Goal: Task Accomplishment & Management: Manage account settings

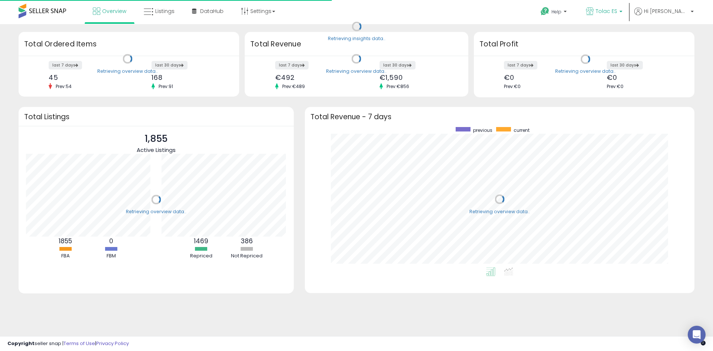
scroll to position [140, 374]
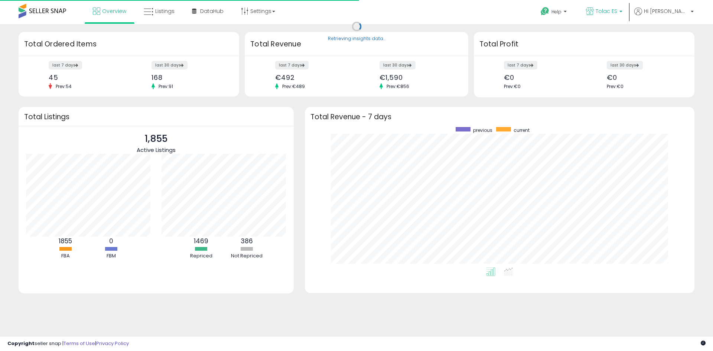
click at [617, 13] on span "Tolac ES" at bounding box center [606, 10] width 22 height 7
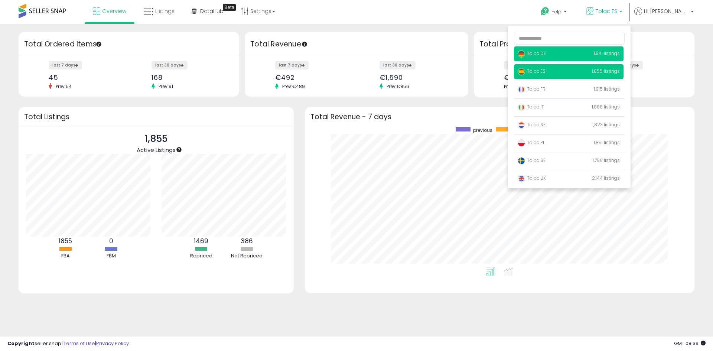
click at [546, 50] on span "Tolac DE" at bounding box center [531, 53] width 28 height 6
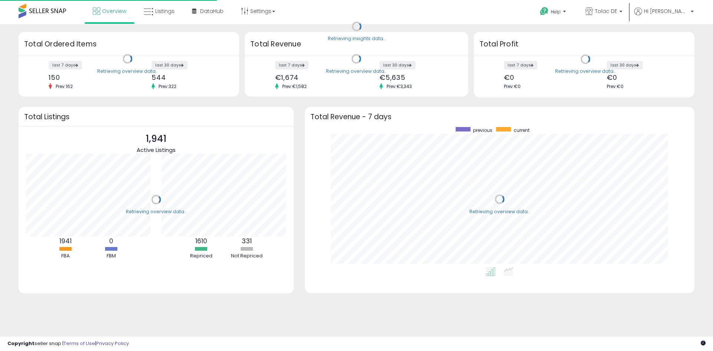
scroll to position [140, 374]
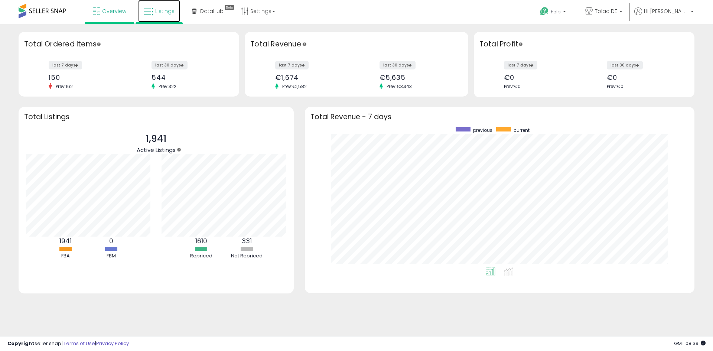
click at [155, 10] on span "Listings" at bounding box center [164, 10] width 19 height 7
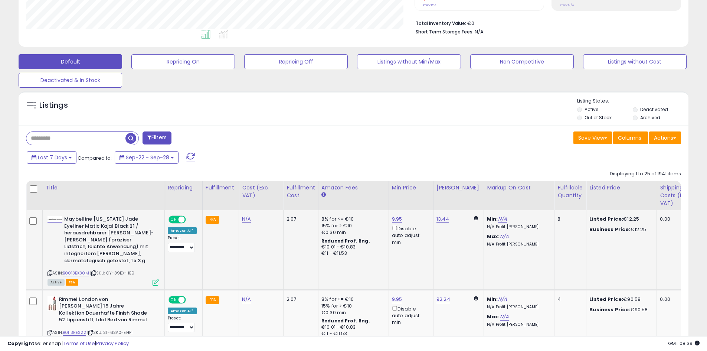
scroll to position [186, 0]
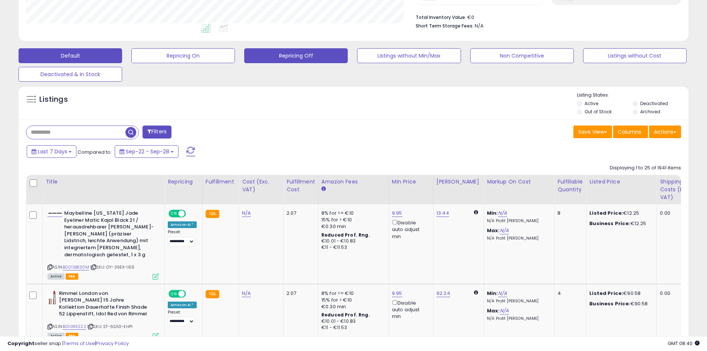
click at [269, 55] on button "Repricing Off" at bounding box center [296, 55] width 104 height 15
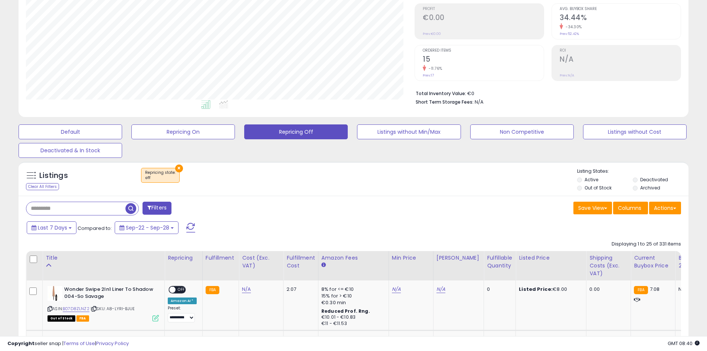
scroll to position [152, 389]
drag, startPoint x: 486, startPoint y: 260, endPoint x: 645, endPoint y: 247, distance: 159.4
click at [487, 260] on div "Fulfillable Quantity" at bounding box center [500, 262] width 26 height 16
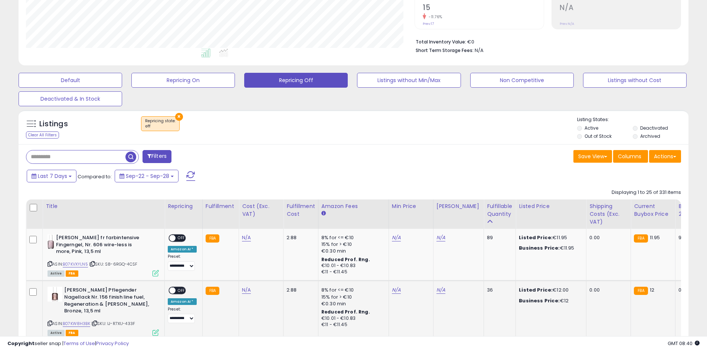
scroll to position [184, 0]
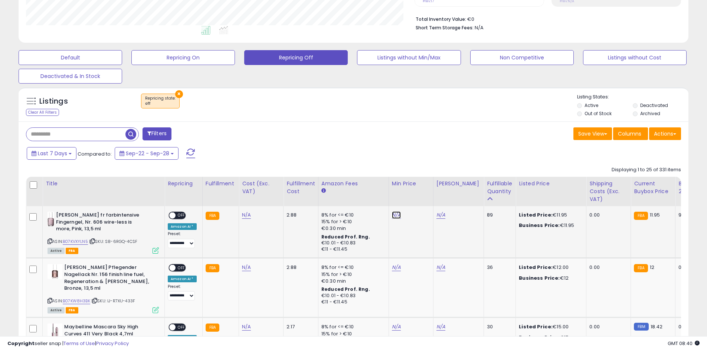
click at [392, 218] on link "N/A" at bounding box center [396, 214] width 9 height 7
type input "**"
type input "*****"
click at [421, 192] on button "submit" at bounding box center [414, 188] width 13 height 11
click at [397, 269] on link "N/A" at bounding box center [396, 267] width 9 height 7
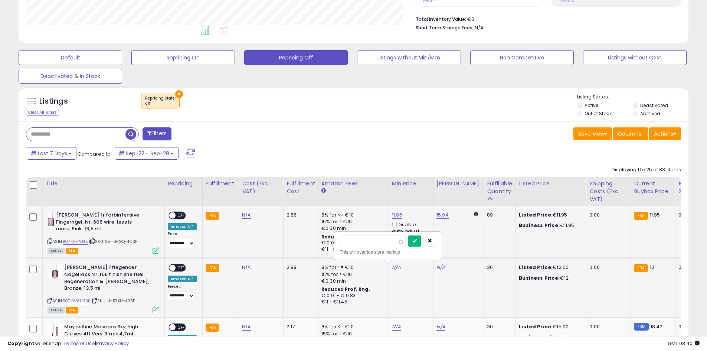
type input "**"
click at [417, 243] on icon "submit" at bounding box center [414, 240] width 4 height 4
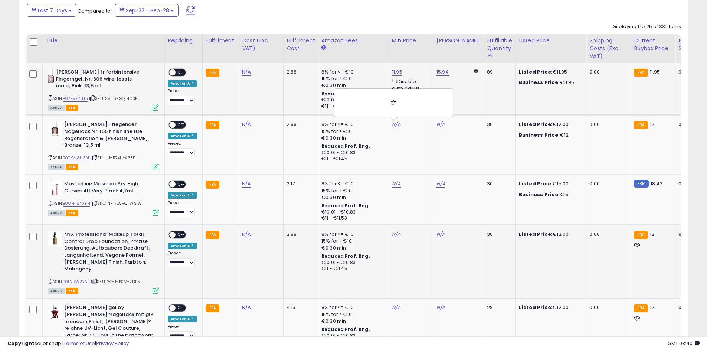
scroll to position [332, 0]
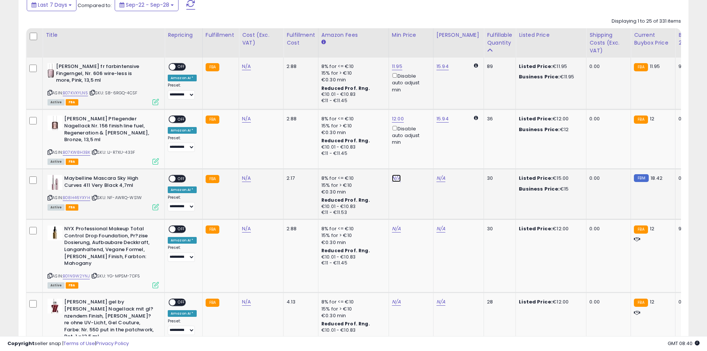
click at [393, 174] on link "N/A" at bounding box center [396, 177] width 9 height 7
type input "**"
click at [421, 149] on button "submit" at bounding box center [414, 145] width 13 height 11
click at [392, 225] on link "N/A" at bounding box center [396, 228] width 9 height 7
type input "**"
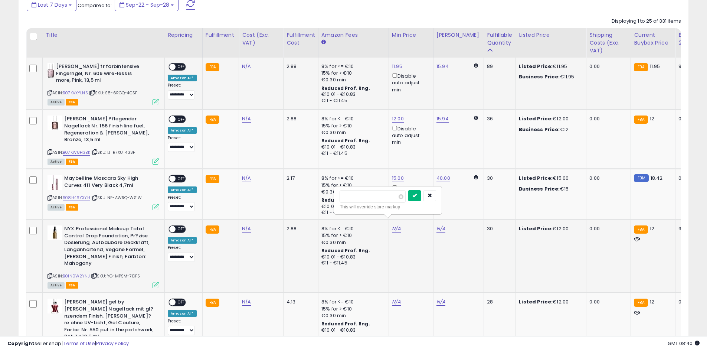
click at [421, 196] on button "submit" at bounding box center [414, 195] width 13 height 11
click at [397, 298] on link "N/A" at bounding box center [396, 301] width 9 height 7
type input "**"
click at [417, 259] on icon "submit" at bounding box center [414, 261] width 4 height 4
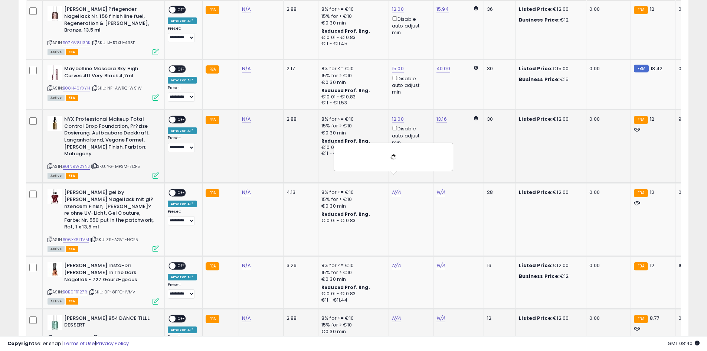
scroll to position [555, 0]
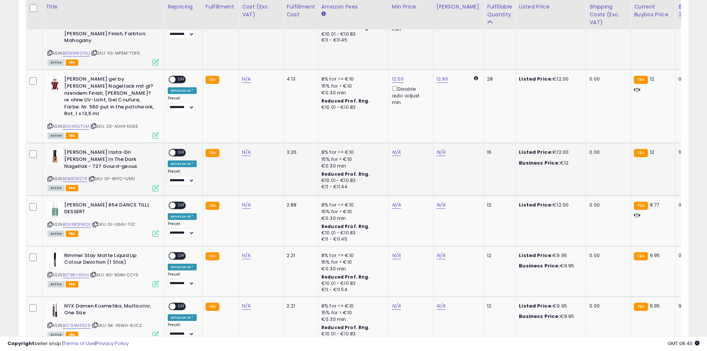
click at [389, 143] on td "N/A" at bounding box center [411, 169] width 45 height 52
drag, startPoint x: 385, startPoint y: 132, endPoint x: 397, endPoint y: 131, distance: 11.9
click at [387, 143] on tr "**********" at bounding box center [580, 169] width 1108 height 52
click at [399, 149] on div "N/A" at bounding box center [410, 152] width 36 height 7
click at [389, 143] on td "N/A" at bounding box center [411, 169] width 45 height 52
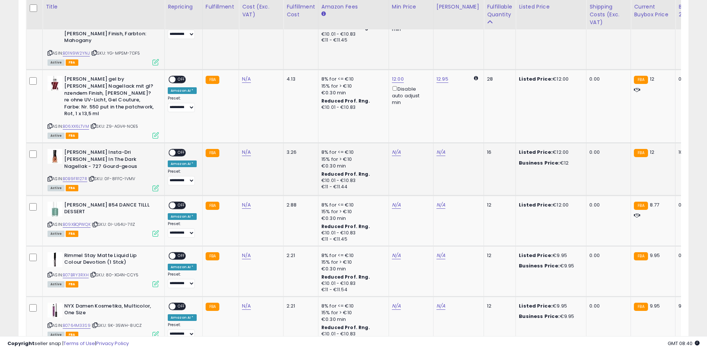
click at [389, 143] on td "N/A" at bounding box center [411, 169] width 45 height 52
click at [392, 148] on link "N/A" at bounding box center [396, 151] width 9 height 7
type input "**"
drag, startPoint x: 423, startPoint y: 108, endPoint x: 403, endPoint y: 214, distance: 107.8
click at [421, 108] on button "submit" at bounding box center [414, 105] width 13 height 11
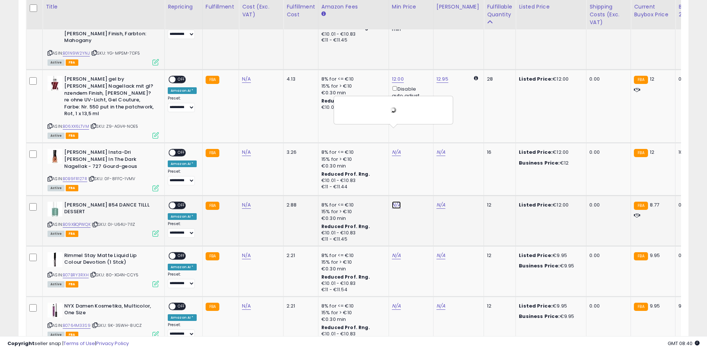
click at [395, 201] on link "N/A" at bounding box center [396, 204] width 9 height 7
type input "**"
click at [421, 152] on button "submit" at bounding box center [414, 155] width 13 height 11
click at [393, 252] on link "N/A" at bounding box center [396, 255] width 9 height 7
type input "*"
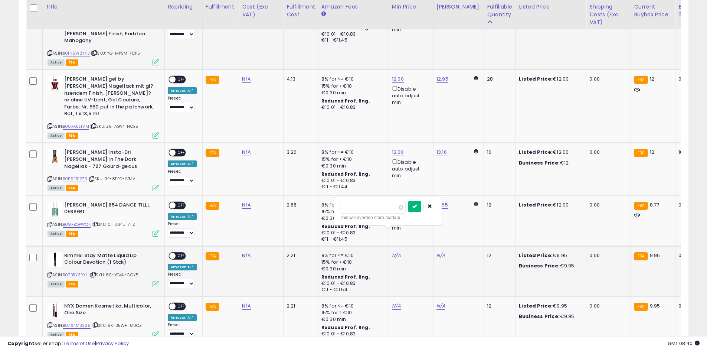
type input "****"
click at [417, 205] on icon "submit" at bounding box center [414, 206] width 4 height 4
click at [399, 296] on td "N/A" at bounding box center [411, 321] width 45 height 50
click at [394, 302] on link "N/A" at bounding box center [396, 305] width 9 height 7
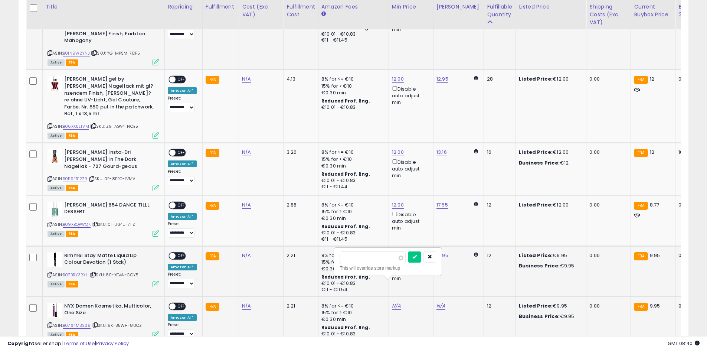
type input "*"
type input "****"
click at [417, 257] on icon "submit" at bounding box center [414, 256] width 4 height 4
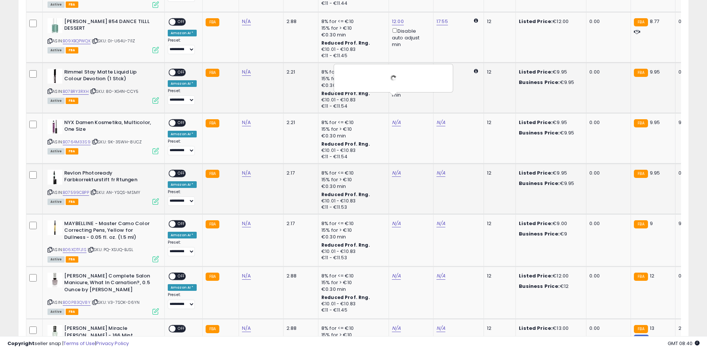
scroll to position [740, 0]
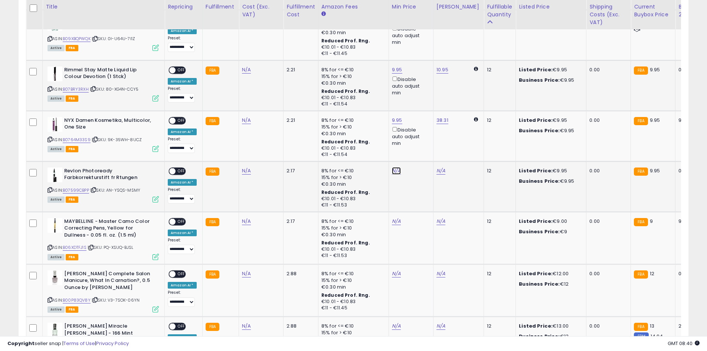
click at [392, 167] on link "N/A" at bounding box center [396, 170] width 9 height 7
type input "*"
type input "****"
click at [421, 121] on button "submit" at bounding box center [414, 121] width 13 height 11
click at [393, 217] on link "N/A" at bounding box center [396, 220] width 9 height 7
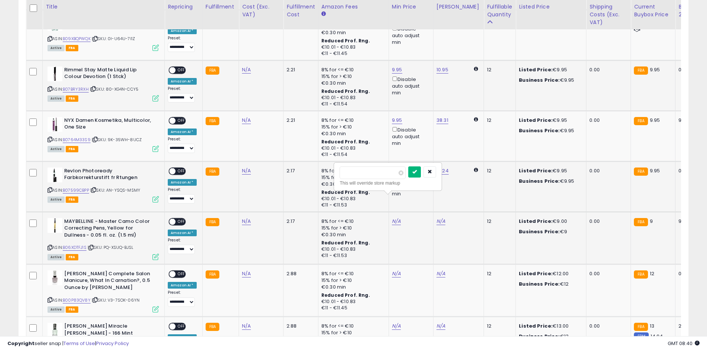
type input "*"
click at [417, 169] on icon "submit" at bounding box center [414, 171] width 4 height 4
drag, startPoint x: 394, startPoint y: 248, endPoint x: 399, endPoint y: 246, distance: 5.4
click at [394, 270] on link "N/A" at bounding box center [396, 273] width 9 height 7
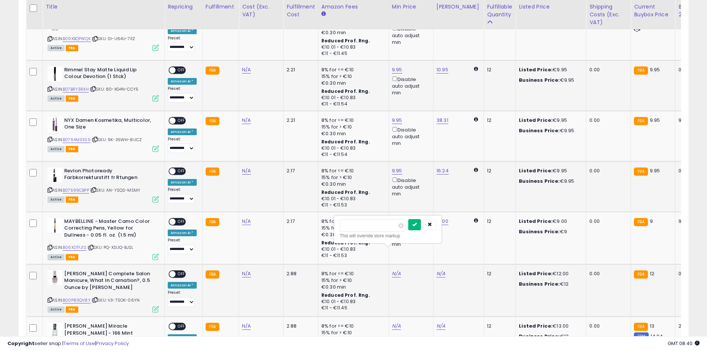
type input "***"
click at [421, 225] on button "submit" at bounding box center [414, 224] width 13 height 11
click at [395, 270] on link "121.00" at bounding box center [398, 273] width 13 height 7
drag, startPoint x: 378, startPoint y: 222, endPoint x: 317, endPoint y: 219, distance: 61.3
click at [314, 221] on tbody "**********" at bounding box center [580, 357] width 1108 height 1417
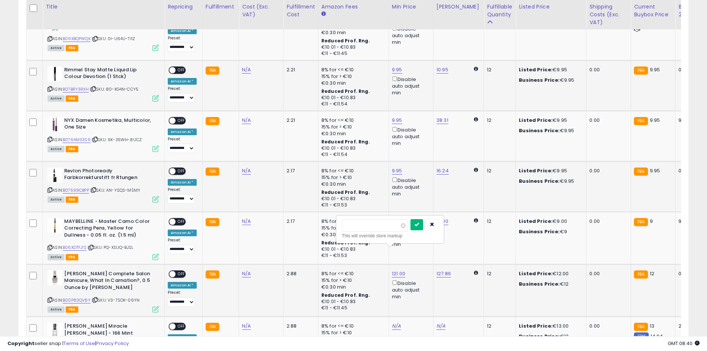
type input "**"
click at [423, 220] on button "submit" at bounding box center [416, 224] width 13 height 11
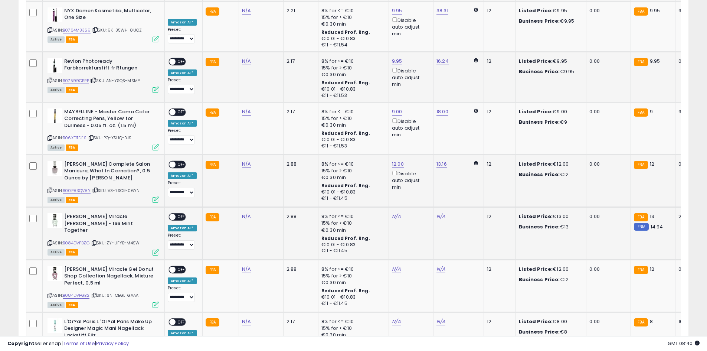
scroll to position [852, 0]
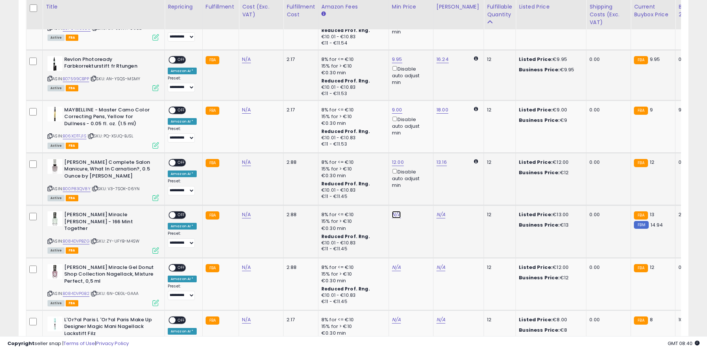
click at [393, 211] on link "N/A" at bounding box center [396, 214] width 9 height 7
type input "**"
click at [421, 168] on button "submit" at bounding box center [414, 165] width 13 height 11
click at [392, 264] on link "N/A" at bounding box center [396, 267] width 9 height 7
type input "**"
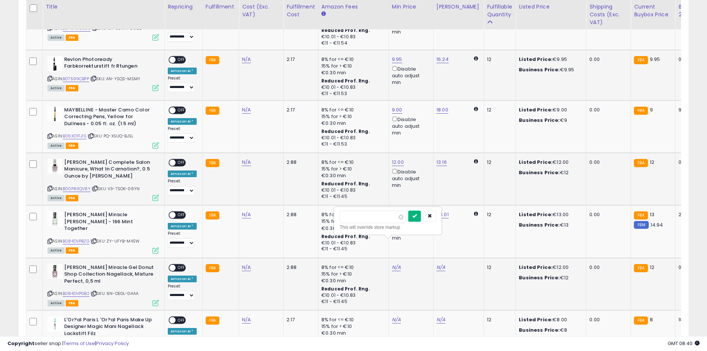
click at [421, 215] on button "submit" at bounding box center [414, 215] width 13 height 11
click at [393, 316] on link "N/A" at bounding box center [396, 319] width 9 height 7
type input "*"
click at [428, 262] on div "* This will override store markup" at bounding box center [387, 272] width 107 height 27
click at [421, 265] on button "submit" at bounding box center [414, 268] width 13 height 11
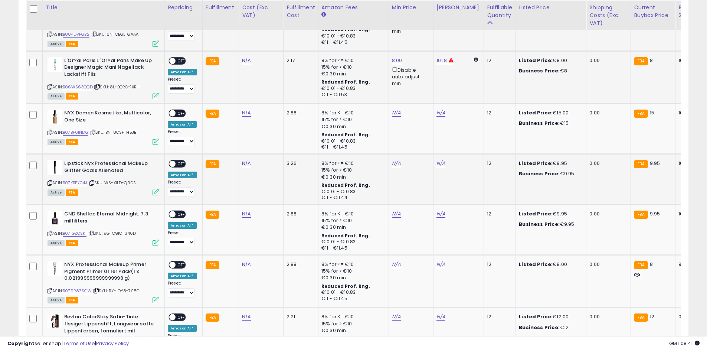
scroll to position [1112, 0]
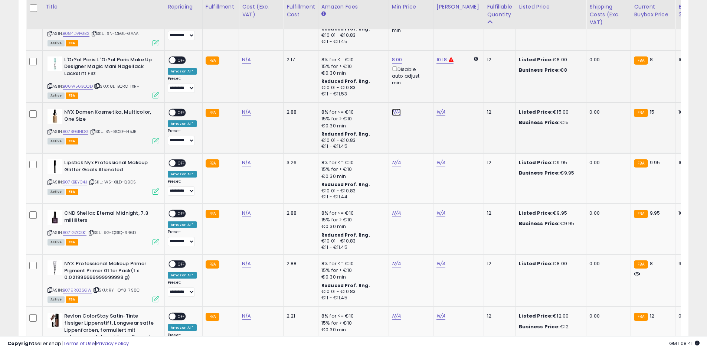
click at [392, 108] on link "N/A" at bounding box center [396, 111] width 9 height 7
type input "**"
drag, startPoint x: 424, startPoint y: 65, endPoint x: 400, endPoint y: 115, distance: 55.9
click at [421, 65] on button "submit" at bounding box center [414, 61] width 13 height 11
click at [398, 159] on link "N/A" at bounding box center [396, 162] width 9 height 7
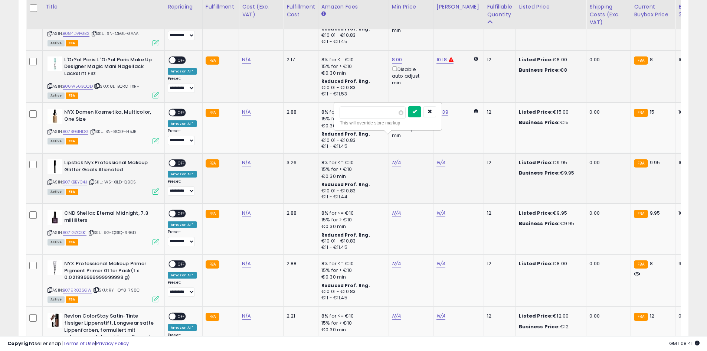
type input "*"
type input "****"
drag, startPoint x: 421, startPoint y: 114, endPoint x: 416, endPoint y: 136, distance: 22.3
click at [421, 114] on button "submit" at bounding box center [414, 111] width 13 height 11
click at [393, 209] on link "N/A" at bounding box center [396, 212] width 9 height 7
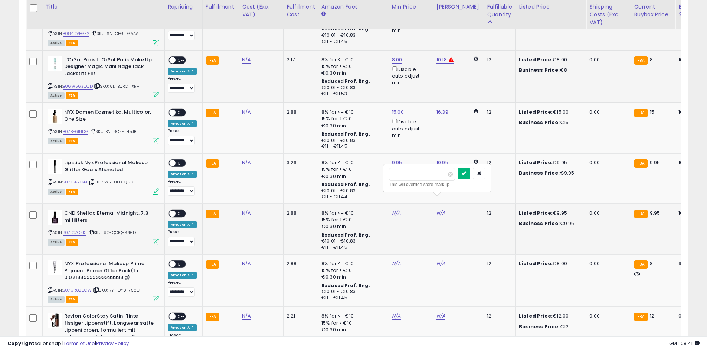
type input "*"
type input "****"
click at [417, 164] on icon "submit" at bounding box center [414, 162] width 4 height 4
click at [393, 260] on link "N/A" at bounding box center [396, 263] width 9 height 7
type input "*"
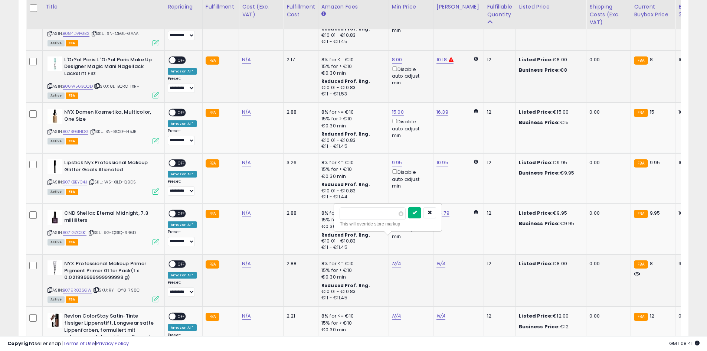
click at [417, 214] on icon "submit" at bounding box center [414, 212] width 4 height 4
click at [389, 307] on td "N/A" at bounding box center [411, 340] width 45 height 66
click at [392, 312] on link "N/A" at bounding box center [396, 315] width 9 height 7
type input "**"
click at [421, 265] on button "submit" at bounding box center [414, 264] width 13 height 11
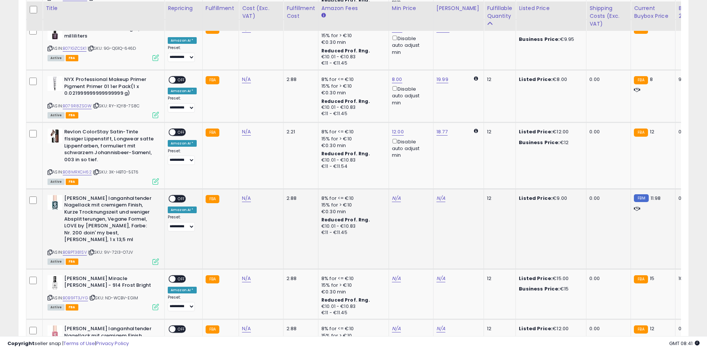
scroll to position [1297, 0]
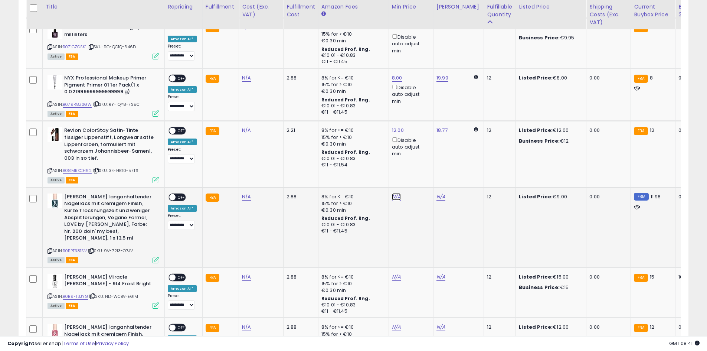
click at [393, 193] on link "N/A" at bounding box center [396, 196] width 9 height 7
type input "*"
click at [421, 145] on button "submit" at bounding box center [414, 145] width 13 height 11
click at [397, 267] on td "N/A" at bounding box center [411, 292] width 45 height 50
click at [392, 273] on link "N/A" at bounding box center [396, 276] width 9 height 7
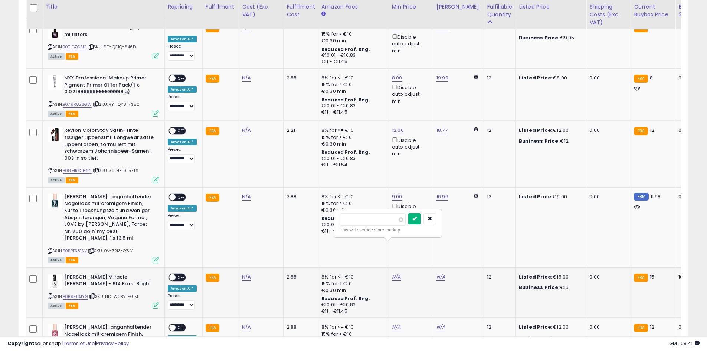
type input "**"
drag, startPoint x: 423, startPoint y: 221, endPoint x: 421, endPoint y: 227, distance: 6.8
click at [421, 221] on button "submit" at bounding box center [414, 218] width 13 height 11
click at [396, 323] on link "N/A" at bounding box center [396, 326] width 9 height 7
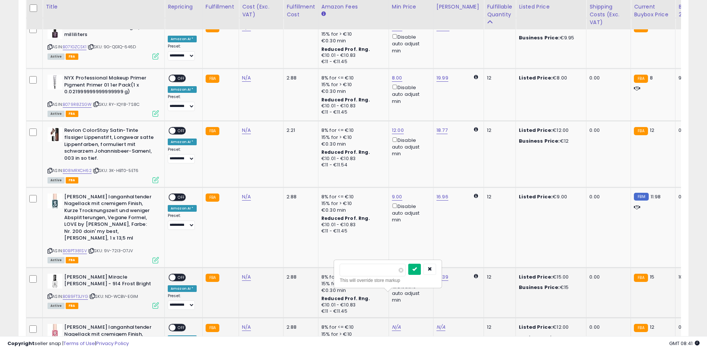
type input "**"
click at [417, 269] on icon "submit" at bounding box center [414, 268] width 4 height 4
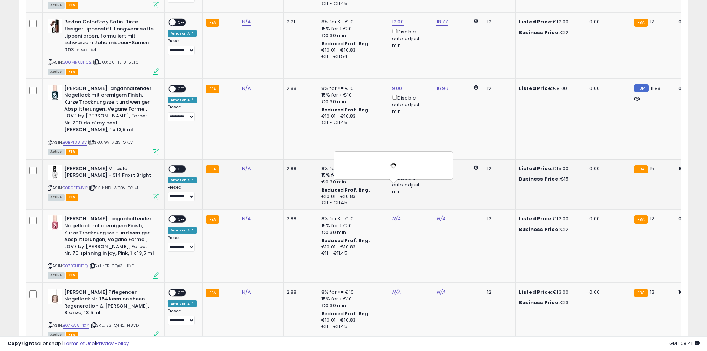
scroll to position [1481, 0]
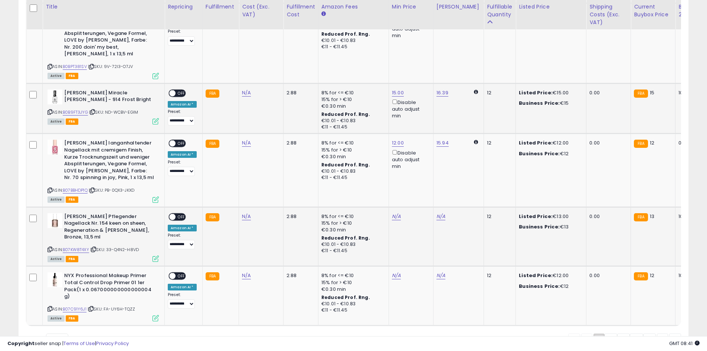
click at [392, 207] on td "N/A" at bounding box center [411, 236] width 45 height 59
click at [392, 213] on link "N/A" at bounding box center [396, 216] width 9 height 7
type input "**"
click at [421, 159] on button "submit" at bounding box center [414, 158] width 13 height 11
click at [398, 272] on link "N/A" at bounding box center [396, 275] width 9 height 7
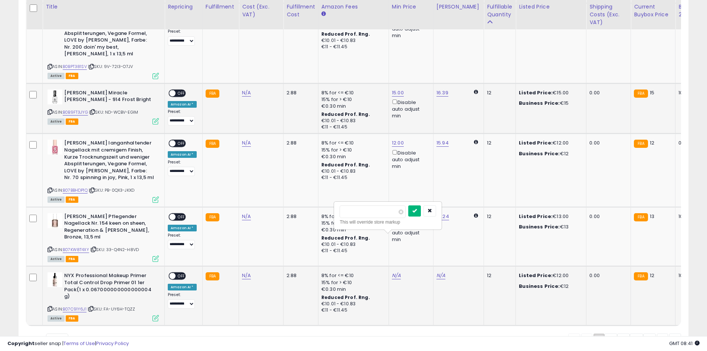
type input "**"
drag, startPoint x: 427, startPoint y: 211, endPoint x: 398, endPoint y: 240, distance: 40.9
click at [417, 210] on icon "submit" at bounding box center [414, 210] width 4 height 4
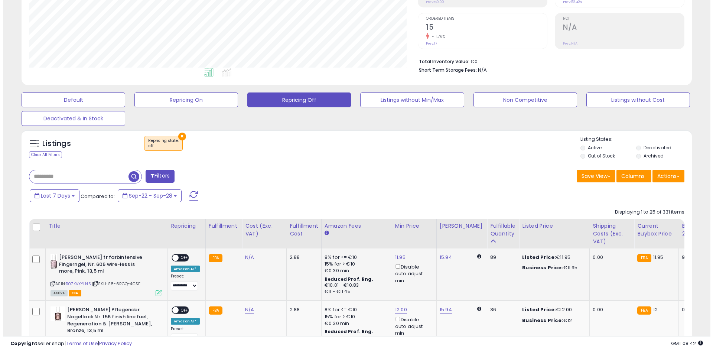
scroll to position [148, 0]
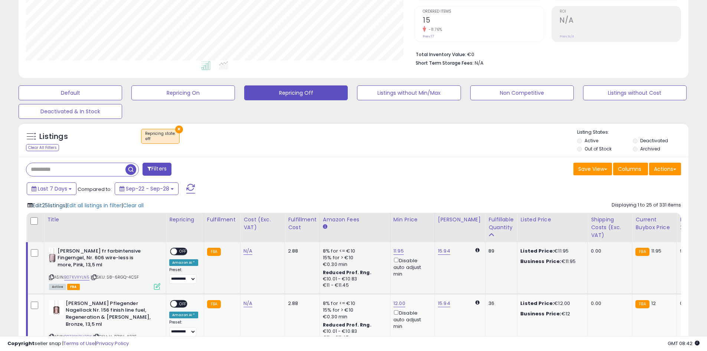
click at [56, 204] on span "Edit 25 listings" at bounding box center [49, 205] width 33 height 7
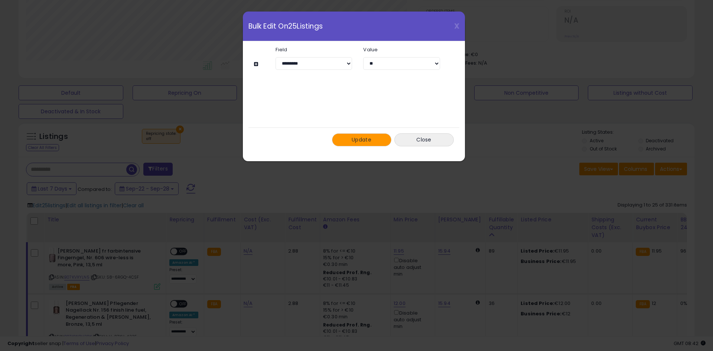
click at [354, 137] on span "Update" at bounding box center [361, 139] width 20 height 7
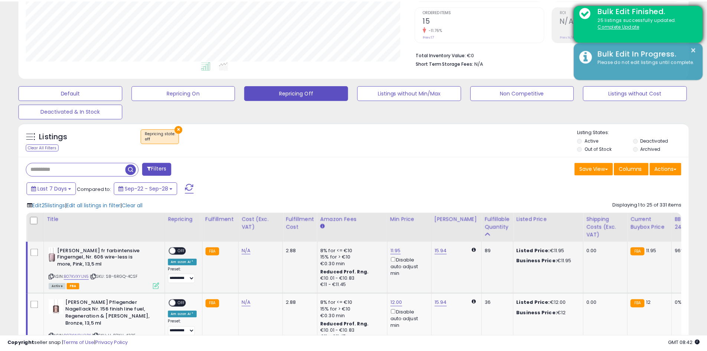
scroll to position [370998, 370762]
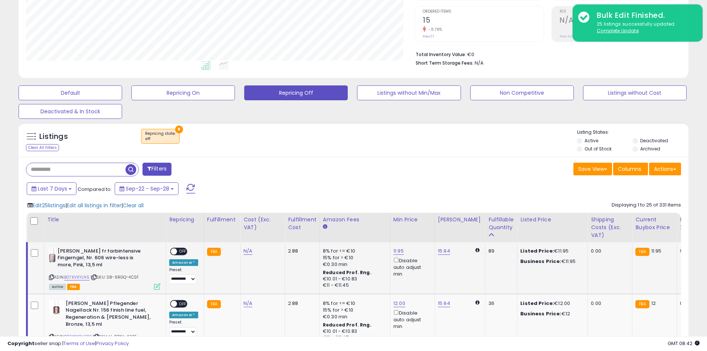
click at [257, 197] on div "Last 7 Days Compared to: Sep-22 - Sep-28" at bounding box center [270, 189] width 491 height 17
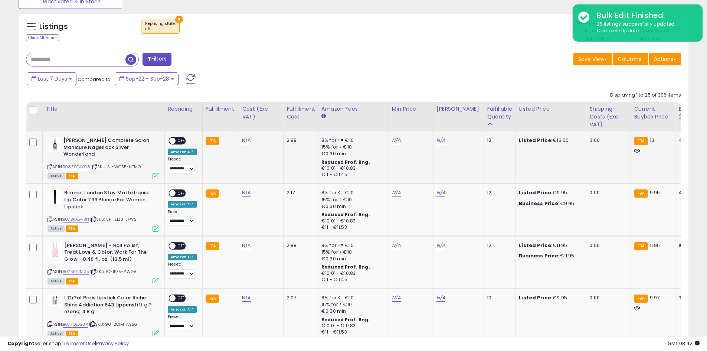
scroll to position [152, 389]
click at [392, 142] on link "N/A" at bounding box center [396, 140] width 9 height 7
click at [389, 139] on td "N/A This will override store markup" at bounding box center [411, 157] width 45 height 52
drag, startPoint x: 393, startPoint y: 121, endPoint x: 389, endPoint y: 119, distance: 4.3
click at [393, 121] on input "number" at bounding box center [373, 114] width 66 height 13
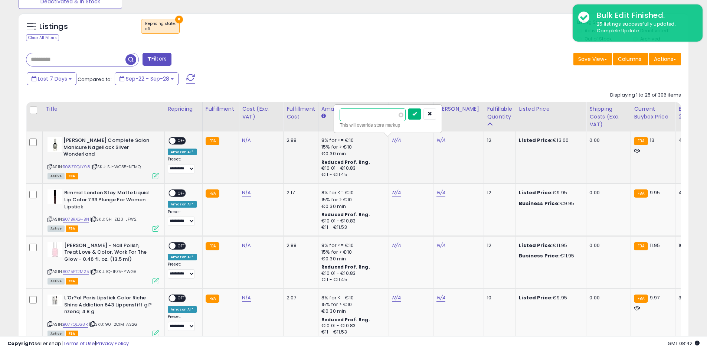
type input "**"
click at [417, 115] on icon "submit" at bounding box center [414, 113] width 4 height 4
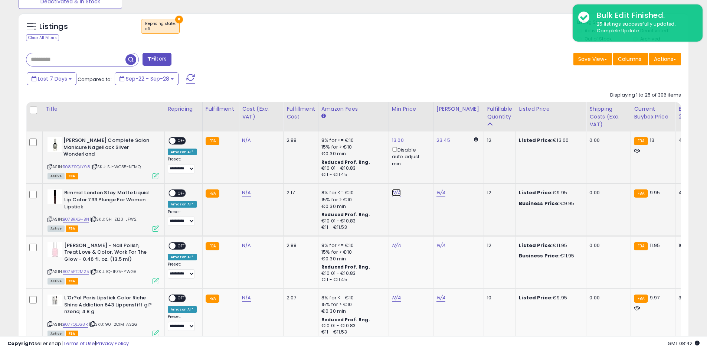
click at [392, 192] on link "N/A" at bounding box center [396, 192] width 9 height 7
type input "*"
type input "****"
click at [417, 167] on icon "submit" at bounding box center [414, 166] width 4 height 4
click at [392, 243] on link "N/A" at bounding box center [396, 245] width 9 height 7
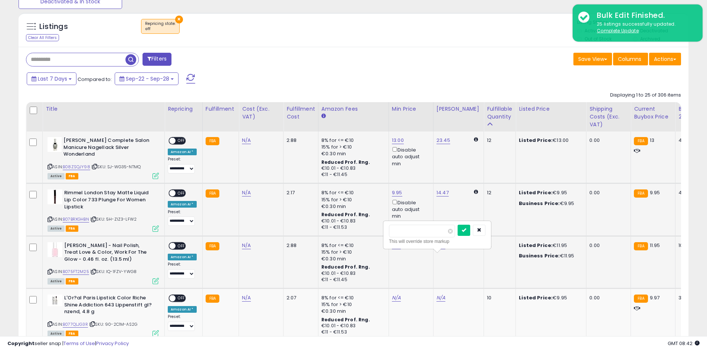
type input "**"
type input "*****"
drag, startPoint x: 424, startPoint y: 220, endPoint x: 427, endPoint y: 215, distance: 5.2
click at [417, 216] on icon "submit" at bounding box center [414, 218] width 4 height 4
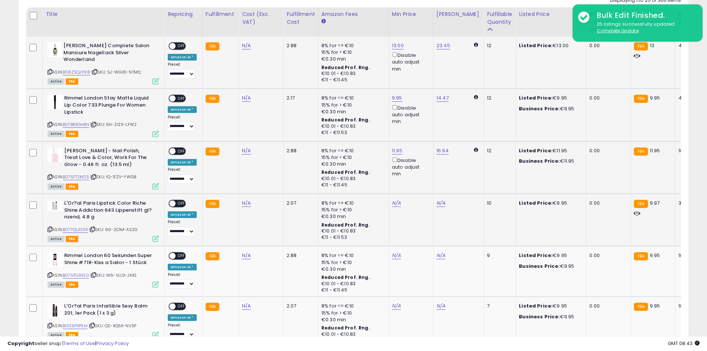
scroll to position [370, 0]
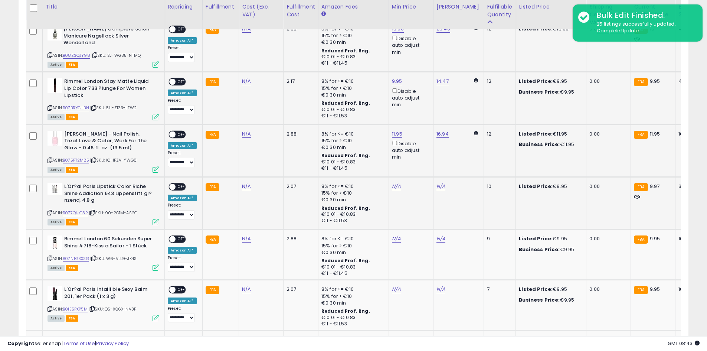
click at [398, 184] on div "N/A" at bounding box center [410, 186] width 36 height 7
click at [399, 183] on div "N/A" at bounding box center [410, 186] width 36 height 7
click at [396, 188] on link "N/A" at bounding box center [396, 186] width 9 height 7
type input "*"
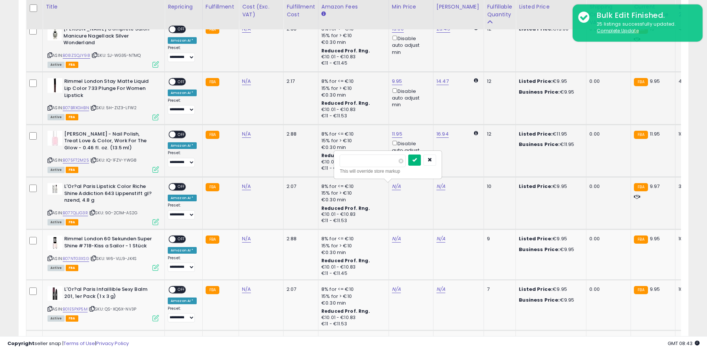
type input "****"
drag, startPoint x: 421, startPoint y: 157, endPoint x: 427, endPoint y: 174, distance: 18.9
click at [421, 157] on button "submit" at bounding box center [414, 159] width 13 height 11
click at [392, 236] on link "N/A" at bounding box center [396, 238] width 9 height 7
type input "*"
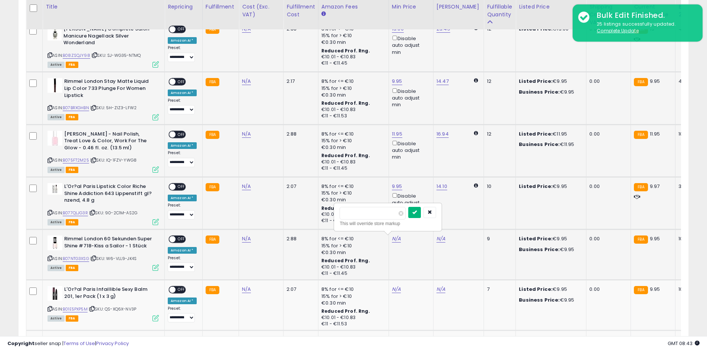
type input "****"
click at [421, 214] on button "submit" at bounding box center [414, 212] width 13 height 11
click at [392, 289] on link "N/A" at bounding box center [396, 288] width 9 height 7
type input "*"
type input "****"
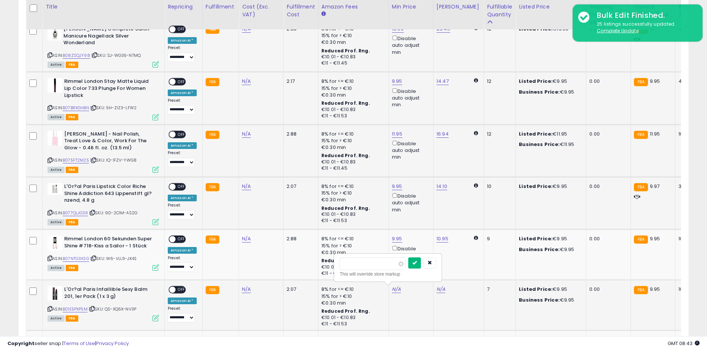
click at [417, 263] on icon "submit" at bounding box center [414, 262] width 4 height 4
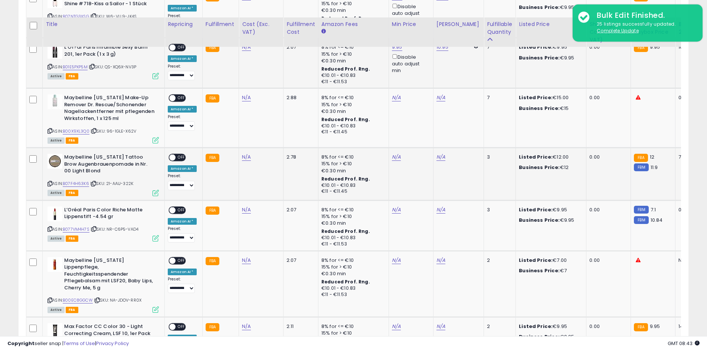
scroll to position [629, 0]
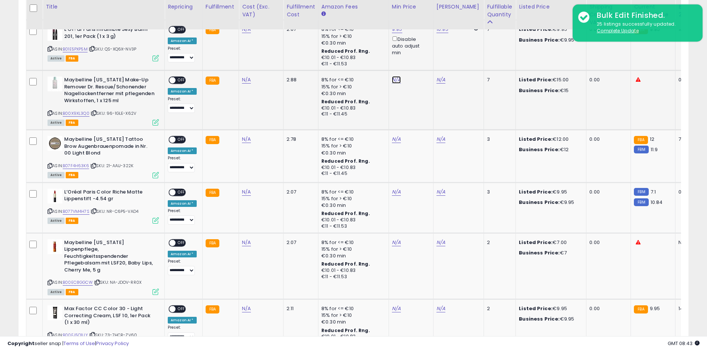
click at [394, 81] on link "N/A" at bounding box center [396, 79] width 9 height 7
type input "**"
click at [421, 57] on button "submit" at bounding box center [414, 53] width 13 height 11
click at [397, 136] on link "N/A" at bounding box center [396, 138] width 9 height 7
type input "**"
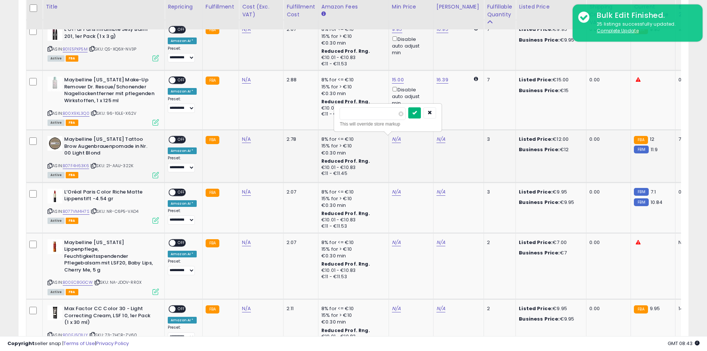
click at [421, 112] on button "submit" at bounding box center [414, 112] width 13 height 11
drag, startPoint x: 392, startPoint y: 193, endPoint x: 390, endPoint y: 196, distance: 4.5
click at [392, 192] on link "N/A" at bounding box center [396, 191] width 9 height 7
type input "*"
type input "****"
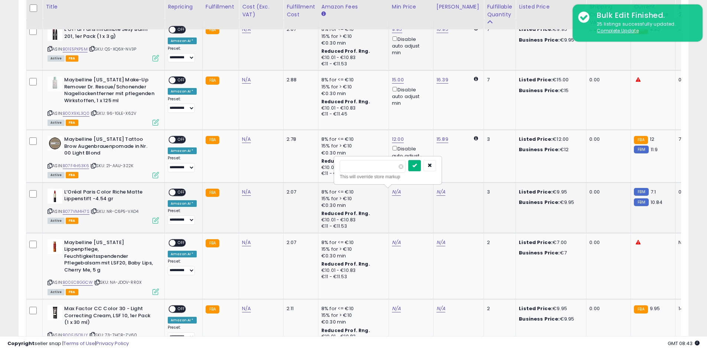
click at [421, 166] on button "submit" at bounding box center [414, 165] width 13 height 11
click at [392, 244] on link "N/A" at bounding box center [396, 242] width 9 height 7
type input "*"
click at [421, 213] on button "submit" at bounding box center [414, 215] width 13 height 11
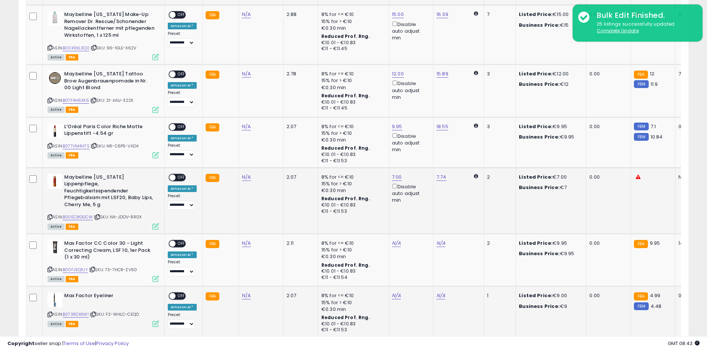
scroll to position [741, 0]
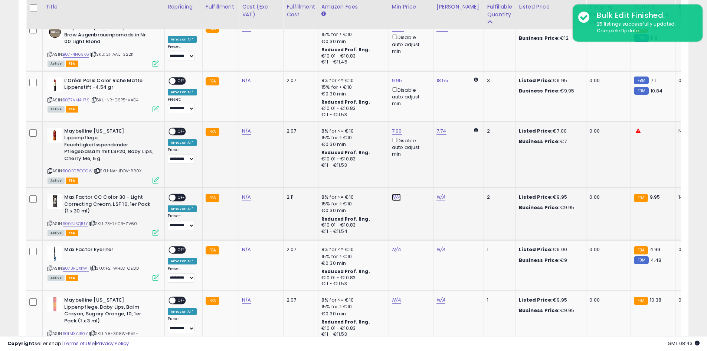
click at [398, 193] on link "N/A" at bounding box center [396, 196] width 9 height 7
type input "*"
type input "****"
click at [421, 160] on button "submit" at bounding box center [414, 163] width 13 height 11
click at [393, 246] on link "N/A" at bounding box center [396, 249] width 9 height 7
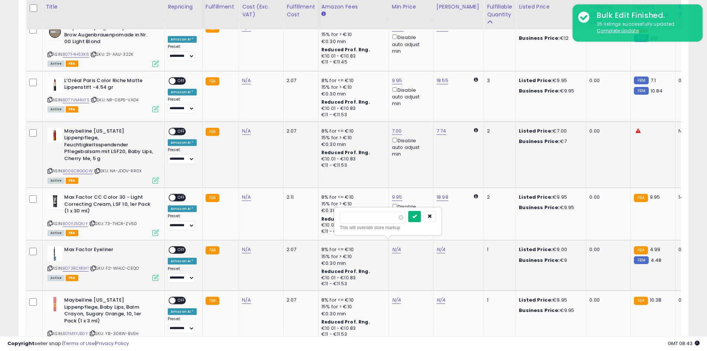
type input "*"
click at [417, 215] on icon "submit" at bounding box center [414, 216] width 4 height 4
click at [389, 295] on td "N/A" at bounding box center [411, 320] width 45 height 59
click at [389, 291] on td "N/A" at bounding box center [411, 320] width 45 height 59
click at [392, 296] on link "N/A" at bounding box center [396, 299] width 9 height 7
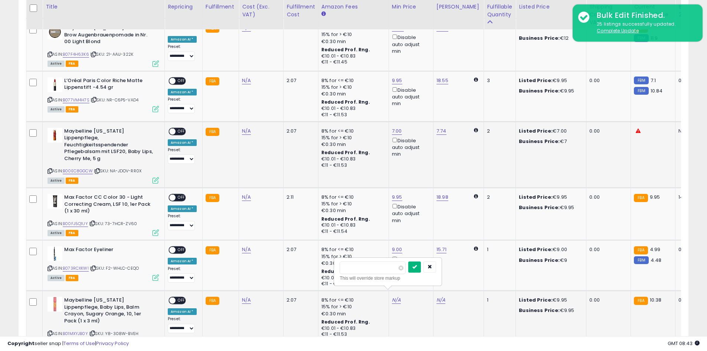
type input "*"
type input "****"
click at [421, 263] on button "submit" at bounding box center [414, 266] width 13 height 11
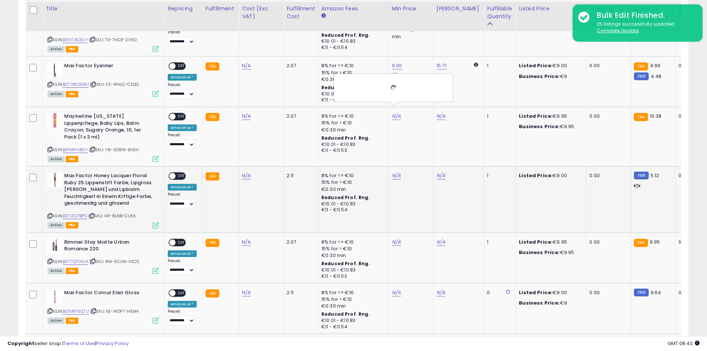
scroll to position [926, 0]
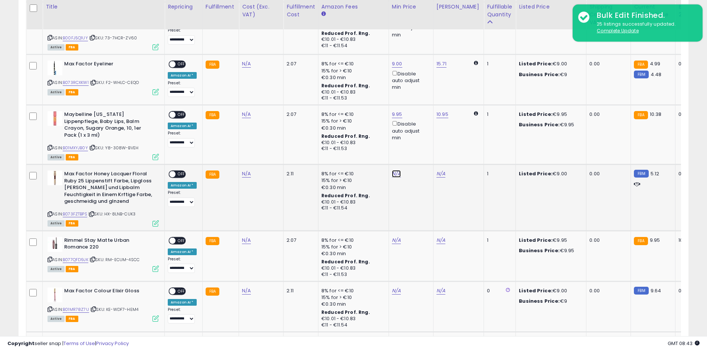
click at [392, 170] on link "N/A" at bounding box center [396, 173] width 9 height 7
type input "*"
click at [417, 131] on icon "submit" at bounding box center [414, 133] width 4 height 4
click at [392, 236] on link "N/A" at bounding box center [396, 239] width 9 height 7
type input "*"
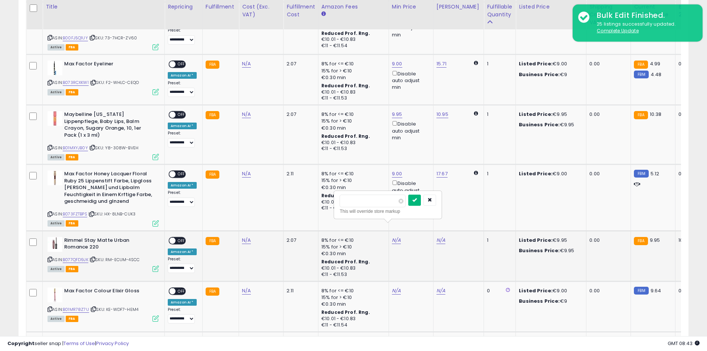
type input "****"
click at [420, 196] on button "submit" at bounding box center [414, 199] width 13 height 11
click at [393, 287] on link "N/A" at bounding box center [396, 290] width 9 height 7
type input "*"
click at [417, 251] on icon "submit" at bounding box center [414, 250] width 4 height 4
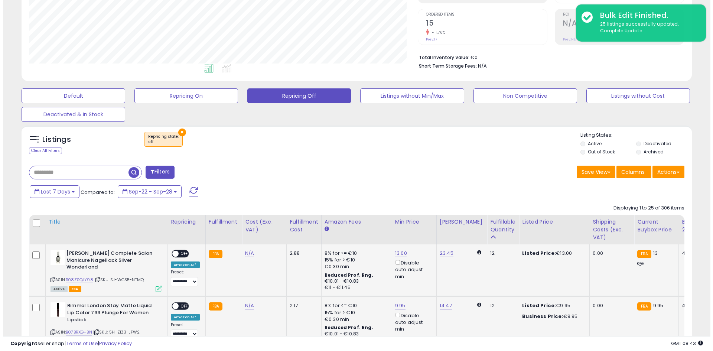
scroll to position [148, 0]
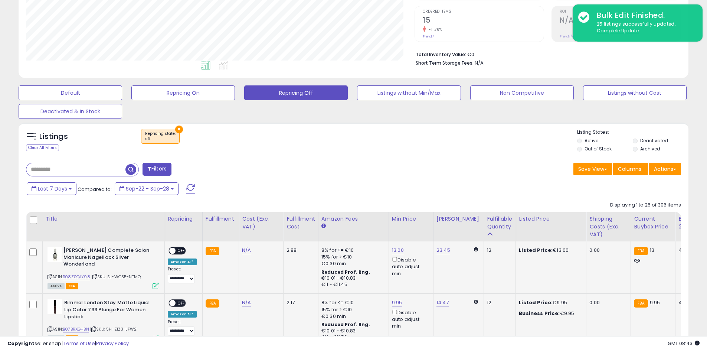
click at [37, 218] on div at bounding box center [34, 220] width 10 height 11
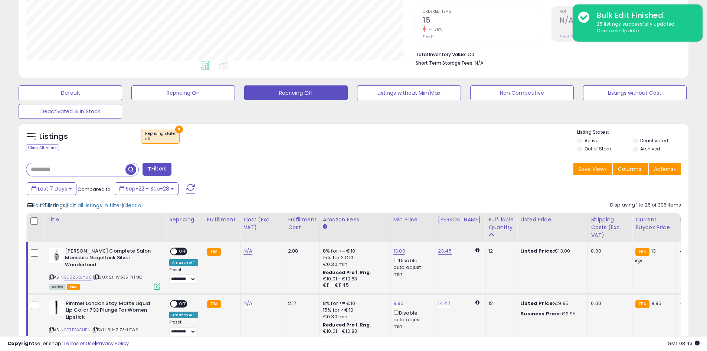
click at [53, 209] on span "Edit 25 listings" at bounding box center [49, 205] width 33 height 7
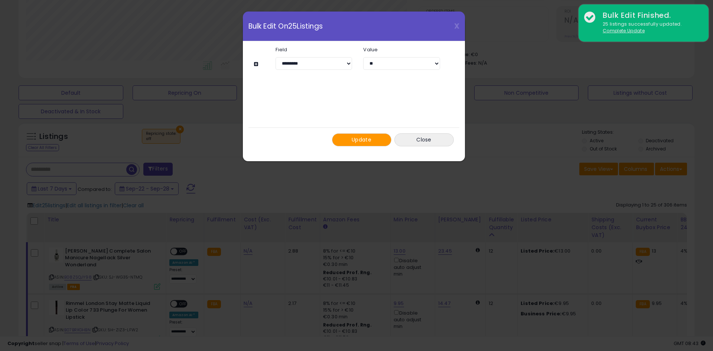
click at [373, 143] on button "Update" at bounding box center [361, 139] width 59 height 13
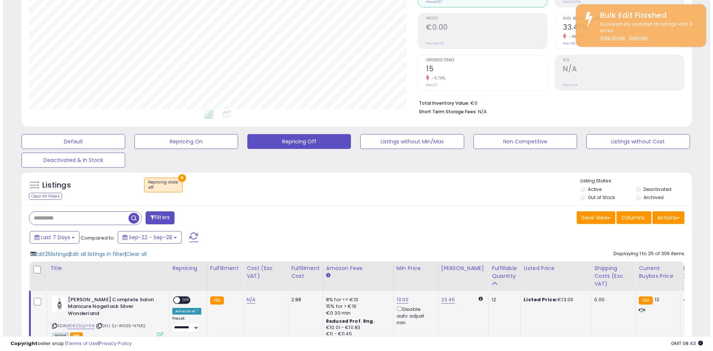
scroll to position [0, 0]
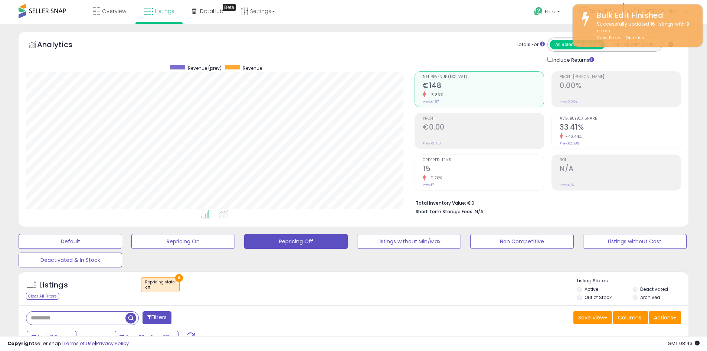
drag, startPoint x: 464, startPoint y: 58, endPoint x: 523, endPoint y: 22, distance: 69.3
click at [470, 55] on div "Totals For All Selected Listings Listings With Cost Include Returns" at bounding box center [545, 50] width 261 height 26
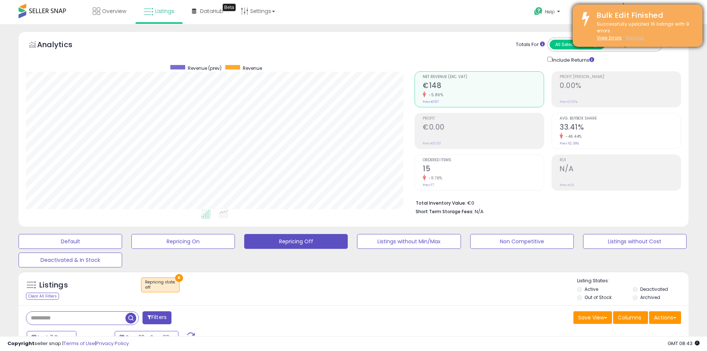
click at [631, 40] on u "Dismiss" at bounding box center [635, 38] width 19 height 6
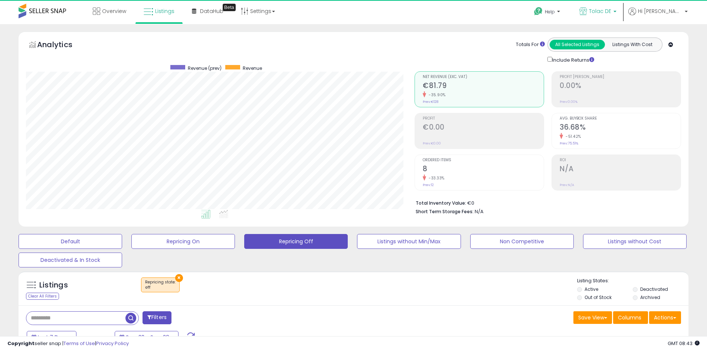
scroll to position [152, 389]
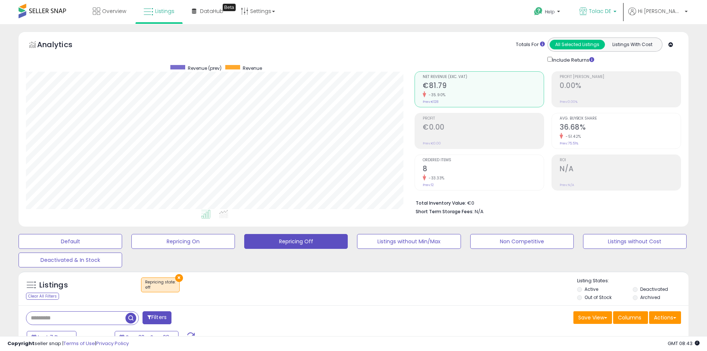
click at [587, 14] on icon at bounding box center [583, 11] width 8 height 8
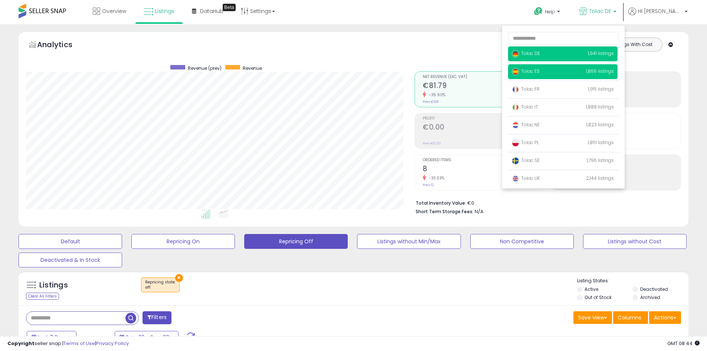
click at [540, 74] on span "Tolac ES" at bounding box center [526, 71] width 28 height 6
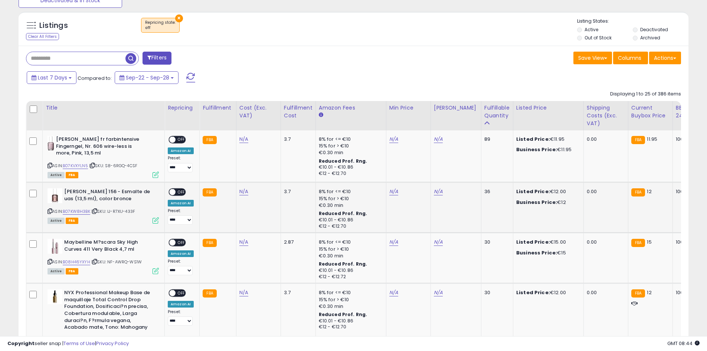
scroll to position [260, 0]
click at [392, 141] on link "N/A" at bounding box center [393, 138] width 9 height 7
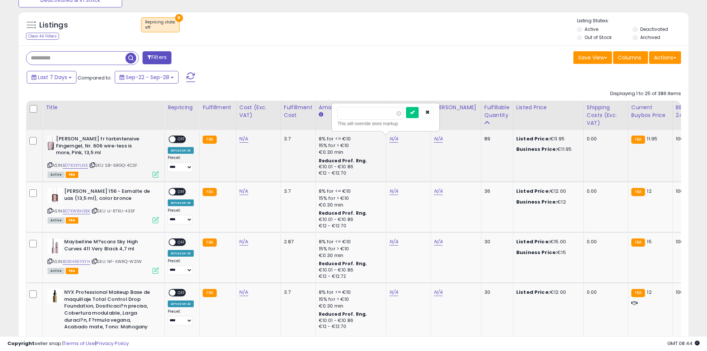
type input "**"
type input "*****"
click at [419, 117] on button "submit" at bounding box center [412, 112] width 13 height 11
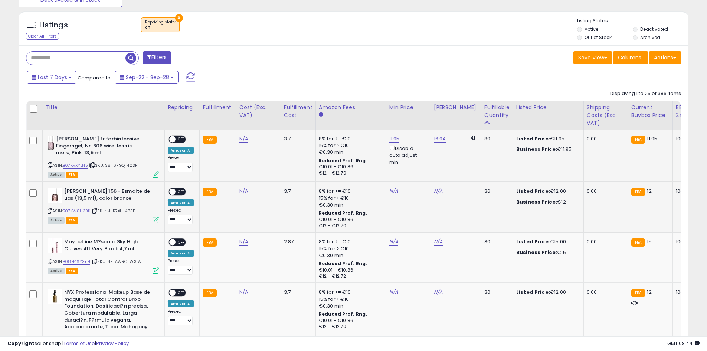
click at [387, 196] on td "N/A" at bounding box center [408, 207] width 45 height 50
click at [394, 192] on link "N/A" at bounding box center [393, 190] width 9 height 7
type input "**"
click at [415, 166] on icon "submit" at bounding box center [412, 164] width 4 height 4
drag, startPoint x: 396, startPoint y: 236, endPoint x: 391, endPoint y: 241, distance: 7.4
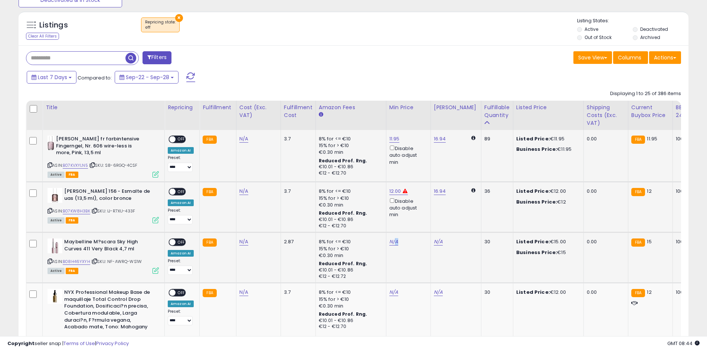
click at [391, 240] on td "N/A" at bounding box center [408, 257] width 45 height 50
click at [391, 241] on link "N/A" at bounding box center [393, 241] width 9 height 7
type input "**"
click at [419, 210] on button "submit" at bounding box center [412, 215] width 13 height 11
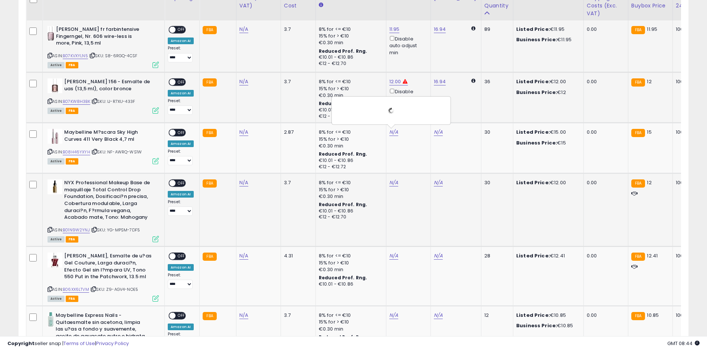
scroll to position [408, 0]
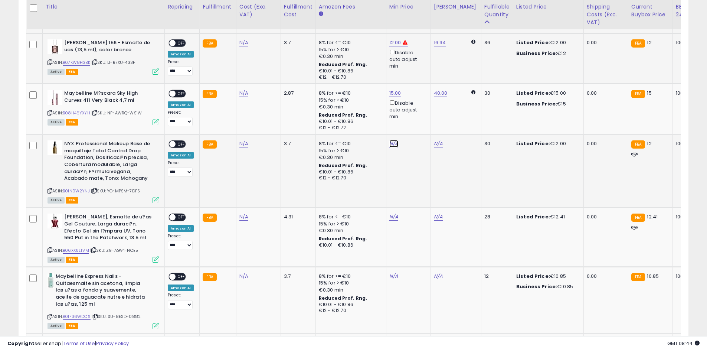
click at [390, 141] on link "N/A" at bounding box center [393, 143] width 9 height 7
type input "**"
click at [419, 120] on button "submit" at bounding box center [412, 117] width 13 height 11
click at [389, 220] on link "N/A" at bounding box center [393, 216] width 9 height 7
type input "**"
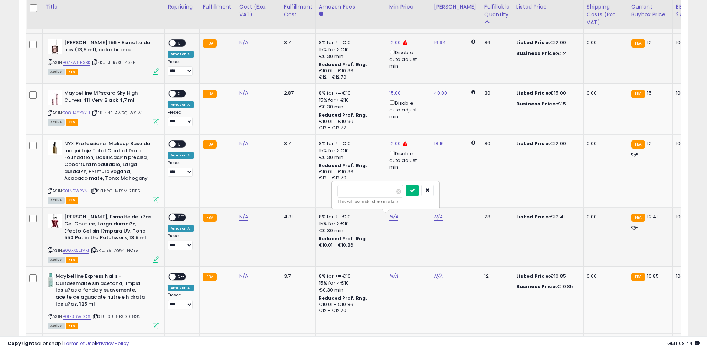
click at [415, 188] on icon "submit" at bounding box center [412, 190] width 4 height 4
click at [391, 275] on link "N/A" at bounding box center [393, 275] width 9 height 7
type input "*"
type input "****"
click at [415, 247] on icon "submit" at bounding box center [412, 249] width 4 height 4
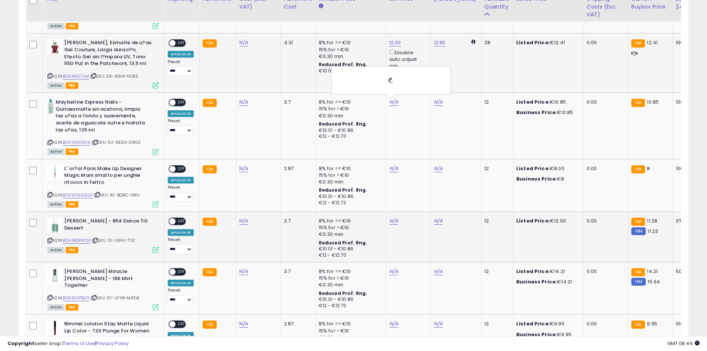
scroll to position [594, 0]
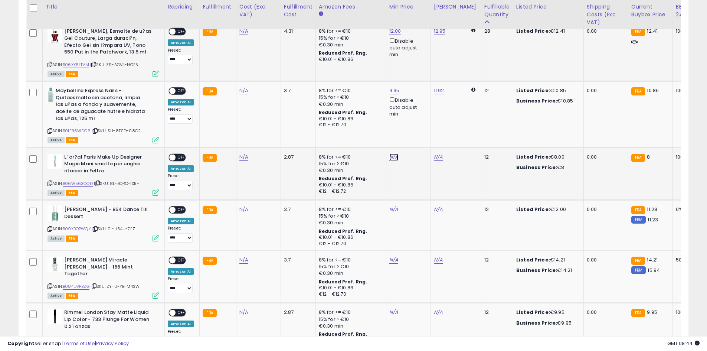
click at [395, 160] on link "N/A" at bounding box center [393, 156] width 9 height 7
type input "*"
click at [415, 133] on icon "submit" at bounding box center [412, 130] width 4 height 4
click at [392, 205] on td "N/A" at bounding box center [408, 225] width 45 height 50
click at [389, 207] on link "N/A" at bounding box center [393, 209] width 9 height 7
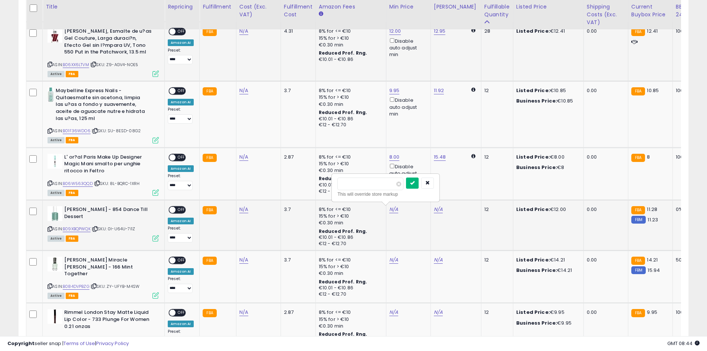
type input "**"
click at [419, 188] on button "submit" at bounding box center [412, 182] width 13 height 11
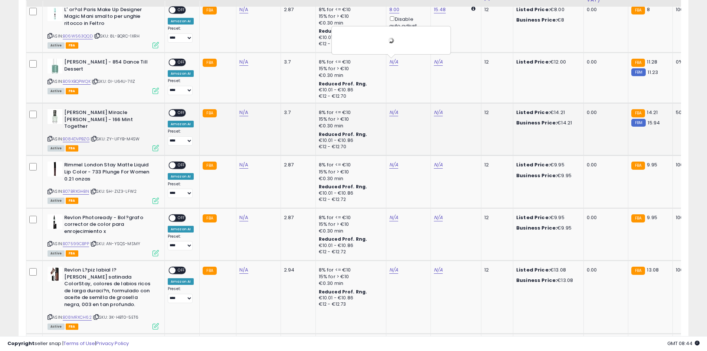
scroll to position [742, 0]
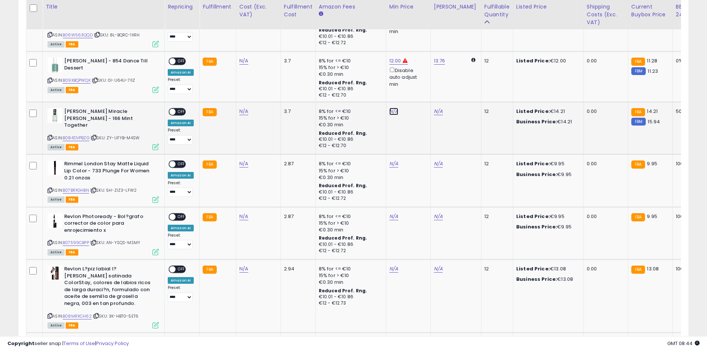
click at [389, 113] on link "N/A" at bounding box center [393, 111] width 9 height 7
click at [393, 109] on link "N/A" at bounding box center [393, 111] width 9 height 7
click at [386, 106] on td "N/A" at bounding box center [408, 128] width 45 height 52
click at [394, 112] on link "N/A" at bounding box center [393, 111] width 9 height 7
type input "**"
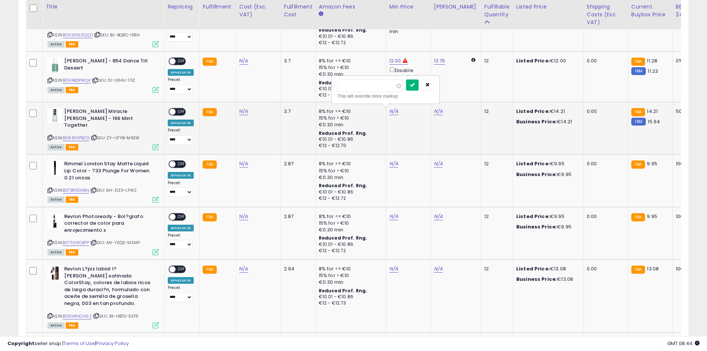
click at [415, 83] on icon "submit" at bounding box center [412, 84] width 4 height 4
click at [395, 161] on link "N/A" at bounding box center [393, 163] width 9 height 7
type input "*"
type input "****"
click at [415, 135] on icon "submit" at bounding box center [412, 135] width 4 height 4
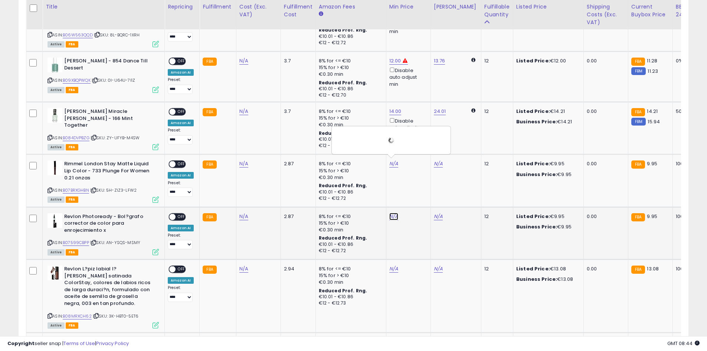
click at [389, 213] on link "N/A" at bounding box center [393, 216] width 9 height 7
type input "*"
type input "****"
click at [425, 182] on div "**** This will override store markup" at bounding box center [385, 192] width 107 height 27
drag, startPoint x: 425, startPoint y: 189, endPoint x: 414, endPoint y: 197, distance: 13.6
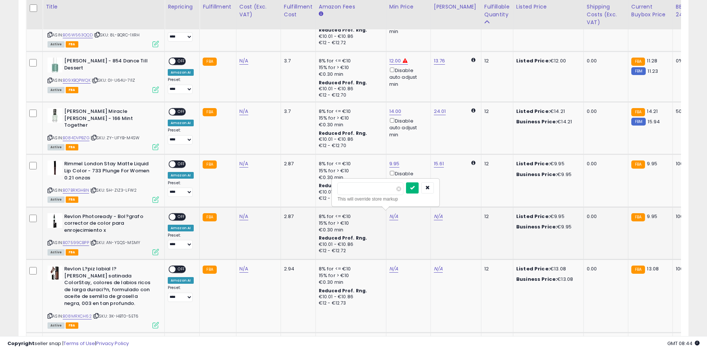
click at [415, 189] on icon "submit" at bounding box center [412, 187] width 4 height 4
click at [386, 265] on td "N/A" at bounding box center [408, 295] width 45 height 73
click at [391, 265] on link "N/A" at bounding box center [393, 268] width 9 height 7
type input "**"
click at [419, 236] on button "submit" at bounding box center [412, 240] width 13 height 11
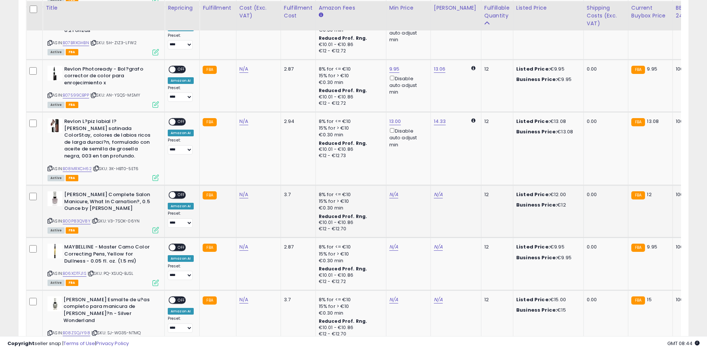
scroll to position [891, 0]
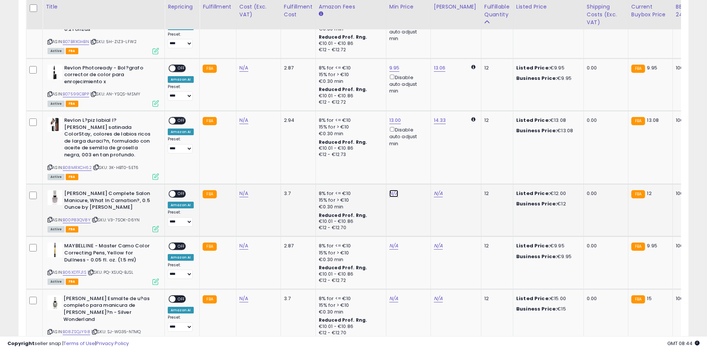
click at [391, 193] on link "N/A" at bounding box center [393, 193] width 9 height 7
type input "**"
click at [419, 162] on button "submit" at bounding box center [412, 165] width 13 height 11
click at [392, 245] on link "N/A" at bounding box center [393, 245] width 9 height 7
type input "*"
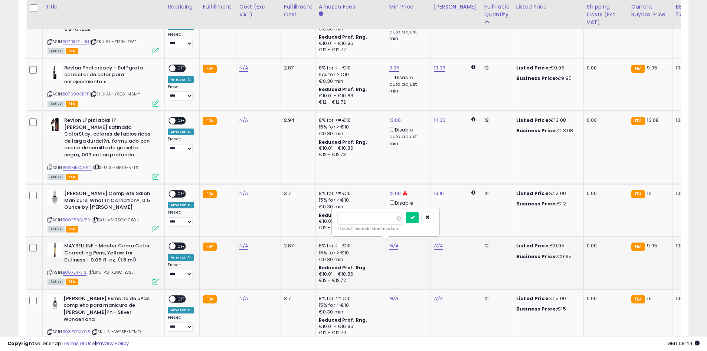
type input "****"
click at [419, 217] on button "submit" at bounding box center [412, 217] width 13 height 11
click at [395, 295] on link "N/A" at bounding box center [393, 298] width 9 height 7
type input "**"
click at [415, 270] on icon "submit" at bounding box center [412, 269] width 4 height 4
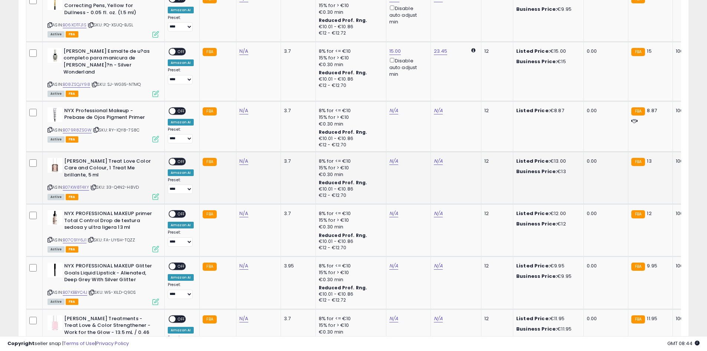
scroll to position [1151, 0]
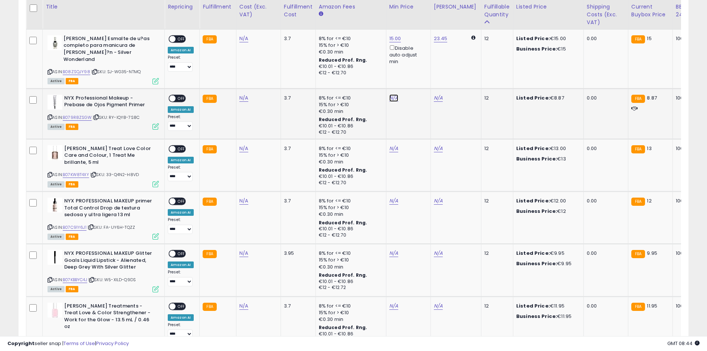
click at [389, 94] on link "N/A" at bounding box center [393, 97] width 9 height 7
type input "*"
click at [416, 68] on div "*" at bounding box center [385, 63] width 96 height 13
click at [419, 66] on div "*" at bounding box center [385, 63] width 96 height 13
click at [419, 66] on button "submit" at bounding box center [412, 62] width 13 height 11
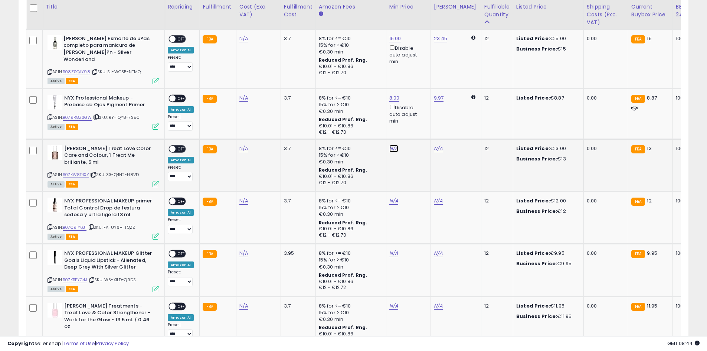
click at [389, 145] on link "N/A" at bounding box center [393, 148] width 9 height 7
click at [393, 145] on div "N/A This will override store markup" at bounding box center [407, 148] width 36 height 7
drag, startPoint x: 380, startPoint y: 122, endPoint x: 380, endPoint y: 114, distance: 8.2
click at [380, 122] on div "This will override store markup" at bounding box center [385, 124] width 96 height 7
click at [380, 113] on input "number" at bounding box center [370, 114] width 66 height 13
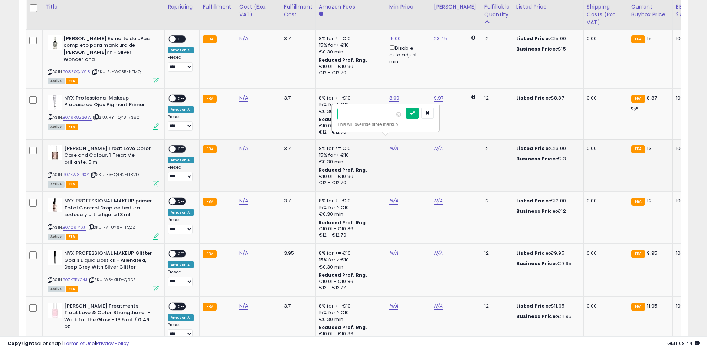
type input "**"
click at [419, 111] on button "submit" at bounding box center [412, 113] width 13 height 11
click at [393, 197] on link "N/A" at bounding box center [393, 200] width 9 height 7
type input "**"
click at [415, 163] on icon "submit" at bounding box center [412, 163] width 4 height 4
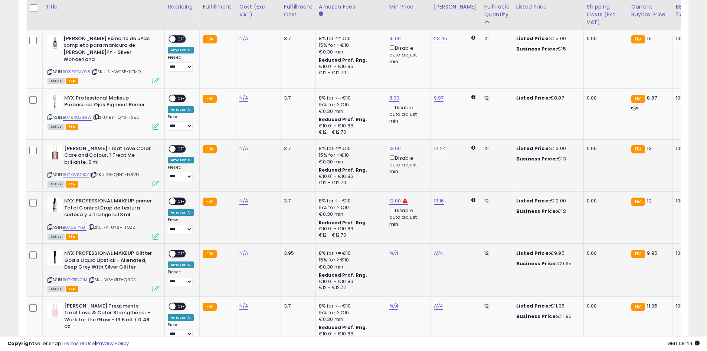
click at [395, 244] on td "N/A" at bounding box center [408, 270] width 45 height 52
click at [394, 249] on link "N/A" at bounding box center [393, 252] width 9 height 7
type input "*"
type input "****"
click at [419, 220] on button "submit" at bounding box center [412, 215] width 13 height 11
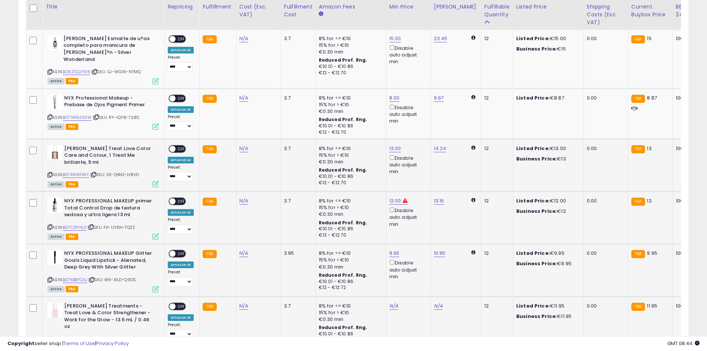
click at [395, 296] on td "N/A" at bounding box center [408, 325] width 45 height 59
click at [395, 302] on link "N/A" at bounding box center [393, 305] width 9 height 7
type input "**"
type input "*****"
click at [415, 268] on icon "submit" at bounding box center [412, 268] width 4 height 4
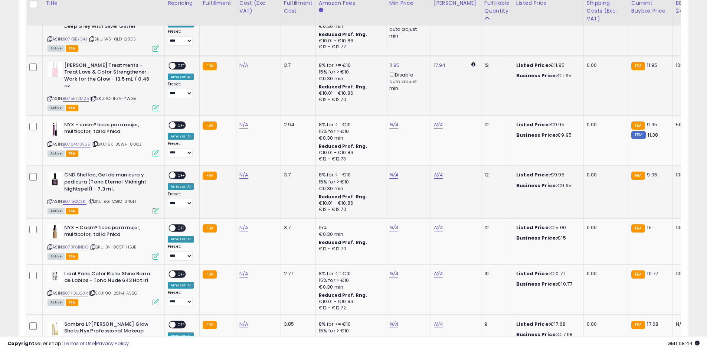
scroll to position [1410, 0]
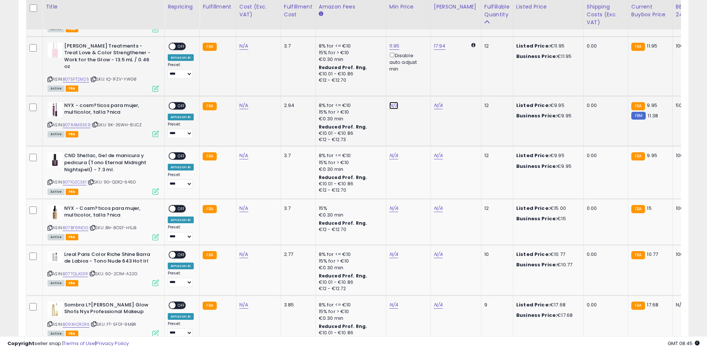
click at [392, 102] on link "N/A" at bounding box center [393, 105] width 9 height 7
type input "*"
type input "****"
drag, startPoint x: 418, startPoint y: 65, endPoint x: 415, endPoint y: 76, distance: 12.0
click at [418, 66] on button "submit" at bounding box center [412, 61] width 13 height 11
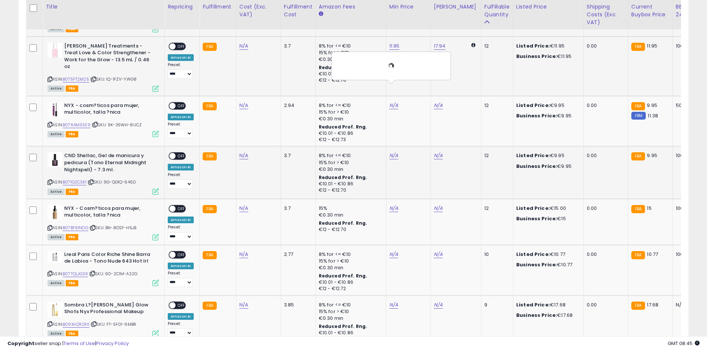
click at [390, 146] on td "N/A" at bounding box center [408, 172] width 45 height 52
click at [392, 152] on link "N/A" at bounding box center [393, 155] width 9 height 7
type input "*"
type input "****"
click at [419, 115] on button "submit" at bounding box center [412, 111] width 13 height 11
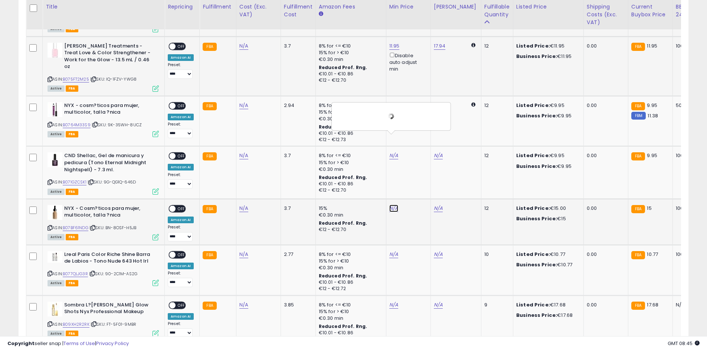
click at [392, 205] on link "N/A" at bounding box center [393, 208] width 9 height 7
type input "**"
click at [415, 164] on icon "submit" at bounding box center [412, 163] width 4 height 4
click at [393, 251] on link "N/A" at bounding box center [393, 254] width 9 height 7
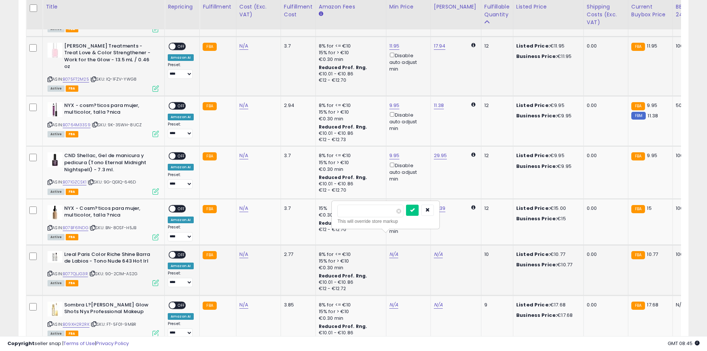
type input "*"
type input "****"
click at [419, 206] on button "submit" at bounding box center [412, 210] width 13 height 11
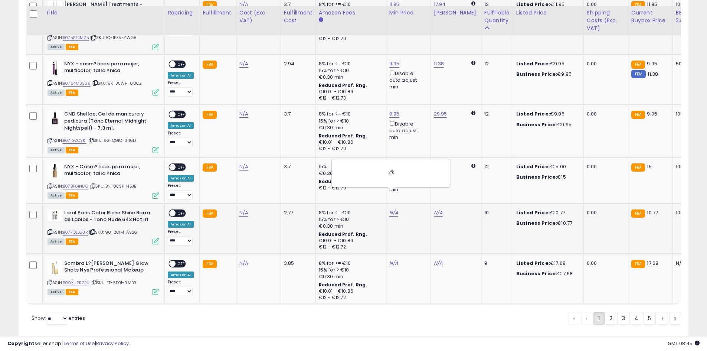
scroll to position [1458, 0]
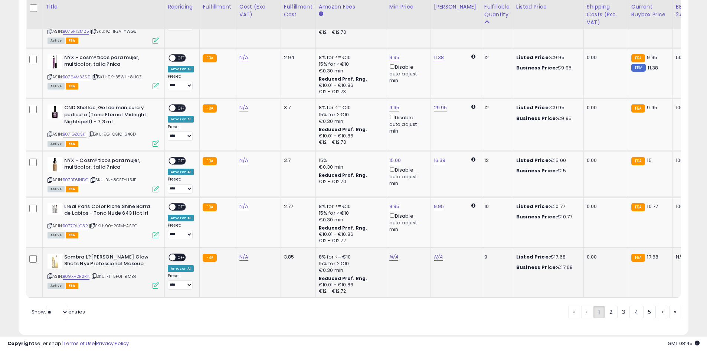
click at [383, 247] on td "8% for <= €10 15% for > €10 €0.30 min Reduced Prof. Rng. €10.01 - €10.86 €12 - …" at bounding box center [350, 272] width 71 height 50
drag, startPoint x: 391, startPoint y: 232, endPoint x: 396, endPoint y: 244, distance: 13.3
click at [394, 247] on td "N/A" at bounding box center [408, 272] width 45 height 50
click at [396, 253] on div "N/A" at bounding box center [407, 256] width 36 height 7
click at [394, 253] on link "N/A" at bounding box center [393, 256] width 9 height 7
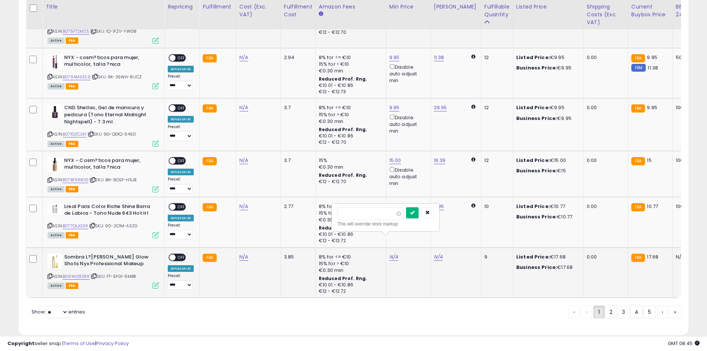
type input "**"
click at [415, 210] on icon "submit" at bounding box center [412, 212] width 4 height 4
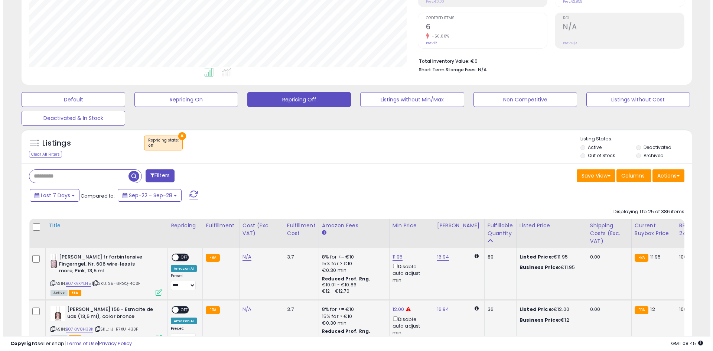
scroll to position [148, 0]
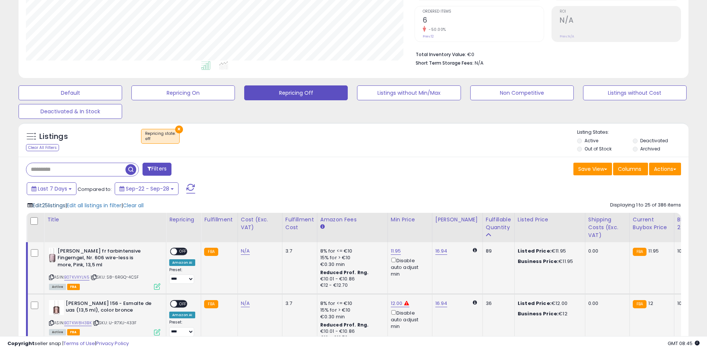
click at [65, 205] on span "Edit 25 listings" at bounding box center [49, 205] width 33 height 7
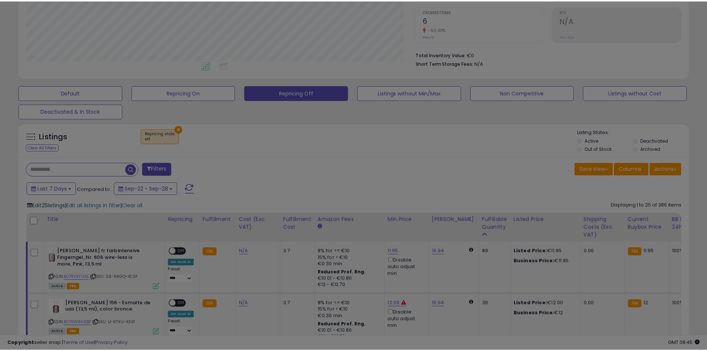
scroll to position [152, 392]
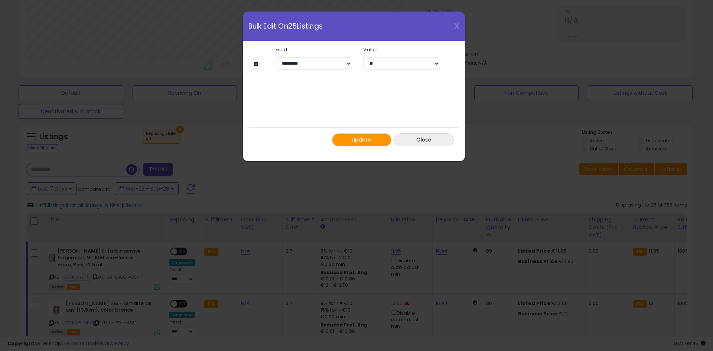
click at [383, 138] on button "Update" at bounding box center [361, 139] width 59 height 13
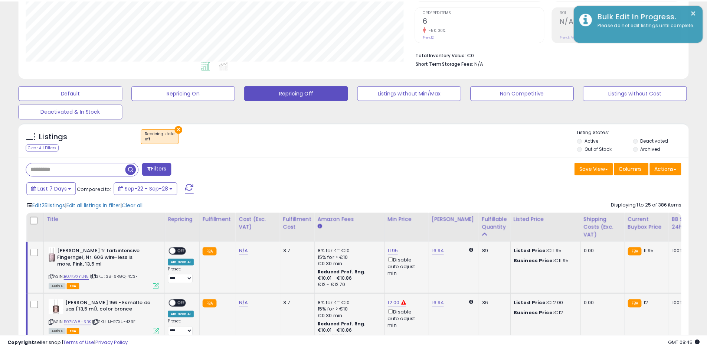
scroll to position [370998, 370762]
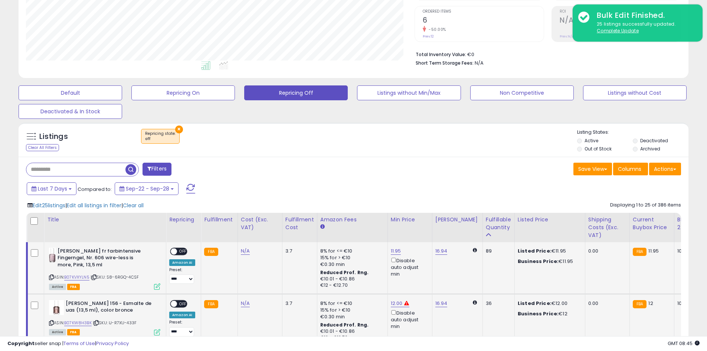
click at [378, 155] on div "Listings Clear All Filters × Repricing state : off Active" at bounding box center [354, 139] width 670 height 34
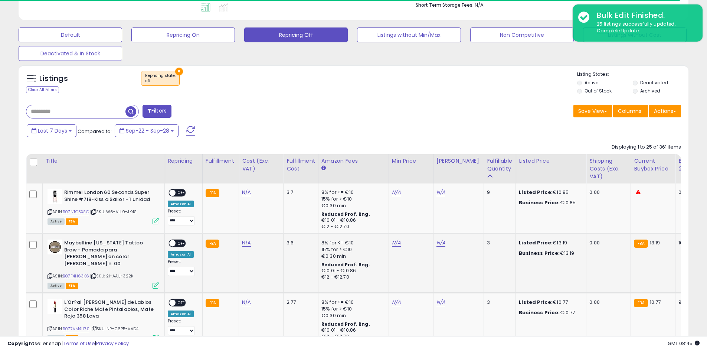
scroll to position [221, 0]
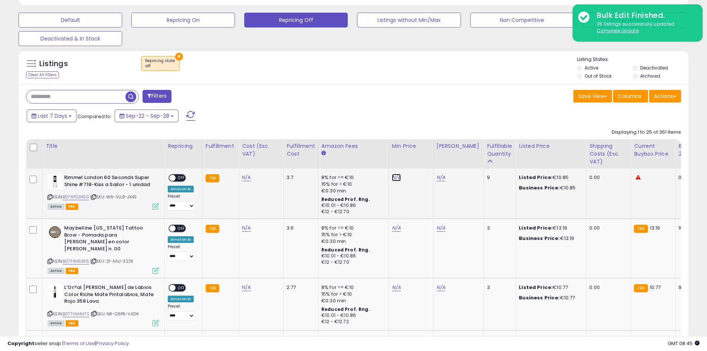
click at [392, 174] on link "N/A" at bounding box center [396, 177] width 9 height 7
type input "*"
type input "****"
click at [421, 147] on button "submit" at bounding box center [414, 150] width 13 height 11
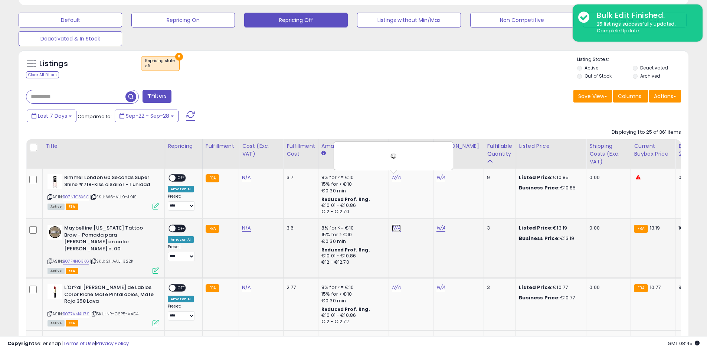
click at [396, 229] on link "N/A" at bounding box center [396, 227] width 9 height 7
type input "**"
drag, startPoint x: 429, startPoint y: 199, endPoint x: 408, endPoint y: 238, distance: 44.7
click at [421, 199] on button "submit" at bounding box center [414, 201] width 13 height 11
click at [395, 284] on link "N/A" at bounding box center [396, 287] width 9 height 7
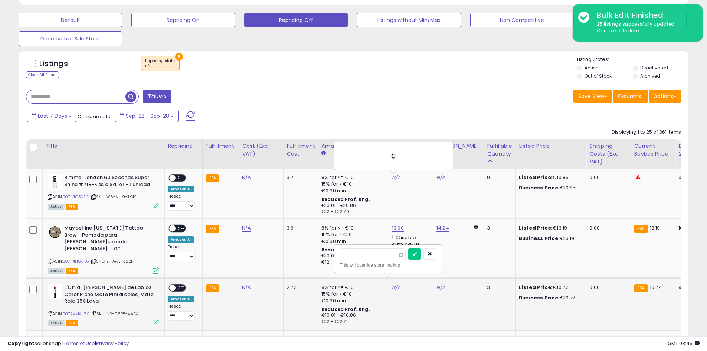
type input "*"
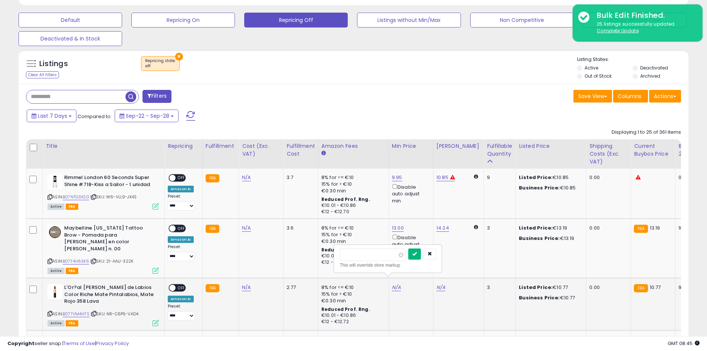
type input "****"
click at [421, 252] on button "submit" at bounding box center [414, 253] width 13 height 11
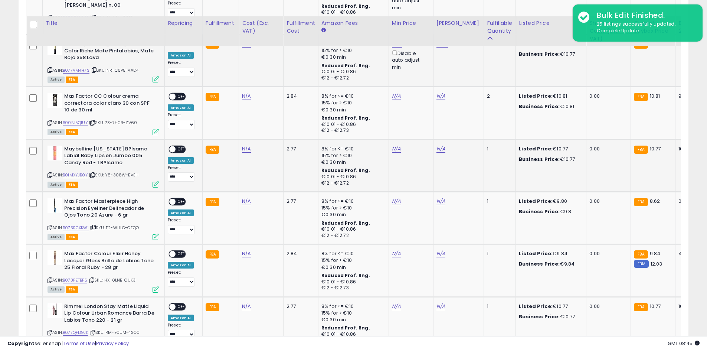
scroll to position [444, 0]
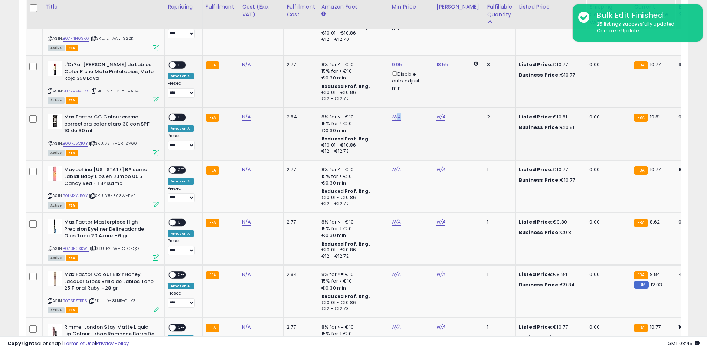
click at [398, 108] on td "N/A" at bounding box center [411, 134] width 45 height 52
click at [392, 113] on link "N/A" at bounding box center [396, 116] width 9 height 7
type input "*"
type input "****"
click at [421, 79] on button "submit" at bounding box center [414, 83] width 13 height 11
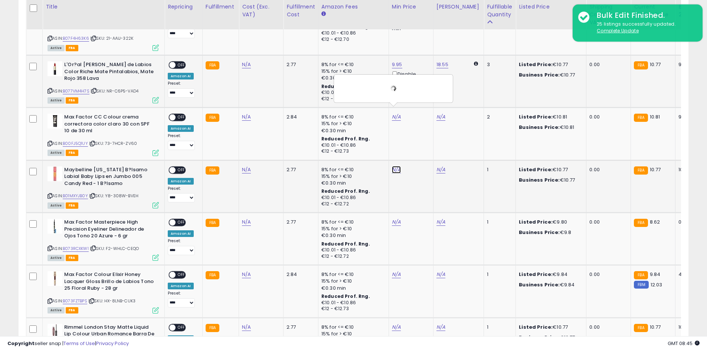
click at [396, 166] on link "N/A" at bounding box center [396, 169] width 9 height 7
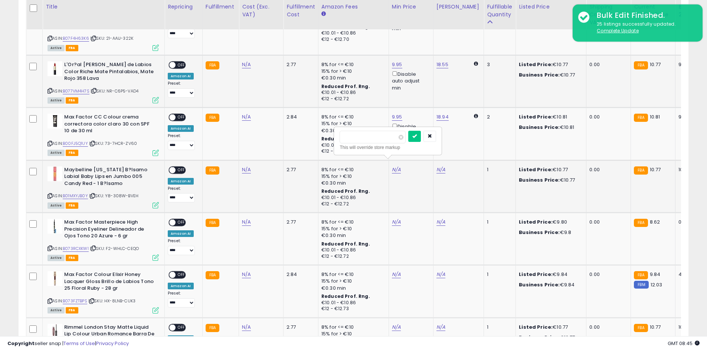
type input "*"
type input "****"
click at [421, 133] on button "submit" at bounding box center [414, 136] width 13 height 11
drag, startPoint x: 398, startPoint y: 214, endPoint x: 393, endPoint y: 213, distance: 5.6
click at [398, 219] on div "N/A" at bounding box center [410, 222] width 36 height 7
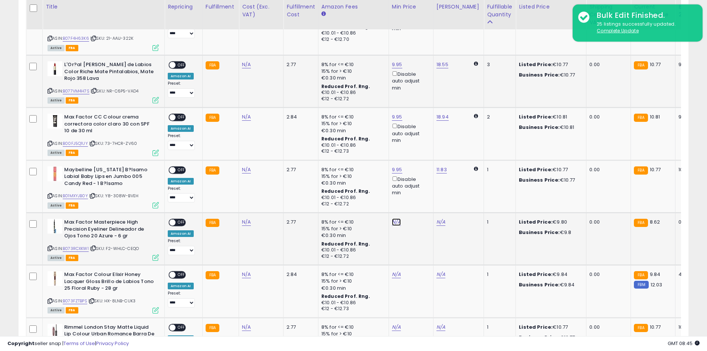
click at [392, 218] on link "N/A" at bounding box center [396, 221] width 9 height 7
type input "*"
type input "****"
click at [421, 190] on button "submit" at bounding box center [414, 188] width 13 height 11
click at [392, 271] on link "N/A" at bounding box center [396, 274] width 9 height 7
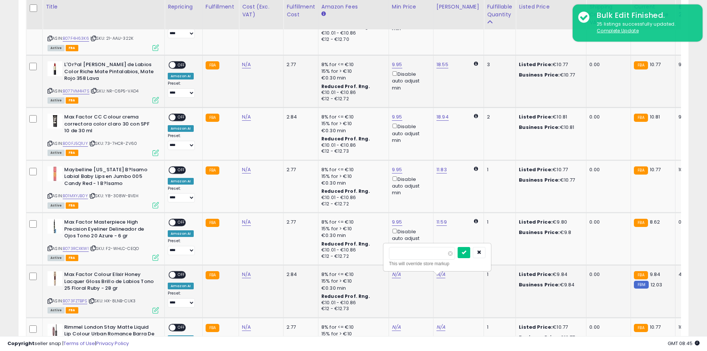
type input "*"
type input "****"
click at [421, 241] on button "submit" at bounding box center [414, 241] width 13 height 11
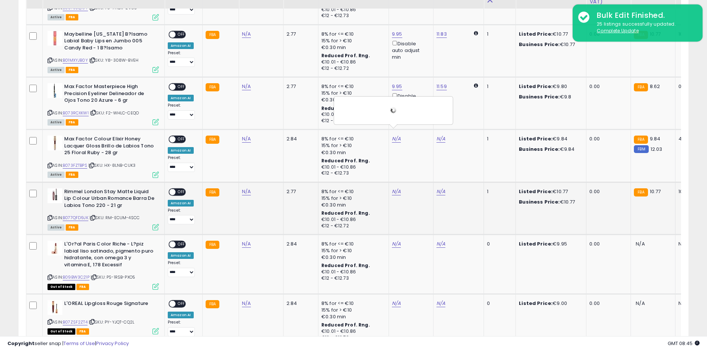
scroll to position [592, 0]
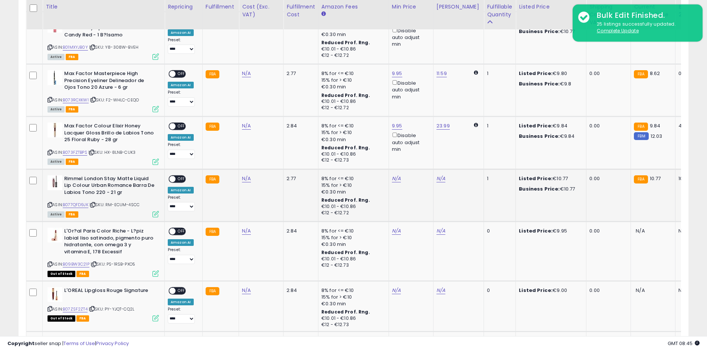
click at [389, 171] on td "N/A" at bounding box center [411, 195] width 45 height 52
drag, startPoint x: 408, startPoint y: 166, endPoint x: 390, endPoint y: 166, distance: 18.6
click at [407, 169] on td "N/A" at bounding box center [411, 195] width 45 height 52
drag, startPoint x: 390, startPoint y: 166, endPoint x: 399, endPoint y: 171, distance: 11.0
click at [394, 169] on td "N/A" at bounding box center [411, 195] width 45 height 52
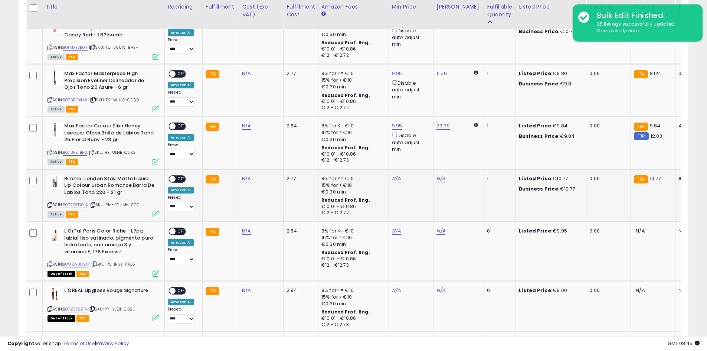
click at [399, 175] on div "N/A" at bounding box center [410, 178] width 36 height 7
click at [397, 175] on div "N/A" at bounding box center [410, 178] width 36 height 7
click at [394, 175] on link "N/A" at bounding box center [396, 178] width 9 height 7
type input "*"
type input "****"
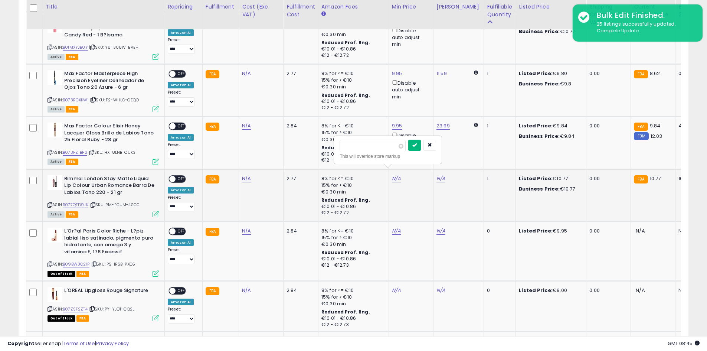
click at [417, 147] on icon "submit" at bounding box center [414, 145] width 4 height 4
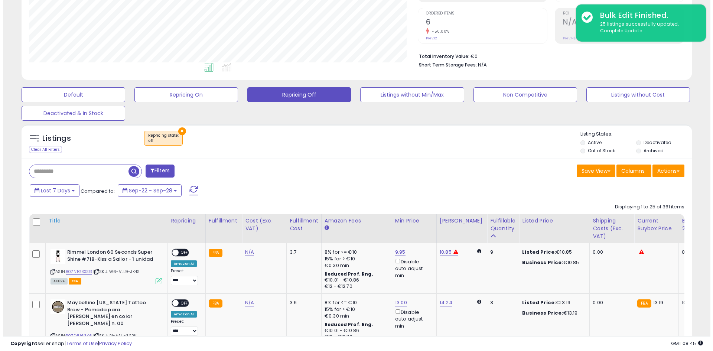
scroll to position [148, 0]
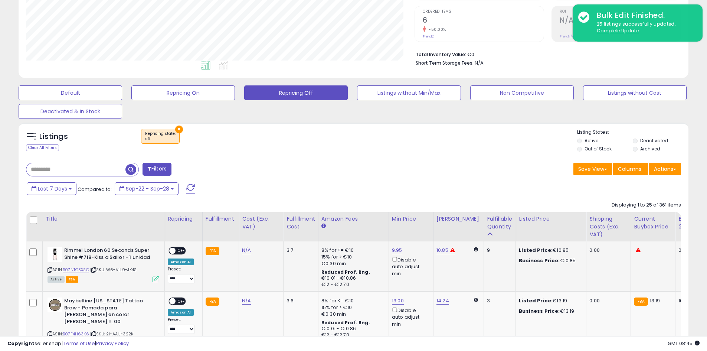
click at [34, 249] on td at bounding box center [34, 266] width 16 height 50
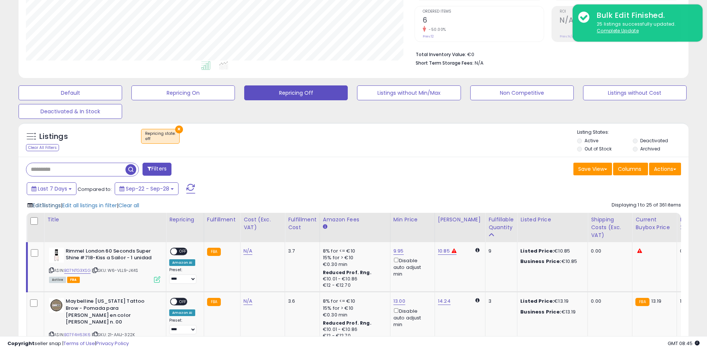
click at [56, 205] on span "Edit 1 listings" at bounding box center [47, 205] width 28 height 7
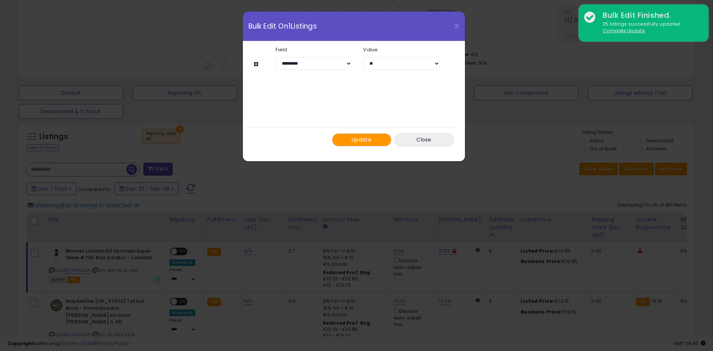
click at [349, 135] on button "Update" at bounding box center [361, 139] width 59 height 13
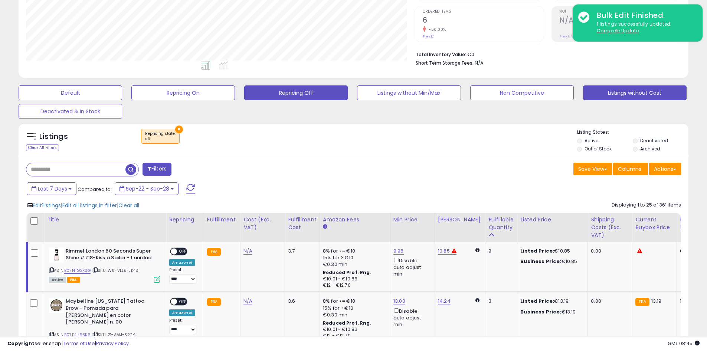
scroll to position [370998, 370762]
click at [430, 153] on div "Listings Clear All Filters × Repricing state : off" at bounding box center [354, 141] width 670 height 25
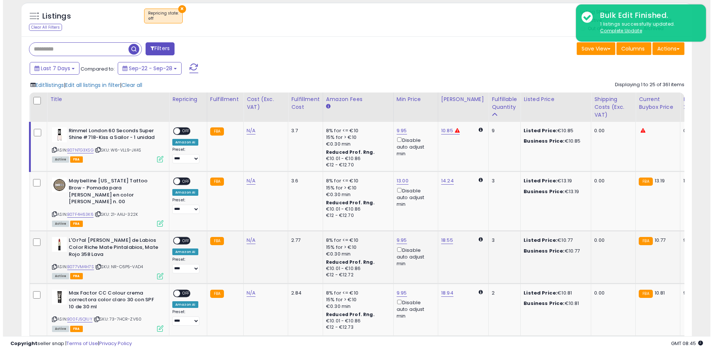
scroll to position [260, 0]
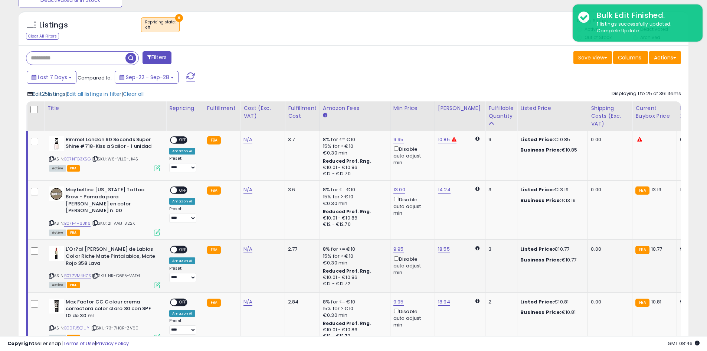
click at [60, 91] on span "Edit 25 listings" at bounding box center [49, 93] width 33 height 7
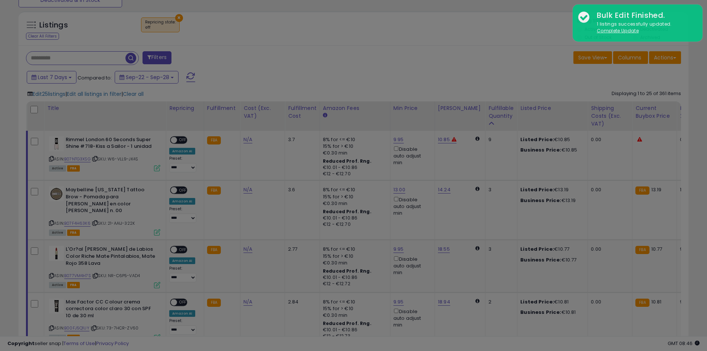
scroll to position [152, 392]
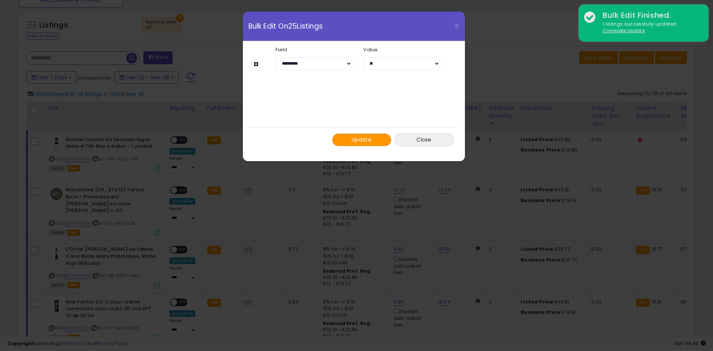
click at [347, 137] on button "Update" at bounding box center [361, 139] width 59 height 13
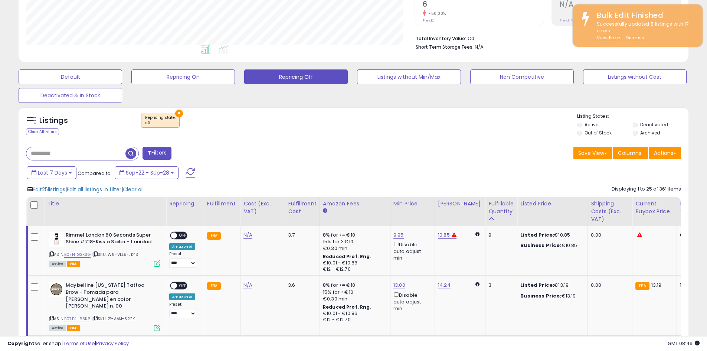
scroll to position [111, 0]
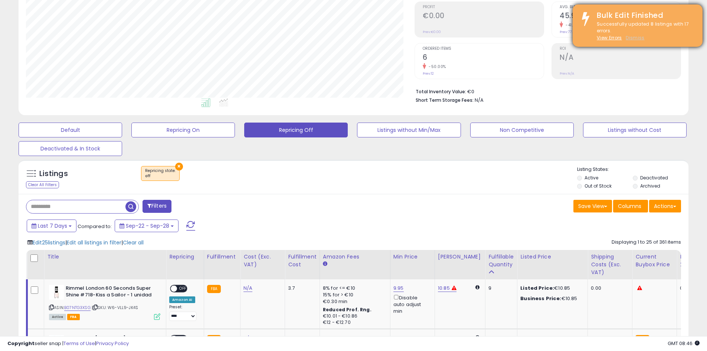
click at [642, 37] on u "Dismiss" at bounding box center [635, 38] width 19 height 6
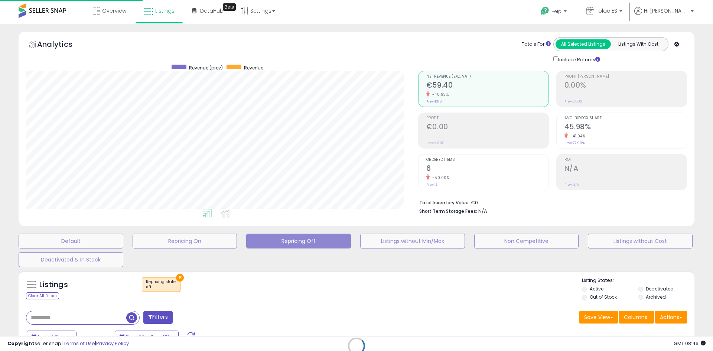
scroll to position [370998, 370758]
click at [635, 37] on div "All Selected Listings Listings With Cost" at bounding box center [610, 44] width 115 height 14
click at [628, 17] on link "Tolac ES" at bounding box center [604, 12] width 48 height 24
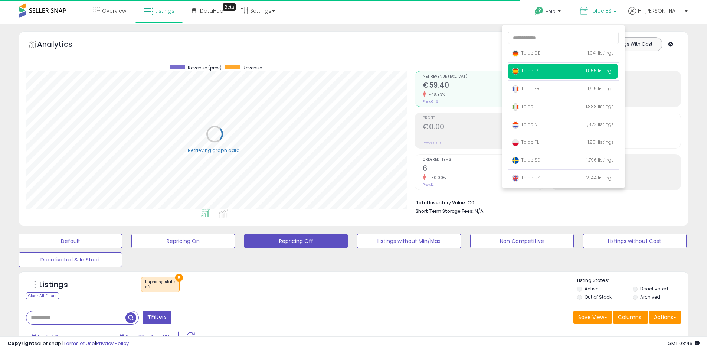
scroll to position [370998, 370762]
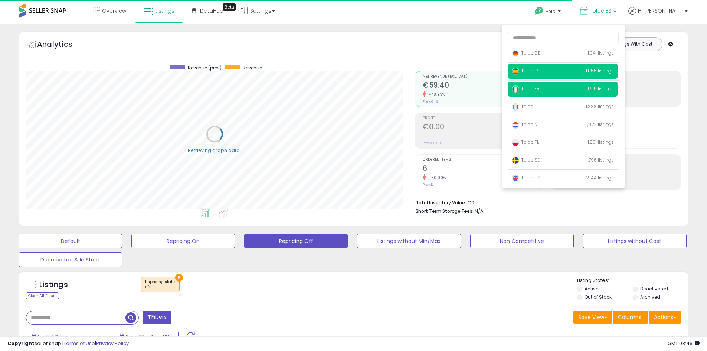
click at [540, 87] on span "Tolac FR" at bounding box center [526, 88] width 28 height 6
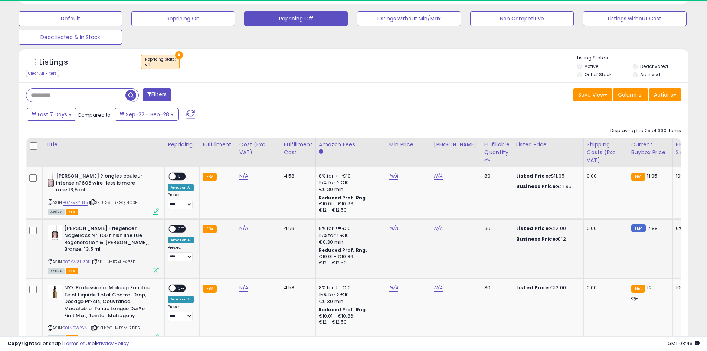
scroll to position [152, 389]
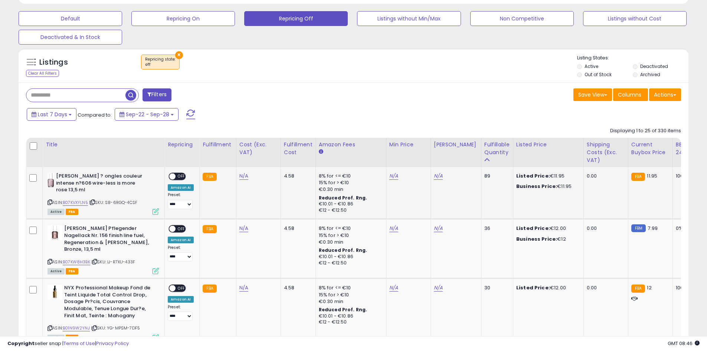
drag, startPoint x: 386, startPoint y: 172, endPoint x: 391, endPoint y: 174, distance: 5.0
click at [386, 172] on td "N/A" at bounding box center [408, 193] width 45 height 52
click at [391, 173] on link "N/A" at bounding box center [393, 175] width 9 height 7
type input "**"
type input "*****"
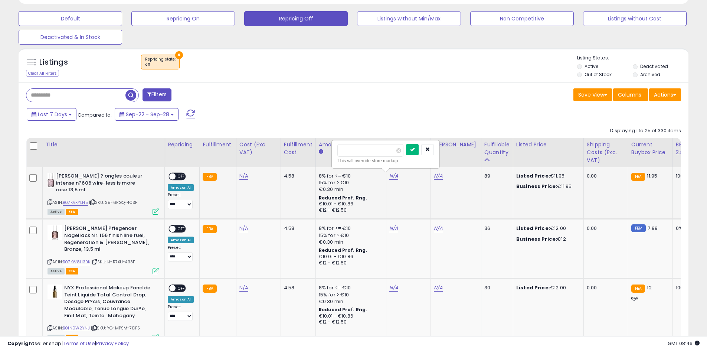
click at [415, 150] on icon "submit" at bounding box center [412, 149] width 4 height 4
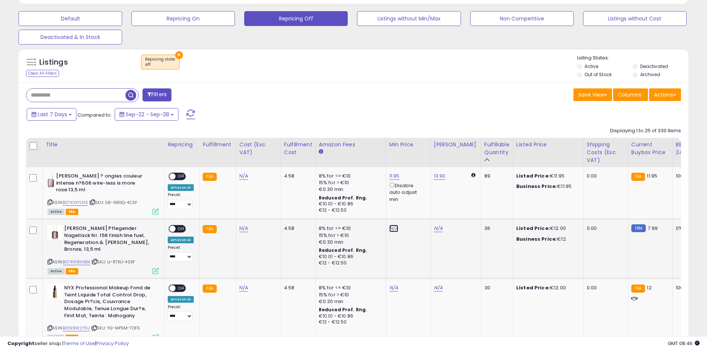
click at [390, 228] on link "N/A" at bounding box center [393, 228] width 9 height 7
type input "**"
click at [419, 205] on button "submit" at bounding box center [412, 201] width 13 height 11
click at [390, 284] on link "N/A" at bounding box center [393, 287] width 9 height 7
type input "**"
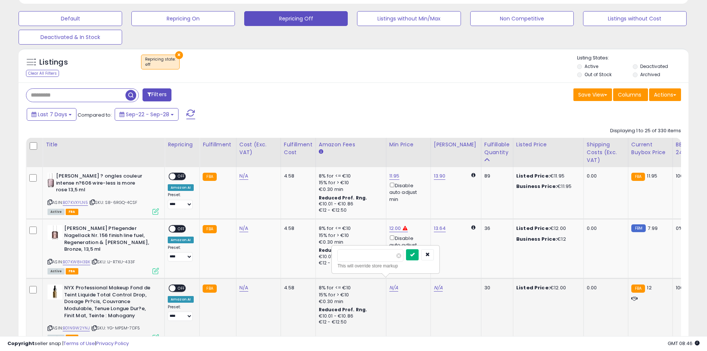
click at [415, 252] on icon "submit" at bounding box center [412, 254] width 4 height 4
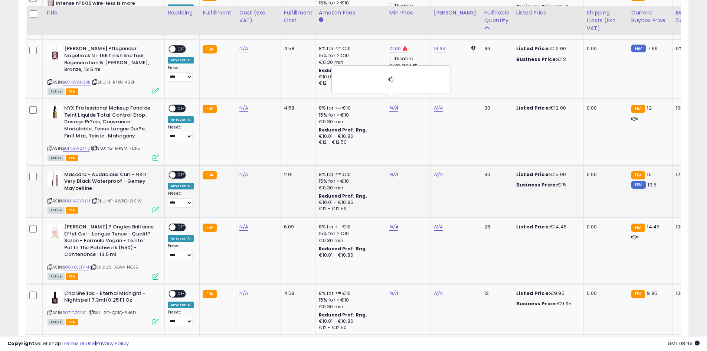
scroll to position [408, 0]
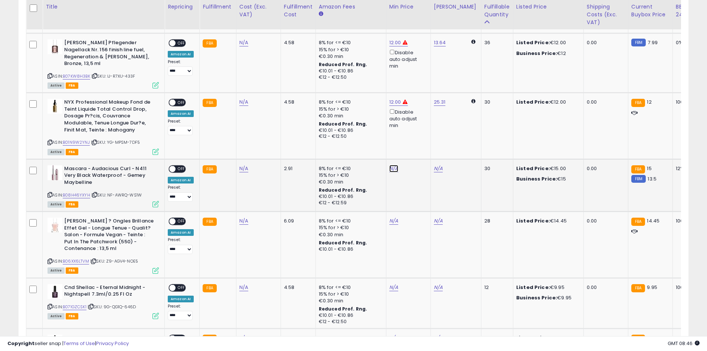
click at [390, 165] on link "N/A" at bounding box center [393, 168] width 9 height 7
type input "**"
click at [419, 134] on button "submit" at bounding box center [412, 135] width 13 height 11
click at [391, 217] on link "N/A" at bounding box center [393, 220] width 9 height 7
type input "**"
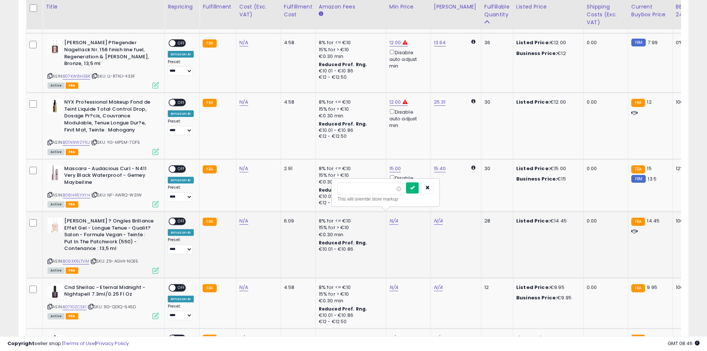
click at [419, 192] on button "submit" at bounding box center [412, 187] width 13 height 11
click at [398, 284] on div "N/A" at bounding box center [407, 287] width 36 height 7
click at [393, 284] on link "N/A" at bounding box center [393, 287] width 9 height 7
type input "**"
type input "*"
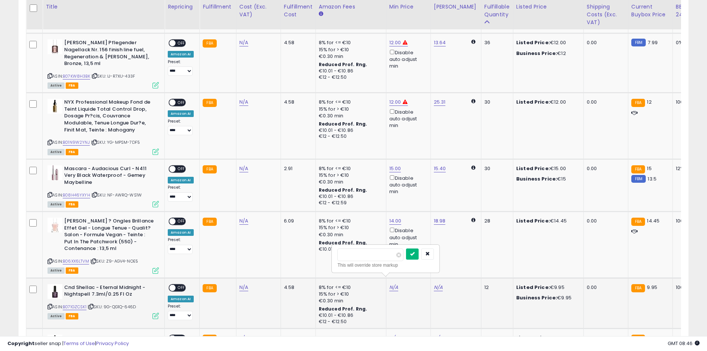
type input "****"
click at [419, 256] on button "submit" at bounding box center [412, 253] width 13 height 11
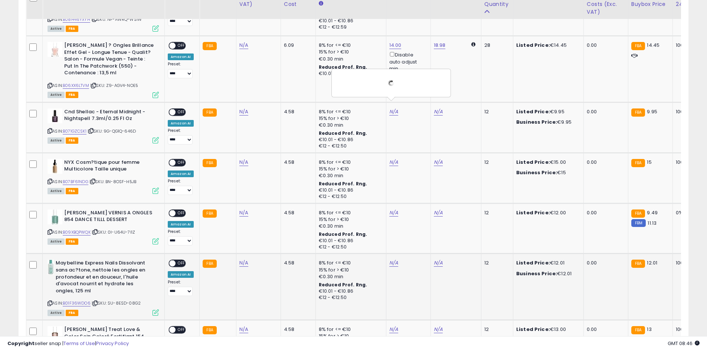
scroll to position [594, 0]
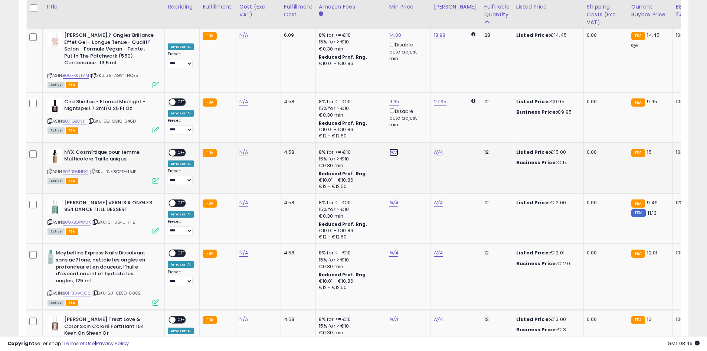
click at [392, 148] on link "N/A" at bounding box center [393, 151] width 9 height 7
type input "**"
click at [419, 122] on button "submit" at bounding box center [412, 118] width 13 height 11
drag, startPoint x: 394, startPoint y: 195, endPoint x: 403, endPoint y: 188, distance: 11.4
click at [393, 199] on link "N/A" at bounding box center [393, 202] width 9 height 7
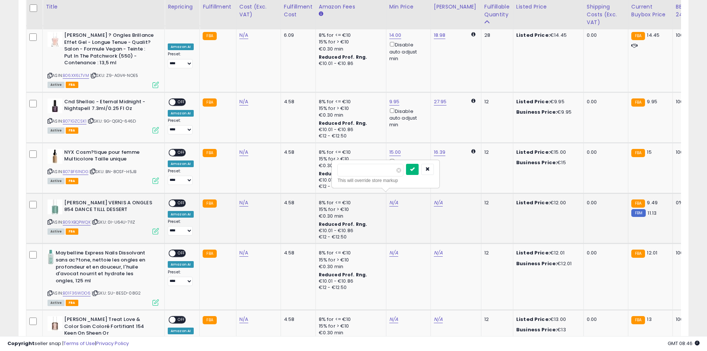
type input "**"
click at [415, 167] on icon "submit" at bounding box center [412, 169] width 4 height 4
click at [392, 249] on link "N/A" at bounding box center [393, 252] width 9 height 7
type input "**"
click at [419, 219] on button "submit" at bounding box center [412, 219] width 13 height 11
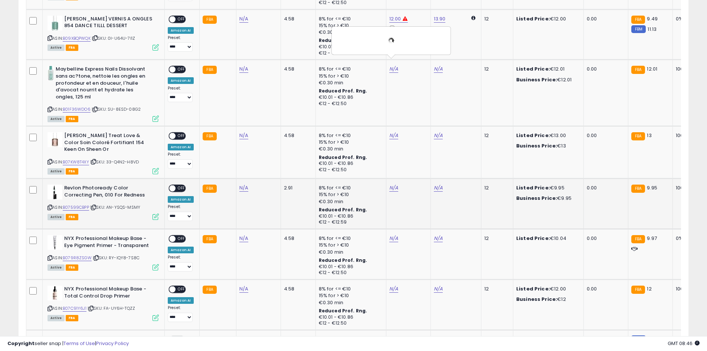
scroll to position [779, 0]
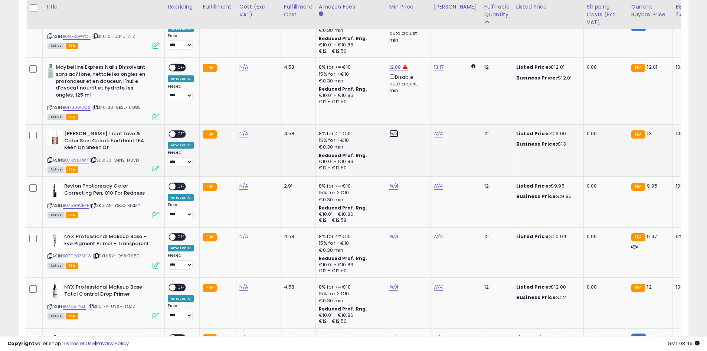
click at [389, 130] on link "N/A" at bounding box center [393, 133] width 9 height 7
type input "**"
click at [419, 100] on button "submit" at bounding box center [412, 100] width 13 height 11
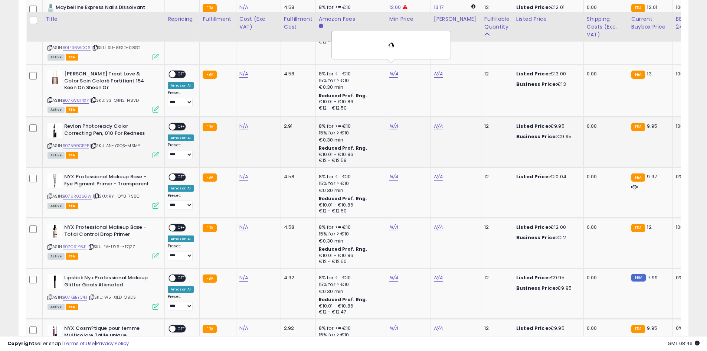
scroll to position [854, 0]
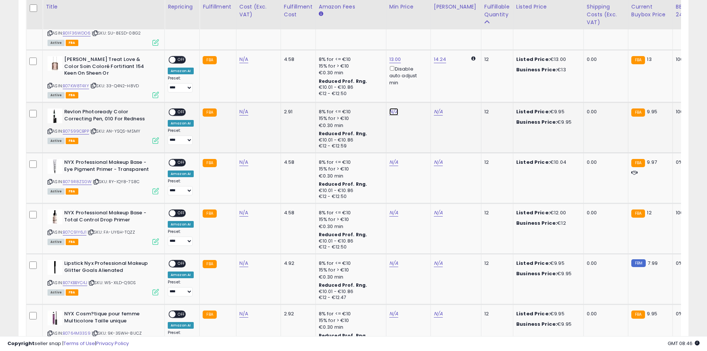
click at [391, 108] on link "N/A" at bounding box center [393, 111] width 9 height 7
type input "*"
type input "****"
click at [419, 76] on button "submit" at bounding box center [412, 76] width 13 height 11
click at [391, 158] on link "N/A" at bounding box center [393, 161] width 9 height 7
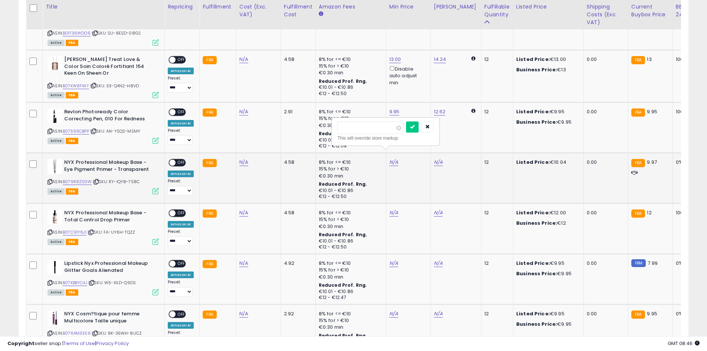
type input "*"
type input "****"
click at [419, 123] on button "submit" at bounding box center [412, 126] width 13 height 11
click at [393, 209] on link "N/A" at bounding box center [393, 212] width 9 height 7
type input "**"
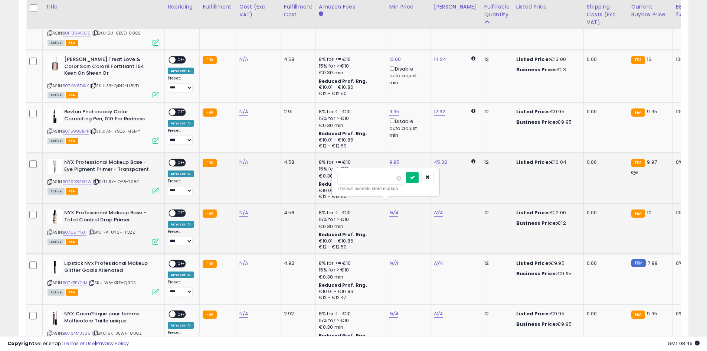
click at [419, 173] on button "submit" at bounding box center [412, 177] width 13 height 11
click at [390, 259] on link "N/A" at bounding box center [393, 262] width 9 height 7
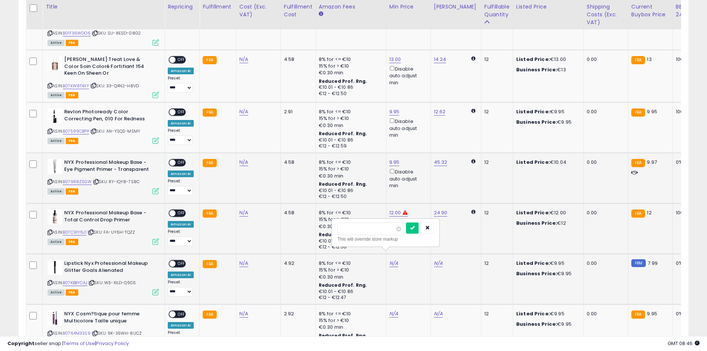
type input "*"
type input "****"
click at [419, 223] on button "submit" at bounding box center [412, 227] width 13 height 11
click at [391, 310] on link "N/A" at bounding box center [393, 313] width 9 height 7
type input "*"
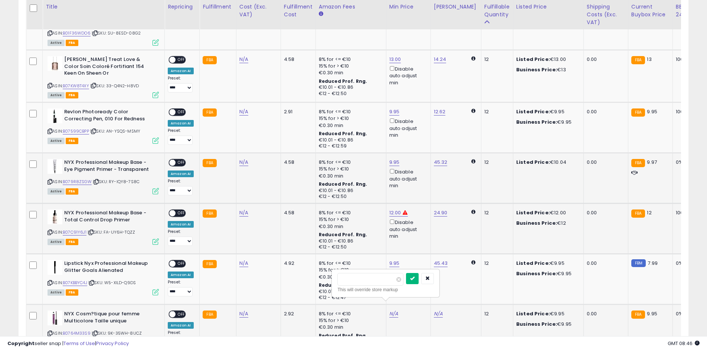
type input "****"
click at [415, 277] on icon "submit" at bounding box center [412, 278] width 4 height 4
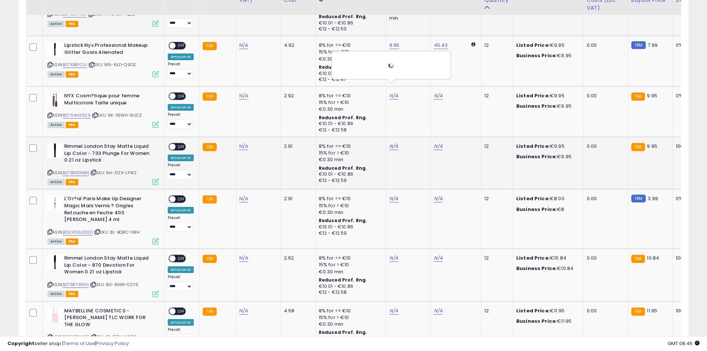
scroll to position [1076, 0]
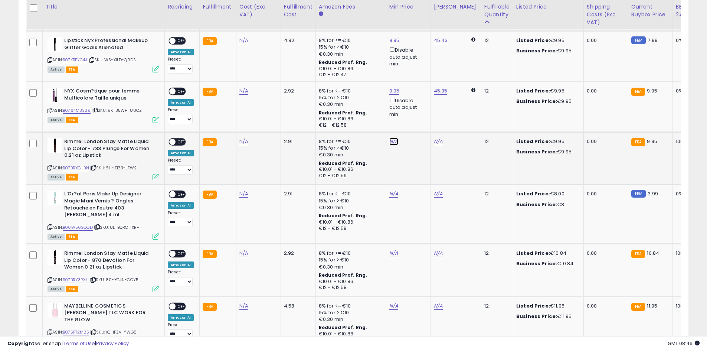
click at [393, 138] on link "N/A" at bounding box center [393, 141] width 9 height 7
type input "*"
type input "****"
click at [419, 106] on button "submit" at bounding box center [412, 106] width 13 height 11
click at [393, 190] on link "N/A" at bounding box center [393, 193] width 9 height 7
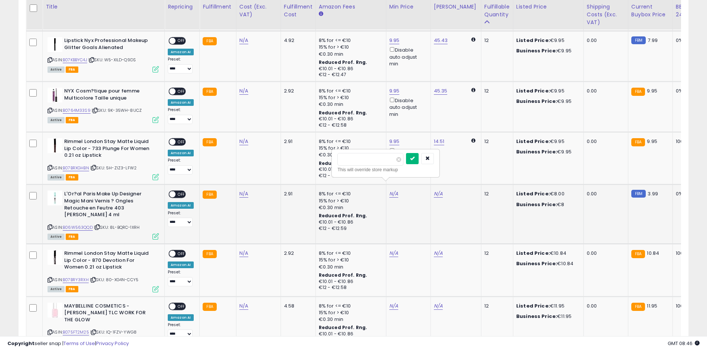
type input "*"
click at [415, 160] on icon "submit" at bounding box center [412, 158] width 4 height 4
click at [395, 249] on link "N/A" at bounding box center [393, 252] width 9 height 7
type input "*"
type input "****"
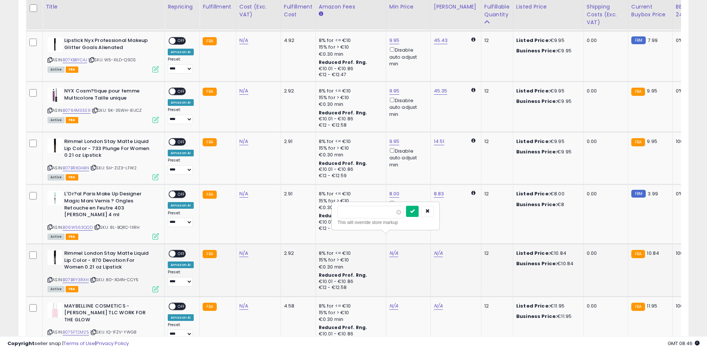
click at [418, 213] on button "submit" at bounding box center [412, 211] width 13 height 11
click at [395, 296] on td "N/A" at bounding box center [408, 322] width 45 height 52
click at [391, 296] on td "N/A" at bounding box center [408, 322] width 45 height 52
click at [390, 302] on link "N/A" at bounding box center [393, 305] width 9 height 7
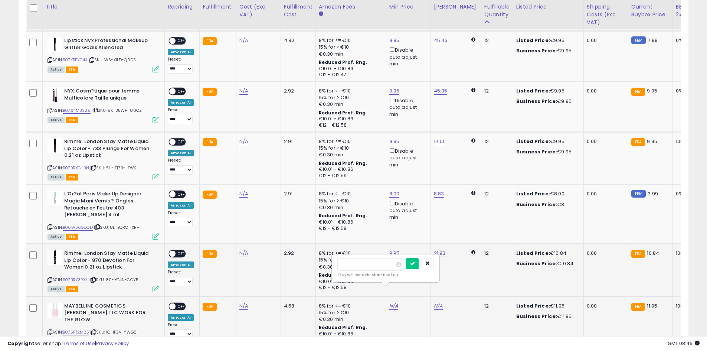
type input "**"
type input "*****"
click at [419, 260] on button "submit" at bounding box center [412, 263] width 13 height 11
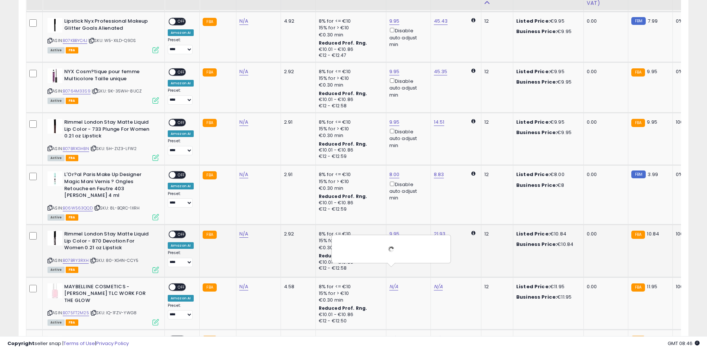
scroll to position [1262, 0]
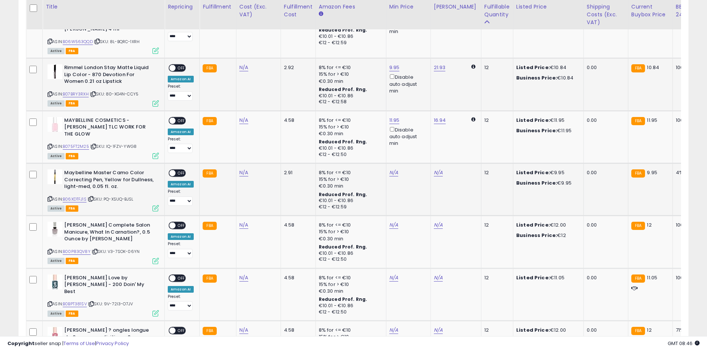
click at [393, 163] on td "N/A" at bounding box center [408, 189] width 45 height 52
click at [393, 169] on link "N/A" at bounding box center [393, 172] width 9 height 7
type input "*"
type input "****"
drag, startPoint x: 422, startPoint y: 131, endPoint x: 418, endPoint y: 150, distance: 19.0
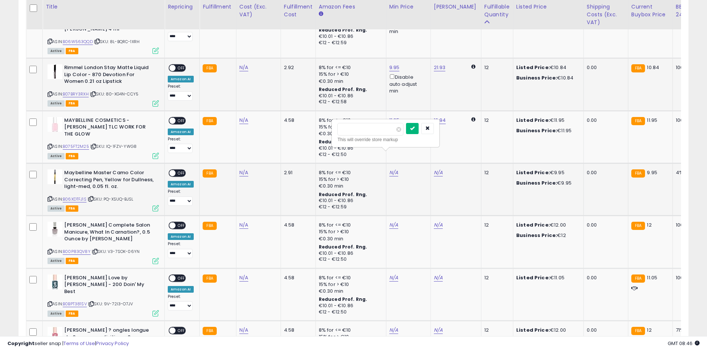
click at [419, 131] on button "submit" at bounding box center [412, 128] width 13 height 11
click at [394, 221] on link "N/A" at bounding box center [393, 224] width 9 height 7
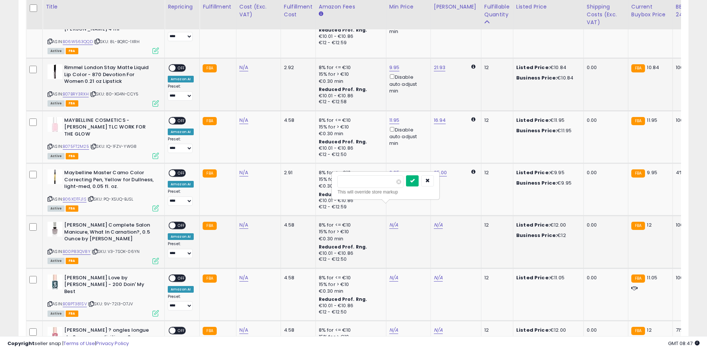
type input "**"
click at [419, 182] on button "submit" at bounding box center [412, 180] width 13 height 11
click at [395, 274] on link "N/A" at bounding box center [393, 277] width 9 height 7
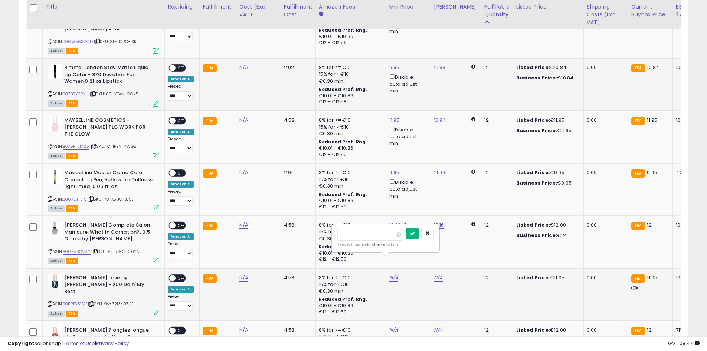
type input "**"
click at [419, 228] on button "submit" at bounding box center [412, 233] width 13 height 11
click at [395, 326] on link "N/A" at bounding box center [393, 329] width 9 height 7
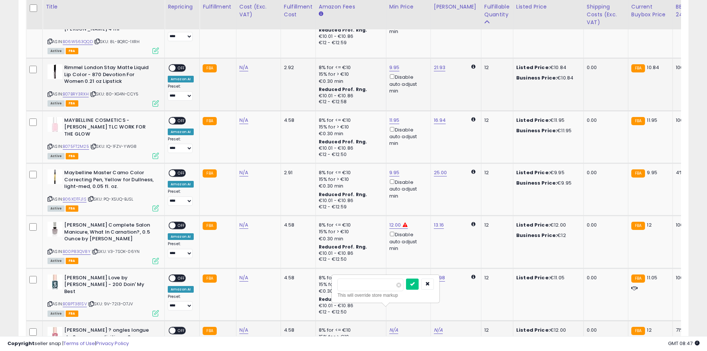
type input "**"
click at [416, 287] on div "**" at bounding box center [385, 284] width 96 height 13
drag, startPoint x: 418, startPoint y: 287, endPoint x: 423, endPoint y: 286, distance: 4.8
click at [419, 287] on button "submit" at bounding box center [412, 283] width 13 height 11
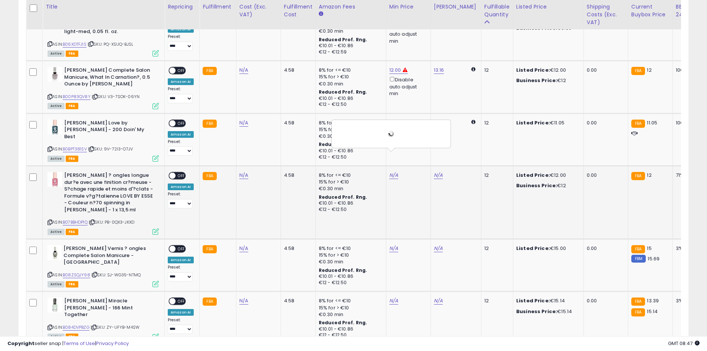
scroll to position [1459, 0]
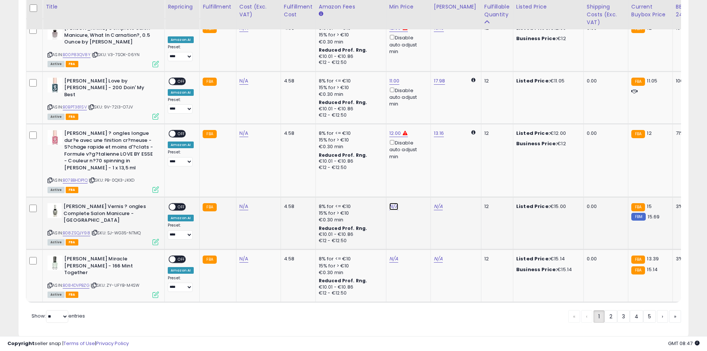
click at [392, 203] on link "N/A" at bounding box center [393, 206] width 9 height 7
type input "**"
click at [419, 158] on button "submit" at bounding box center [412, 160] width 13 height 11
click at [393, 255] on link "N/A" at bounding box center [393, 258] width 9 height 7
type input "**"
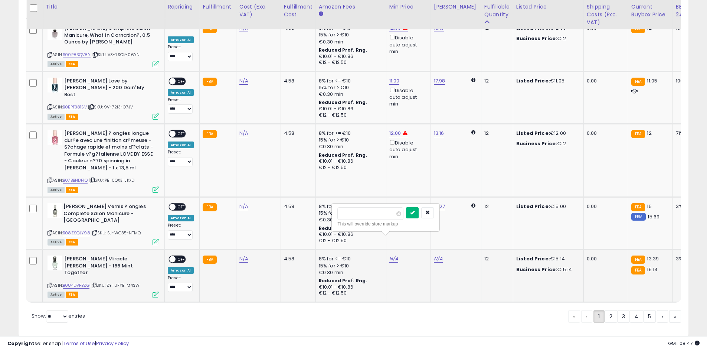
click at [417, 215] on button "submit" at bounding box center [412, 212] width 13 height 11
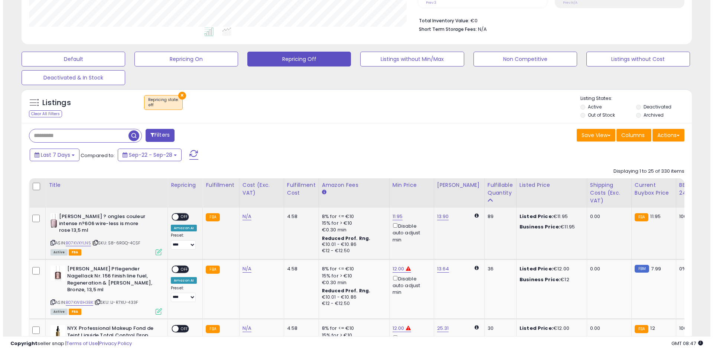
scroll to position [160, 0]
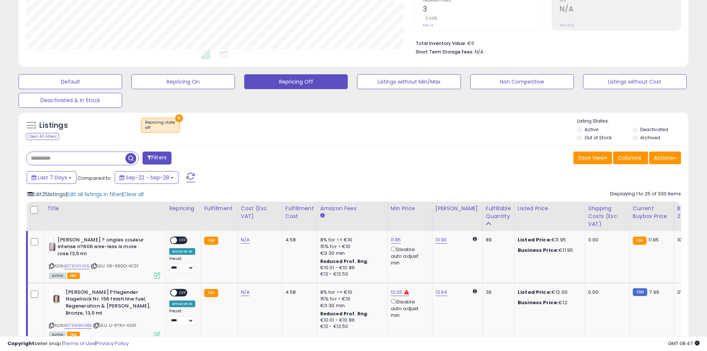
click at [42, 197] on span "Edit 25 listings" at bounding box center [49, 193] width 33 height 7
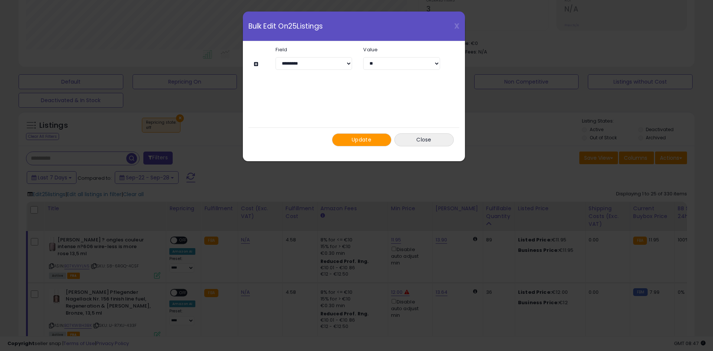
click at [374, 139] on button "Update" at bounding box center [361, 139] width 59 height 13
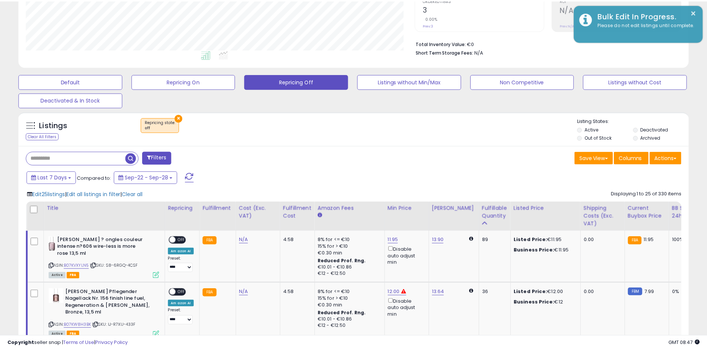
scroll to position [370998, 370762]
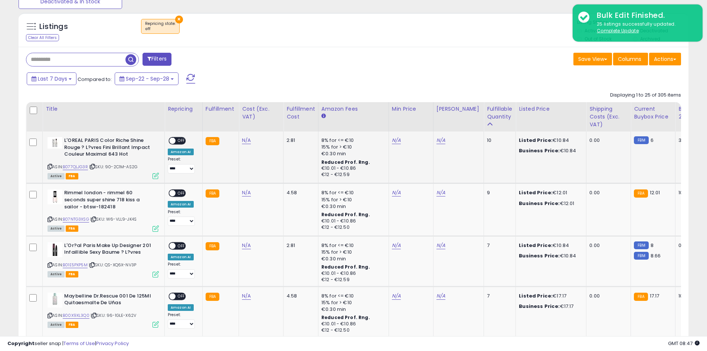
scroll to position [152, 389]
click at [396, 137] on link "N/A" at bounding box center [396, 140] width 9 height 7
type input "*"
type input "****"
click at [417, 113] on icon "submit" at bounding box center [414, 113] width 4 height 4
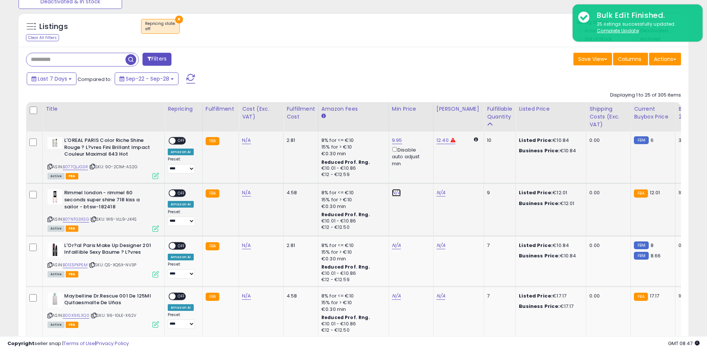
click at [393, 190] on link "N/A" at bounding box center [396, 192] width 9 height 7
type input "**"
click at [421, 168] on button "submit" at bounding box center [414, 166] width 13 height 11
click at [394, 244] on link "N/A" at bounding box center [396, 245] width 9 height 7
type input "*"
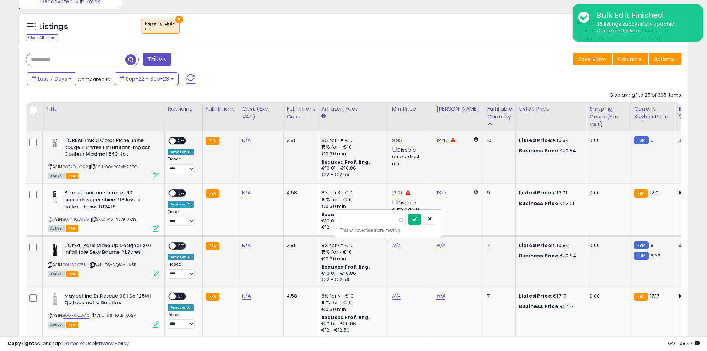
type input "****"
click at [421, 221] on button "submit" at bounding box center [414, 218] width 13 height 11
click at [393, 296] on link "N/A" at bounding box center [396, 295] width 9 height 7
type input "**"
click at [417, 267] on icon "submit" at bounding box center [414, 269] width 4 height 4
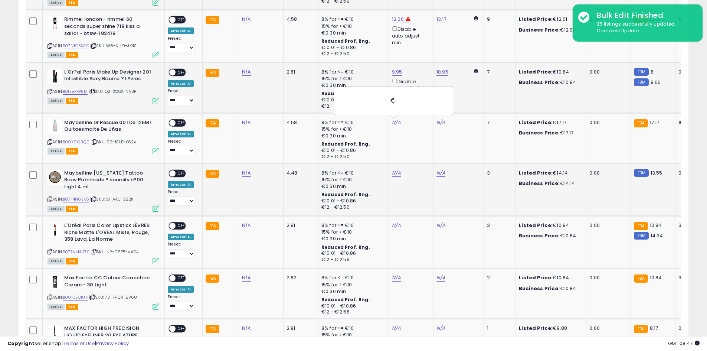
scroll to position [444, 0]
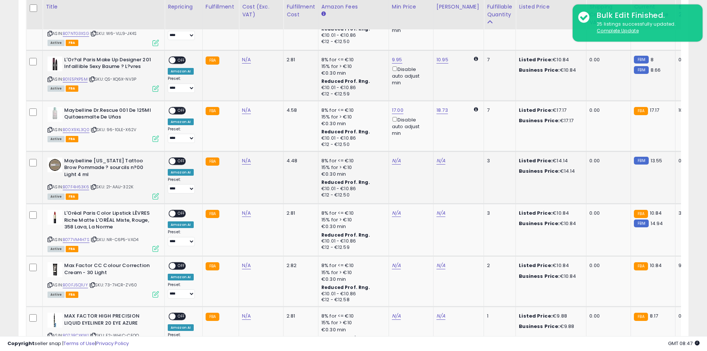
click at [390, 167] on td "N/A" at bounding box center [411, 177] width 45 height 52
click at [391, 166] on td "N/A" at bounding box center [411, 177] width 45 height 52
click at [393, 160] on link "N/A" at bounding box center [396, 160] width 9 height 7
type input "**"
click at [421, 133] on button "submit" at bounding box center [414, 134] width 13 height 11
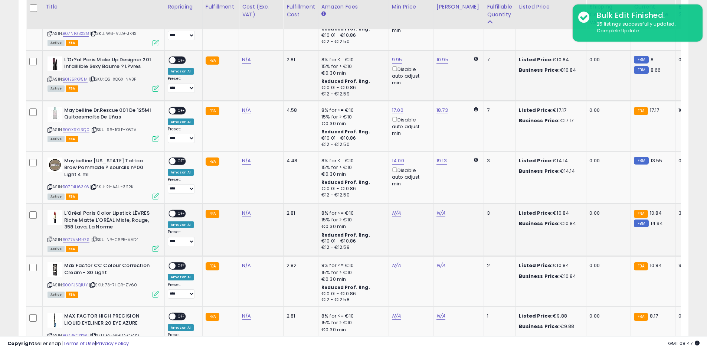
click at [395, 208] on td "N/A" at bounding box center [411, 229] width 45 height 52
click at [397, 213] on link "N/A" at bounding box center [396, 212] width 9 height 7
type input "*"
type input "****"
click at [417, 187] on icon "submit" at bounding box center [414, 186] width 4 height 4
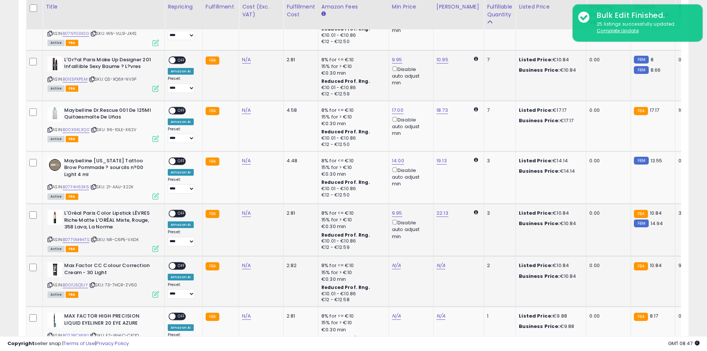
click at [395, 261] on td "N/A" at bounding box center [411, 281] width 45 height 50
click at [396, 267] on link "N/A" at bounding box center [396, 265] width 9 height 7
type input "*"
type input "****"
click at [417, 238] on icon "submit" at bounding box center [414, 238] width 4 height 4
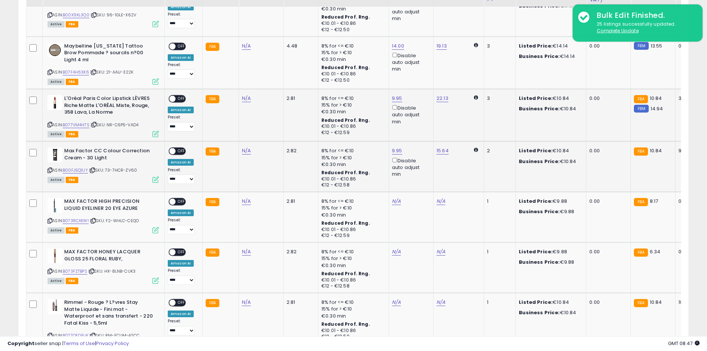
scroll to position [592, 0]
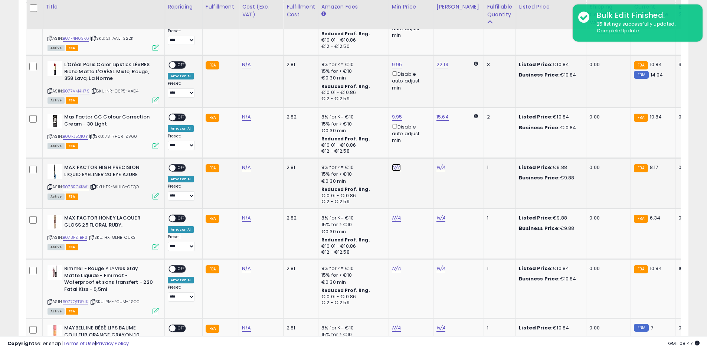
click at [392, 167] on link "N/A" at bounding box center [396, 167] width 9 height 7
type input "*"
type input "****"
click at [417, 141] on icon "submit" at bounding box center [414, 140] width 4 height 4
click at [392, 217] on link "N/A" at bounding box center [396, 217] width 9 height 7
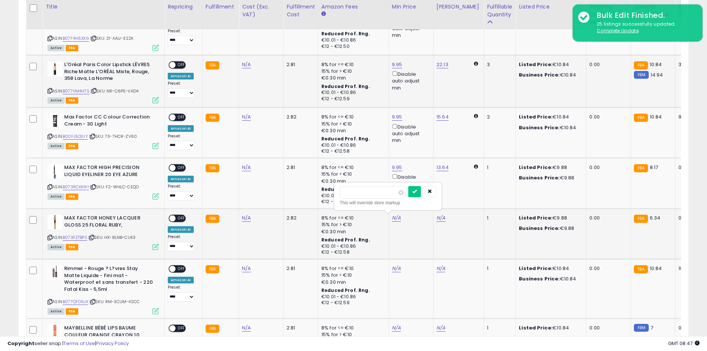
type input "*"
type input "****"
click at [417, 189] on icon "submit" at bounding box center [414, 191] width 4 height 4
click at [392, 267] on link "N/A" at bounding box center [396, 268] width 9 height 7
type input "****"
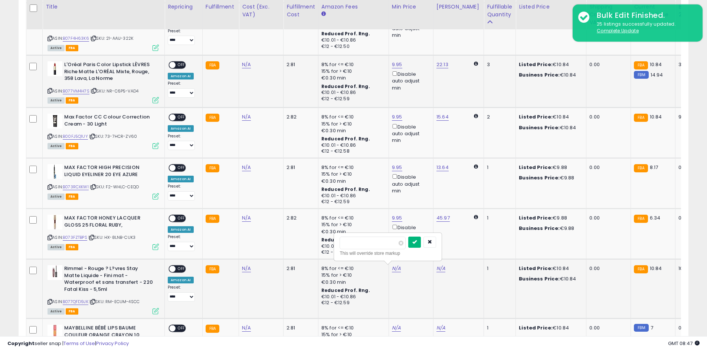
click at [417, 240] on icon "submit" at bounding box center [414, 241] width 4 height 4
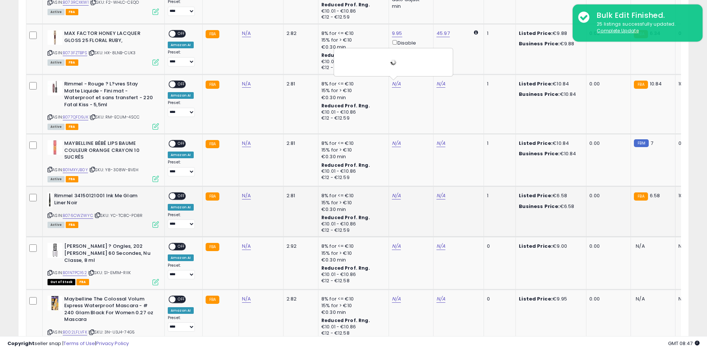
scroll to position [778, 0]
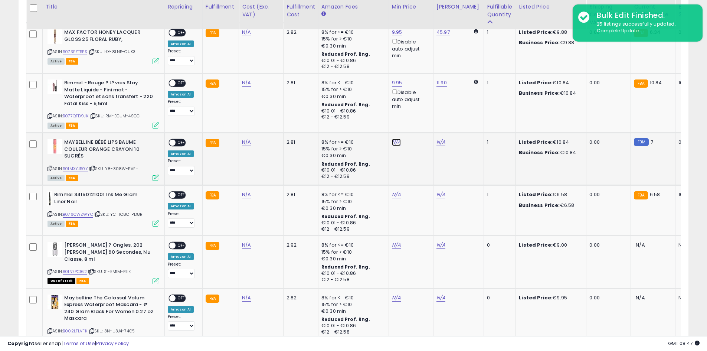
click at [395, 143] on link "N/A" at bounding box center [396, 141] width 9 height 7
type input "*"
type input "****"
click at [421, 117] on button "submit" at bounding box center [414, 115] width 13 height 11
click at [393, 194] on link "N/A" at bounding box center [396, 194] width 9 height 7
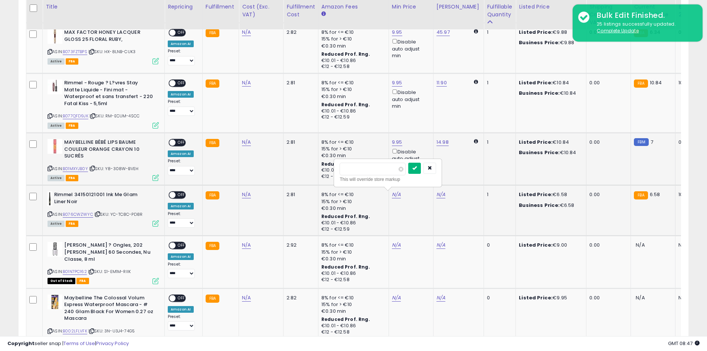
type input "*"
click at [421, 169] on button "submit" at bounding box center [414, 168] width 13 height 11
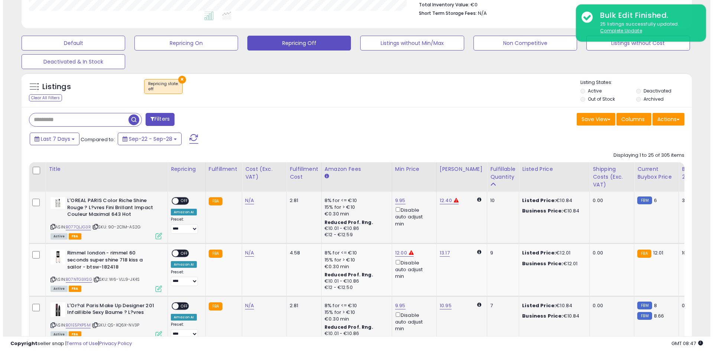
scroll to position [184, 0]
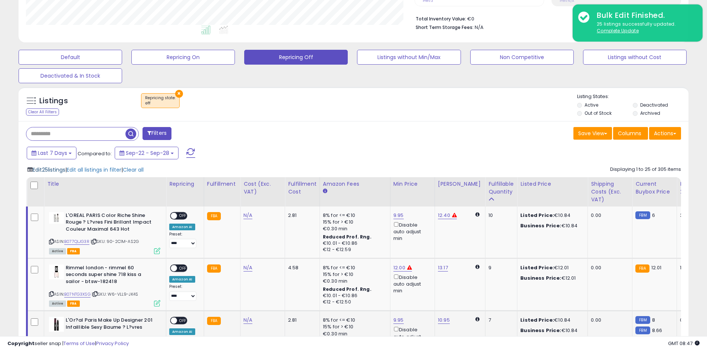
click at [45, 170] on span "Edit 25 listings" at bounding box center [49, 169] width 33 height 7
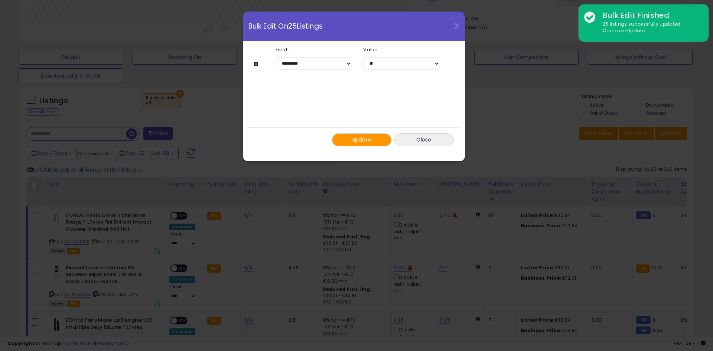
click at [343, 139] on button "Update" at bounding box center [361, 139] width 59 height 13
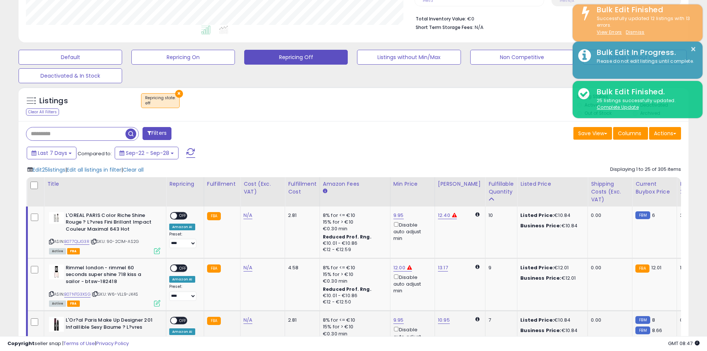
scroll to position [370998, 370762]
click at [495, 117] on div "Listings Clear All Filters × Repricing state : off" at bounding box center [354, 105] width 670 height 25
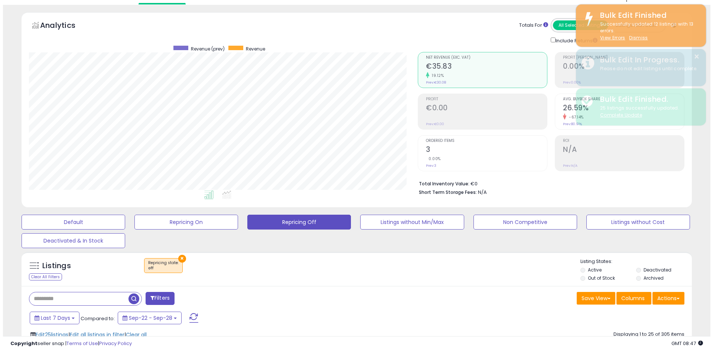
scroll to position [0, 0]
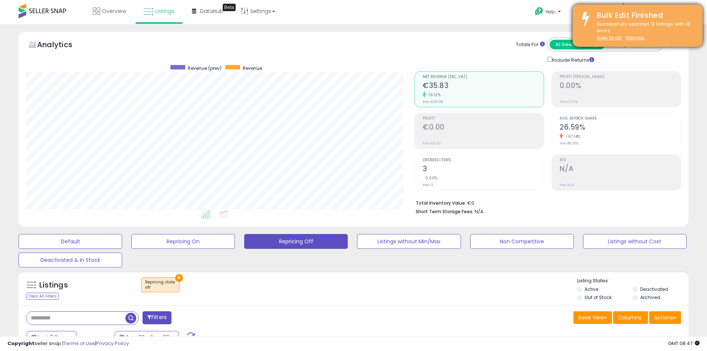
click at [637, 34] on div "Successfully updated 12 listings with 13 errors. View Errors Dismiss" at bounding box center [644, 31] width 106 height 21
click at [639, 35] on u "Dismiss" at bounding box center [635, 38] width 19 height 6
click at [637, 37] on u "Dismiss" at bounding box center [635, 38] width 19 height 6
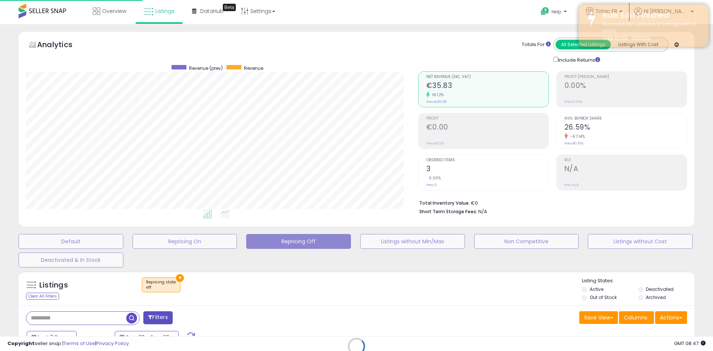
scroll to position [370998, 370758]
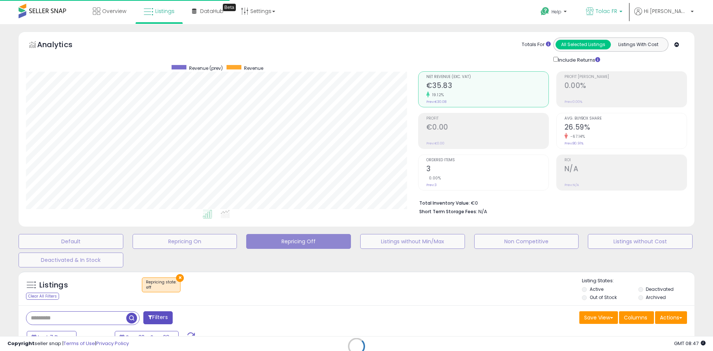
click at [617, 13] on span "Tolac FR" at bounding box center [606, 10] width 22 height 7
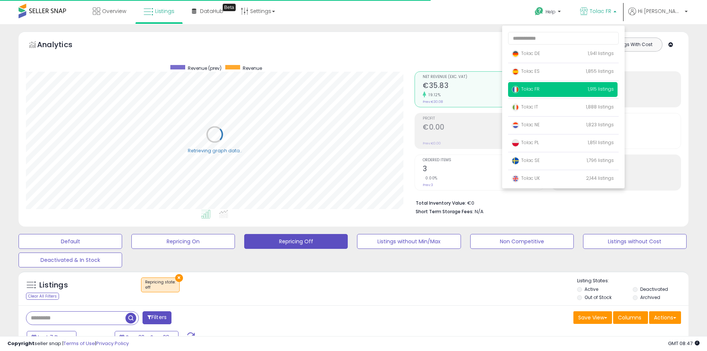
scroll to position [370998, 370762]
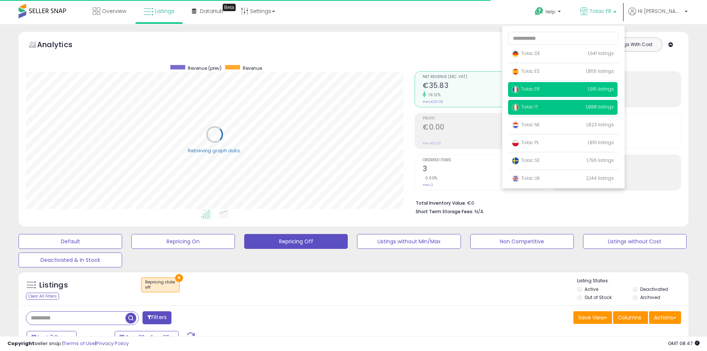
click at [538, 105] on span "Tolac IT" at bounding box center [525, 107] width 26 height 6
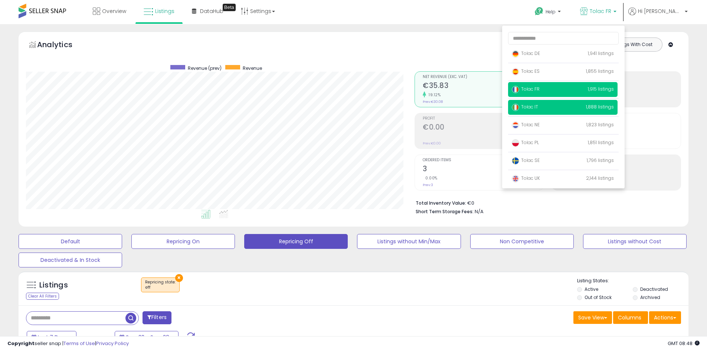
scroll to position [152, 389]
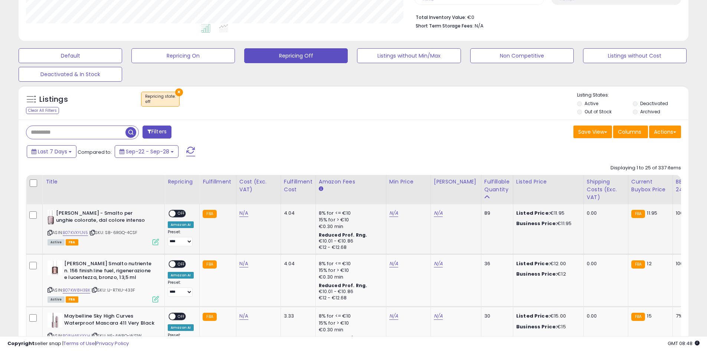
scroll to position [152, 389]
click at [392, 213] on link "N/A" at bounding box center [393, 212] width 9 height 7
type input "**"
type input "*****"
click at [419, 183] on button "submit" at bounding box center [412, 186] width 13 height 11
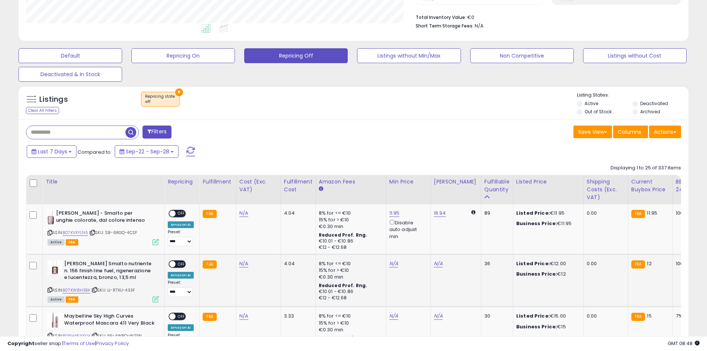
click at [398, 256] on td "N/A" at bounding box center [408, 280] width 45 height 52
click at [397, 265] on div "N/A" at bounding box center [407, 263] width 36 height 7
click at [390, 260] on link "N/A" at bounding box center [393, 263] width 9 height 7
type input "**"
click at [415, 238] on icon "submit" at bounding box center [412, 237] width 4 height 4
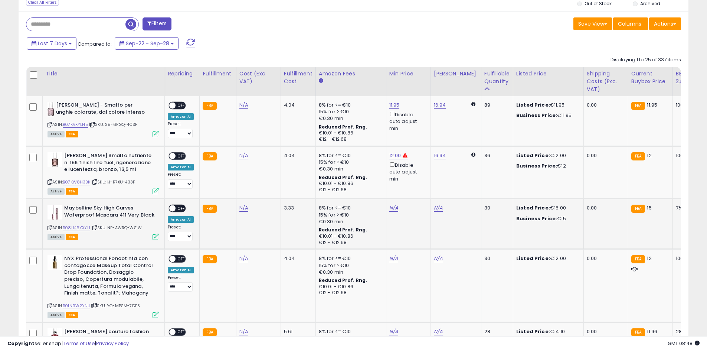
scroll to position [334, 0]
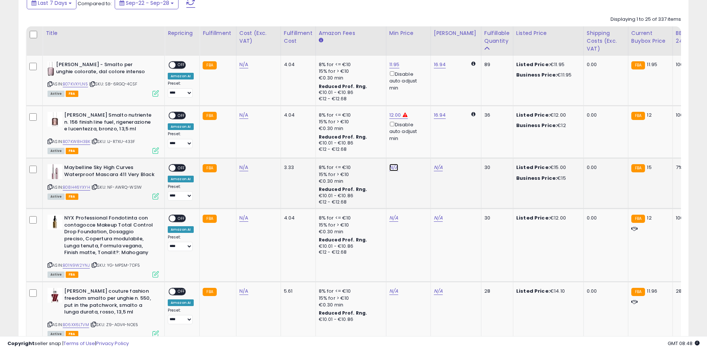
click at [389, 168] on link "N/A" at bounding box center [393, 167] width 9 height 7
type input "**"
click at [415, 139] on icon "submit" at bounding box center [412, 140] width 4 height 4
click at [389, 217] on link "N/A" at bounding box center [393, 217] width 9 height 7
type input "**"
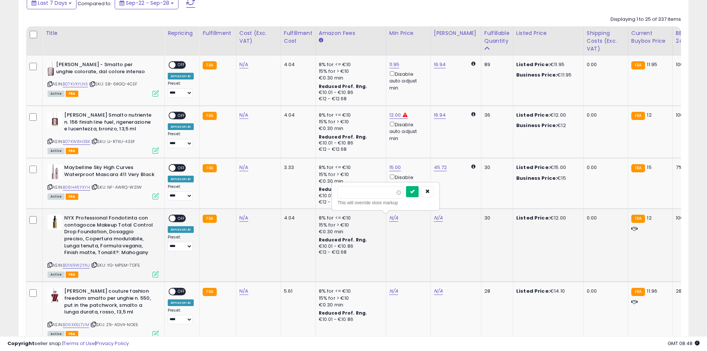
click at [419, 187] on button "submit" at bounding box center [412, 191] width 13 height 11
click at [393, 294] on link "N/A" at bounding box center [393, 290] width 9 height 7
type input "**"
click at [415, 265] on icon "submit" at bounding box center [412, 264] width 4 height 4
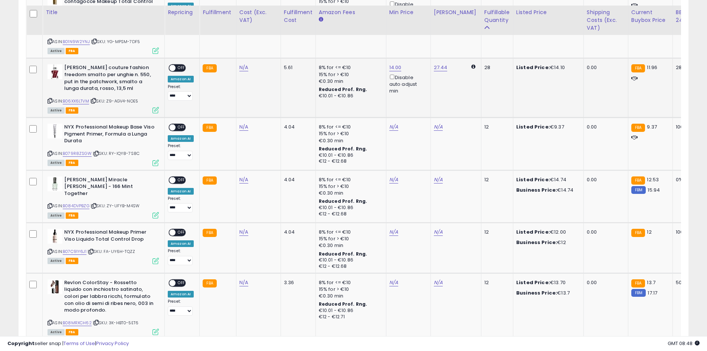
scroll to position [557, 0]
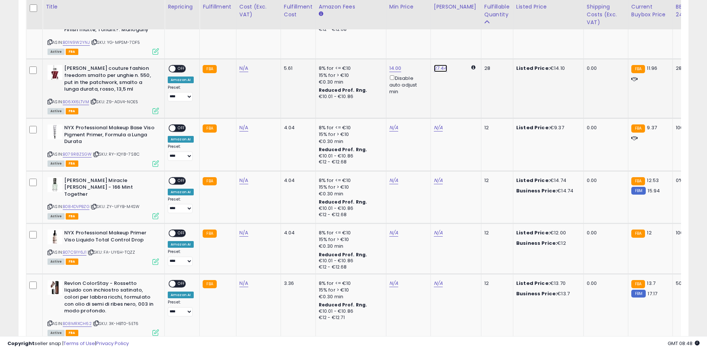
click at [437, 71] on link "27.44" at bounding box center [441, 68] width 14 height 7
drag, startPoint x: 415, startPoint y: 34, endPoint x: 404, endPoint y: 37, distance: 11.4
click at [404, 36] on div "***** This will override store markup" at bounding box center [432, 46] width 107 height 27
drag, startPoint x: 401, startPoint y: 44, endPoint x: 390, endPoint y: 47, distance: 12.0
click at [390, 47] on input "*****" at bounding box center [417, 42] width 66 height 13
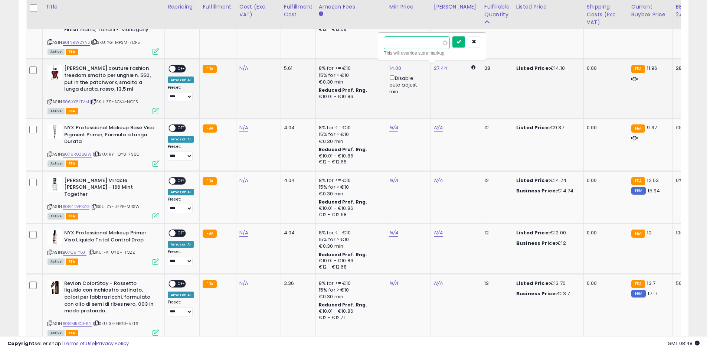
type input "**"
click at [465, 46] on button "submit" at bounding box center [458, 41] width 13 height 11
click at [391, 130] on link "N/A" at bounding box center [393, 127] width 9 height 7
type input "*"
click at [419, 98] on button "submit" at bounding box center [412, 101] width 13 height 11
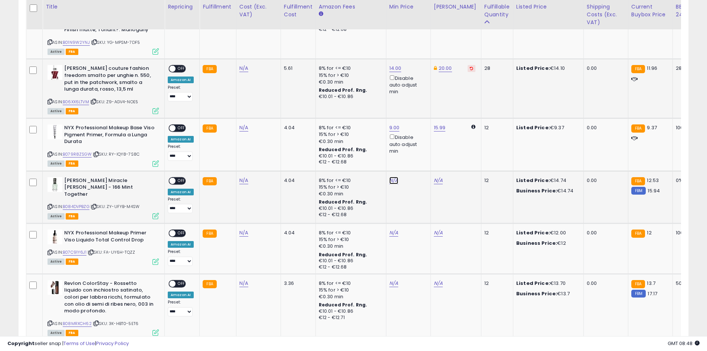
click at [391, 180] on link "N/A" at bounding box center [393, 180] width 9 height 7
type input "**"
click at [415, 154] on icon "submit" at bounding box center [412, 153] width 4 height 4
click at [392, 232] on link "N/A" at bounding box center [393, 232] width 9 height 7
type input "**"
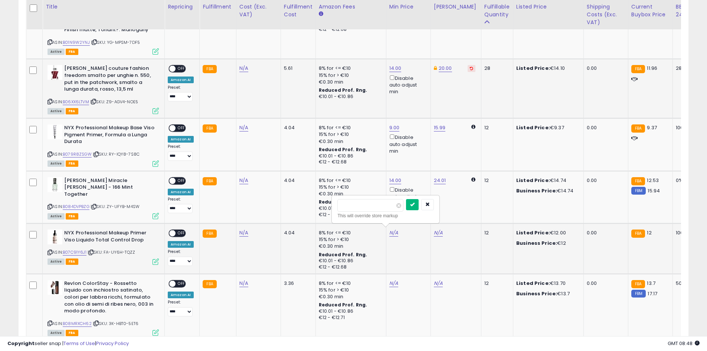
click at [415, 205] on icon "submit" at bounding box center [412, 204] width 4 height 4
click at [389, 284] on td "N/A" at bounding box center [408, 307] width 45 height 66
click at [390, 279] on link "N/A" at bounding box center [393, 282] width 9 height 7
type input "**"
click at [423, 249] on div "** This will override store markup" at bounding box center [385, 259] width 107 height 27
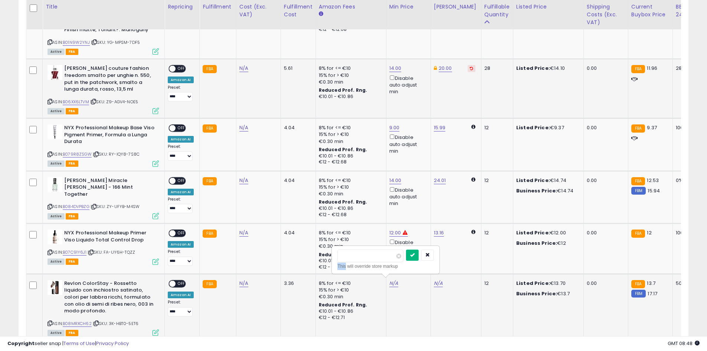
click at [423, 252] on div "** This will override store markup" at bounding box center [385, 259] width 107 height 27
drag, startPoint x: 422, startPoint y: 259, endPoint x: 421, endPoint y: 254, distance: 4.5
click at [419, 259] on button "submit" at bounding box center [412, 254] width 13 height 11
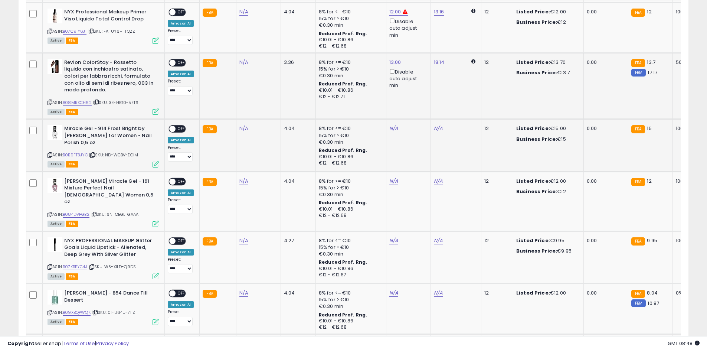
scroll to position [779, 0]
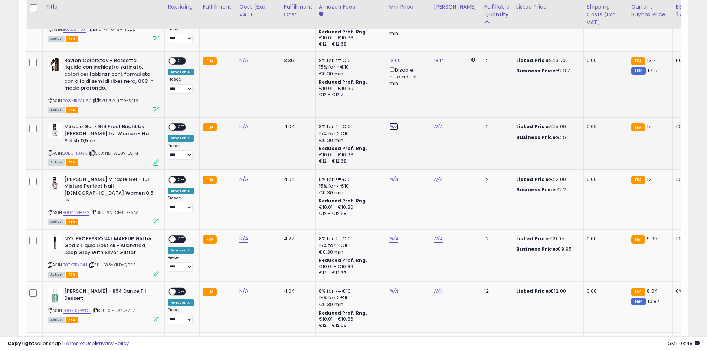
click at [394, 125] on link "N/A" at bounding box center [393, 126] width 9 height 7
type input "**"
drag, startPoint x: 421, startPoint y: 102, endPoint x: 420, endPoint y: 174, distance: 72.0
click at [419, 102] on button "submit" at bounding box center [412, 98] width 13 height 11
click at [396, 178] on div "N/A" at bounding box center [407, 179] width 36 height 7
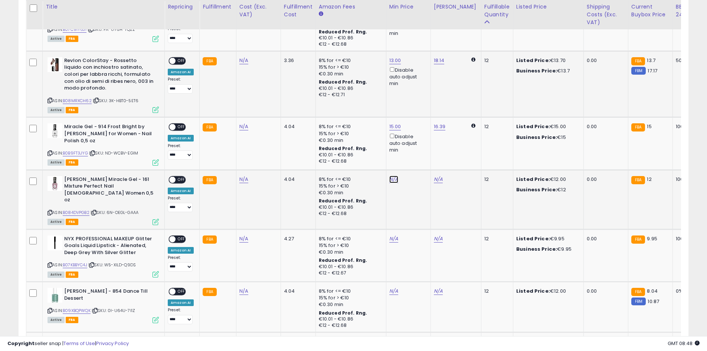
click at [395, 178] on link "N/A" at bounding box center [393, 179] width 9 height 7
type input "**"
click at [419, 149] on button "submit" at bounding box center [412, 150] width 13 height 11
drag, startPoint x: 390, startPoint y: 236, endPoint x: 406, endPoint y: 222, distance: 21.8
click at [390, 234] on td "N/A" at bounding box center [408, 255] width 45 height 52
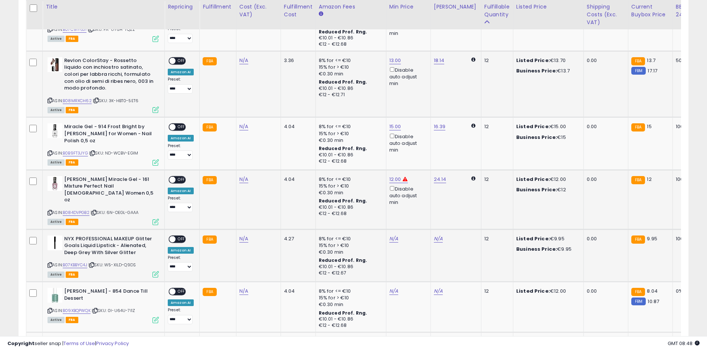
click at [406, 229] on td "N/A" at bounding box center [408, 255] width 45 height 52
click at [395, 235] on link "N/A" at bounding box center [393, 238] width 9 height 7
type input "*"
type input "****"
click at [415, 205] on icon "submit" at bounding box center [412, 203] width 4 height 4
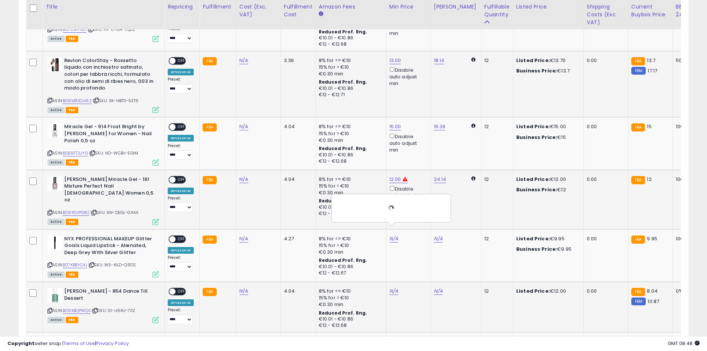
click at [395, 281] on td "N/A" at bounding box center [408, 306] width 45 height 50
click at [396, 281] on td "N/A" at bounding box center [408, 306] width 45 height 50
click at [395, 287] on link "N/A" at bounding box center [393, 290] width 9 height 7
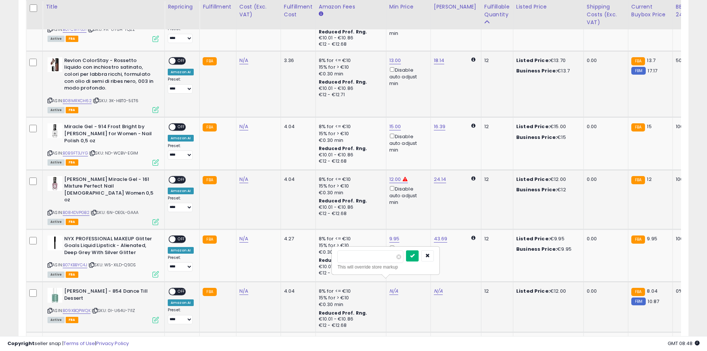
type input "**"
click at [419, 256] on button "submit" at bounding box center [412, 255] width 13 height 11
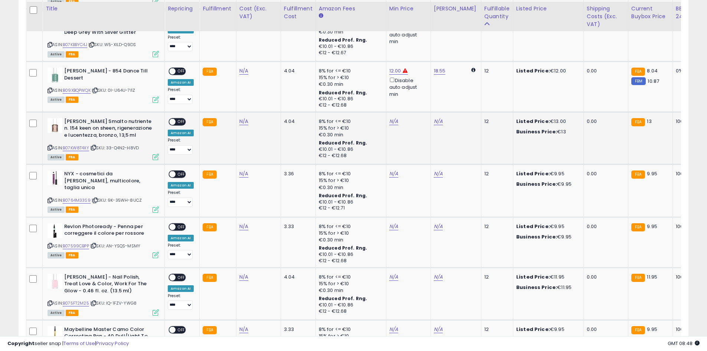
scroll to position [1002, 0]
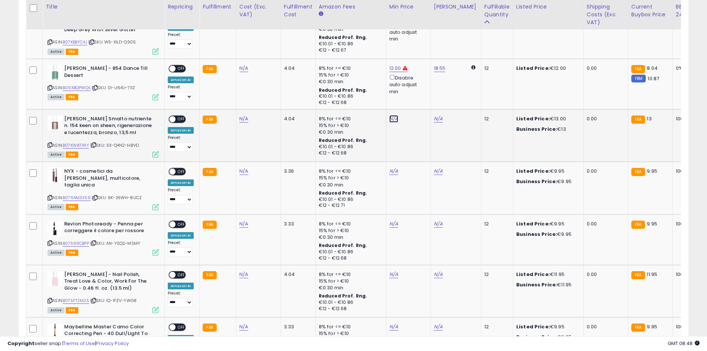
click at [389, 115] on link "N/A" at bounding box center [393, 118] width 9 height 7
type input "**"
click at [415, 83] on icon "submit" at bounding box center [412, 83] width 4 height 4
click at [393, 167] on link "N/A" at bounding box center [393, 170] width 9 height 7
type input "*"
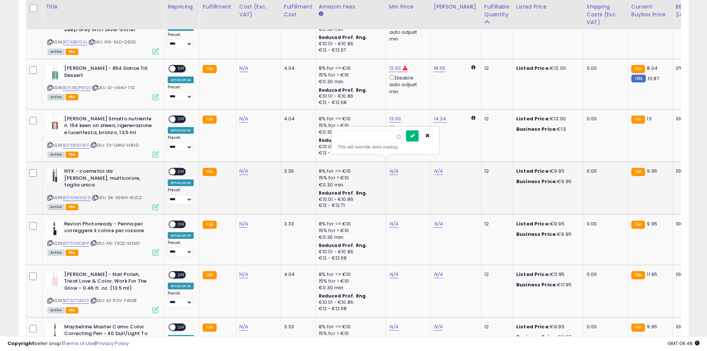
type input "****"
drag, startPoint x: 423, startPoint y: 138, endPoint x: 416, endPoint y: 155, distance: 18.7
click at [415, 138] on icon "submit" at bounding box center [412, 135] width 4 height 4
click at [393, 220] on link "N/A" at bounding box center [393, 223] width 9 height 7
type input "*"
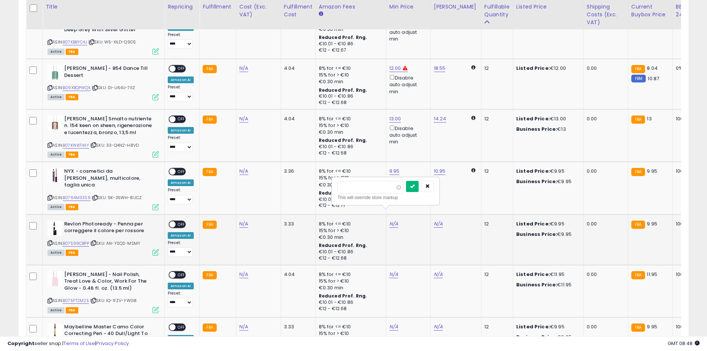
type input "****"
drag, startPoint x: 421, startPoint y: 191, endPoint x: 408, endPoint y: 220, distance: 31.8
click at [419, 191] on button "submit" at bounding box center [412, 186] width 13 height 11
click at [394, 265] on td "N/A" at bounding box center [408, 291] width 45 height 52
click at [395, 271] on link "N/A" at bounding box center [393, 274] width 9 height 7
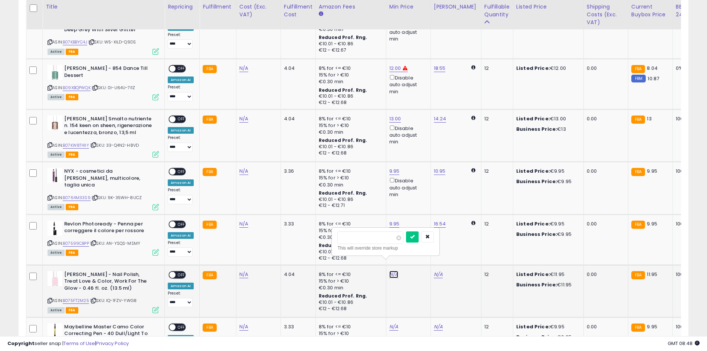
click at [394, 271] on link "N/A" at bounding box center [393, 274] width 9 height 7
click at [399, 271] on div "N/A" at bounding box center [407, 274] width 36 height 7
click at [393, 271] on link "N/A" at bounding box center [393, 274] width 9 height 7
type input "**"
type input "*****"
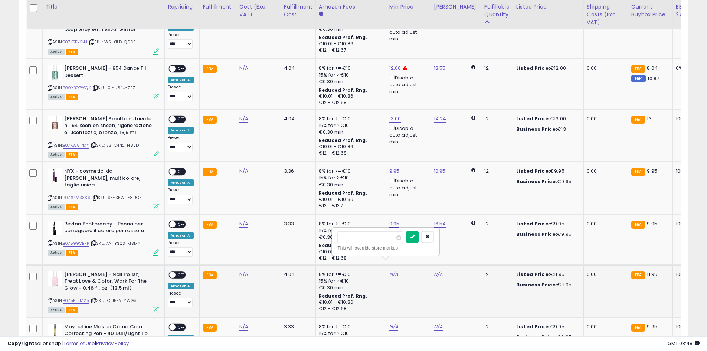
click at [419, 238] on button "submit" at bounding box center [412, 236] width 13 height 11
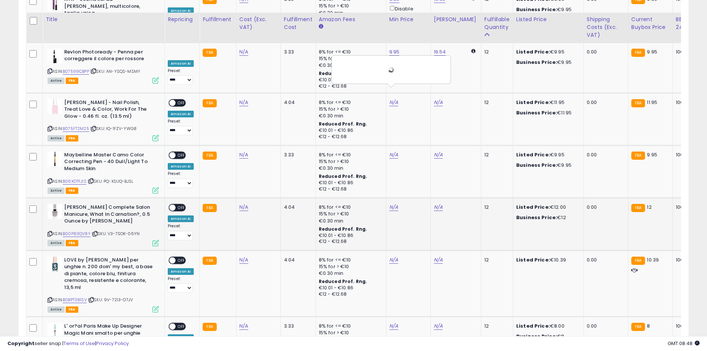
scroll to position [1188, 0]
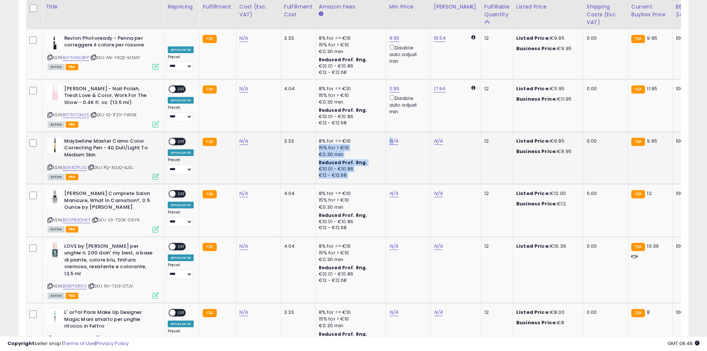
drag, startPoint x: 387, startPoint y: 131, endPoint x: 391, endPoint y: 132, distance: 4.5
click at [391, 132] on tr "**********" at bounding box center [579, 157] width 1106 height 52
click at [391, 137] on link "N/A" at bounding box center [393, 140] width 9 height 7
type input "*"
type input "****"
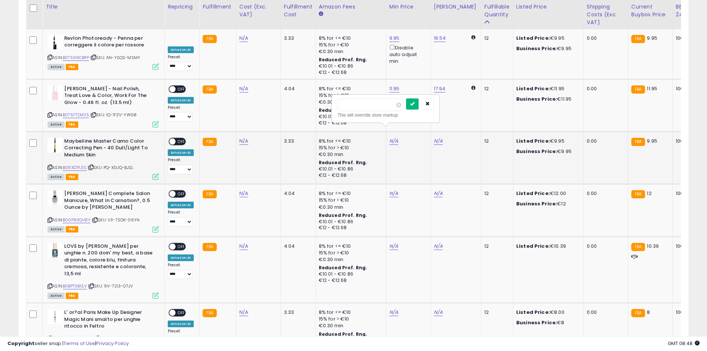
click at [415, 104] on icon "submit" at bounding box center [412, 103] width 4 height 4
click at [390, 190] on link "N/A" at bounding box center [393, 193] width 9 height 7
type input "**"
click at [419, 153] on button "submit" at bounding box center [412, 156] width 13 height 11
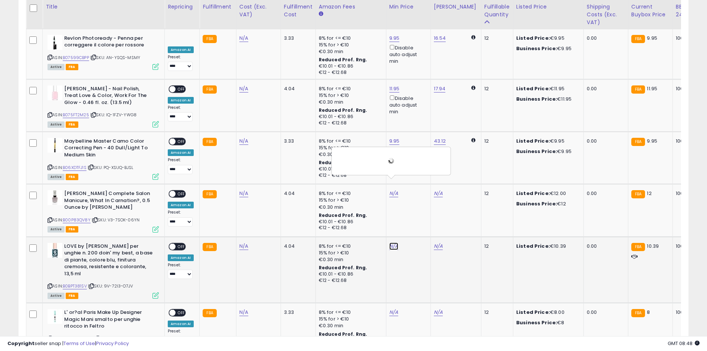
click at [393, 242] on link "N/A" at bounding box center [393, 245] width 9 height 7
type input "*"
type input "****"
click at [419, 207] on button "submit" at bounding box center [412, 208] width 13 height 11
click at [391, 308] on link "N/A" at bounding box center [393, 311] width 9 height 7
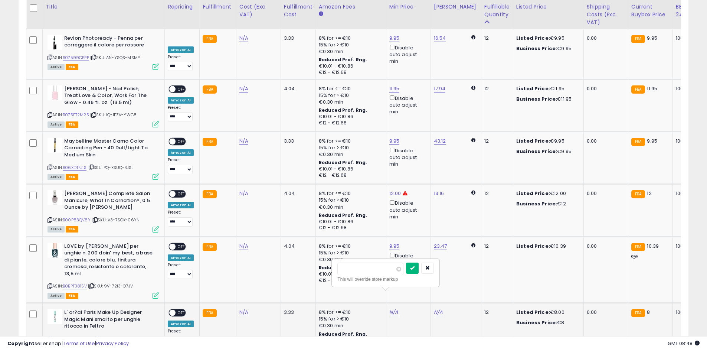
type input "*"
drag, startPoint x: 422, startPoint y: 264, endPoint x: 414, endPoint y: 267, distance: 9.3
click at [419, 264] on button "submit" at bounding box center [412, 267] width 13 height 11
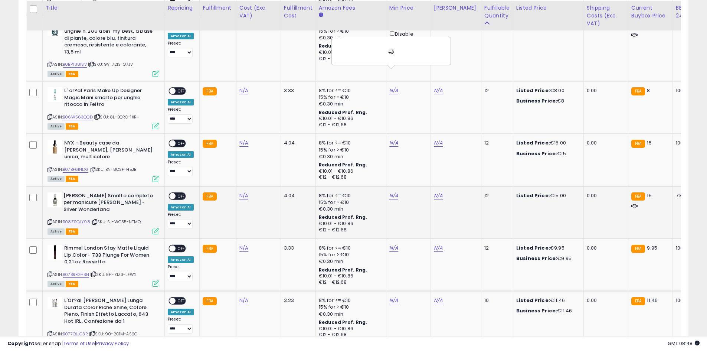
scroll to position [1410, 0]
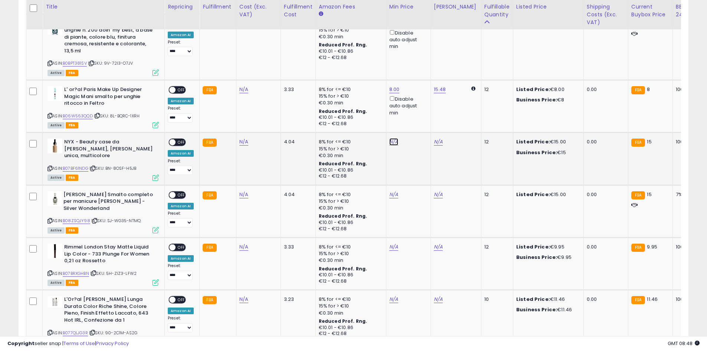
click at [389, 138] on link "N/A" at bounding box center [393, 141] width 9 height 7
type input "**"
click at [419, 98] on button "submit" at bounding box center [412, 97] width 13 height 11
click at [389, 191] on link "N/A" at bounding box center [393, 194] width 9 height 7
type input "**"
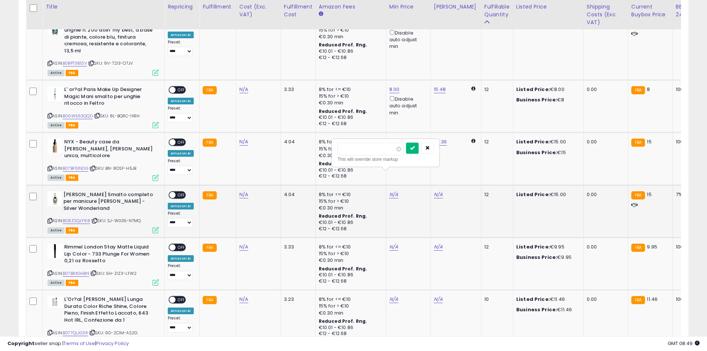
drag, startPoint x: 425, startPoint y: 145, endPoint x: 416, endPoint y: 170, distance: 26.8
click at [419, 145] on button "submit" at bounding box center [412, 148] width 13 height 11
drag, startPoint x: 391, startPoint y: 222, endPoint x: 392, endPoint y: 230, distance: 8.9
click at [391, 237] on td "N/A" at bounding box center [408, 263] width 45 height 52
click at [392, 243] on link "N/A" at bounding box center [393, 246] width 9 height 7
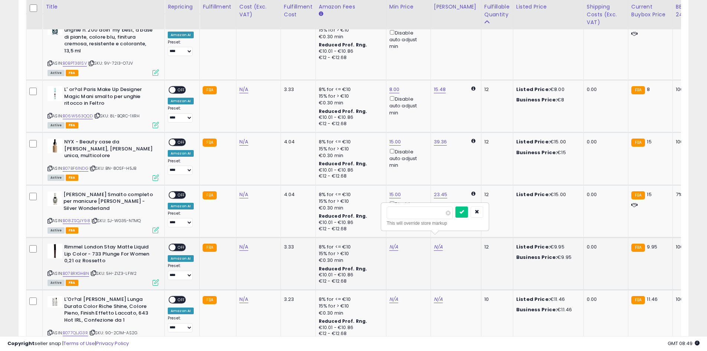
type input "*"
type input "****"
click at [415, 198] on icon "submit" at bounding box center [412, 200] width 4 height 4
click at [389, 295] on link "N/A" at bounding box center [393, 298] width 9 height 7
type input "**"
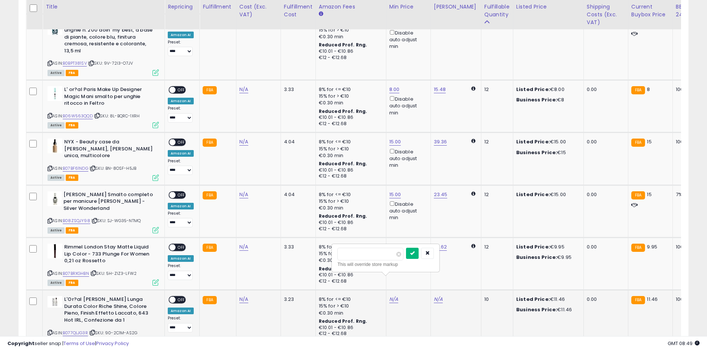
click at [415, 253] on icon "submit" at bounding box center [412, 253] width 4 height 4
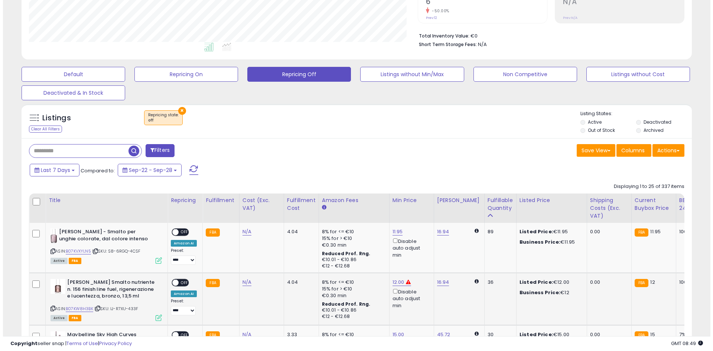
scroll to position [161, 0]
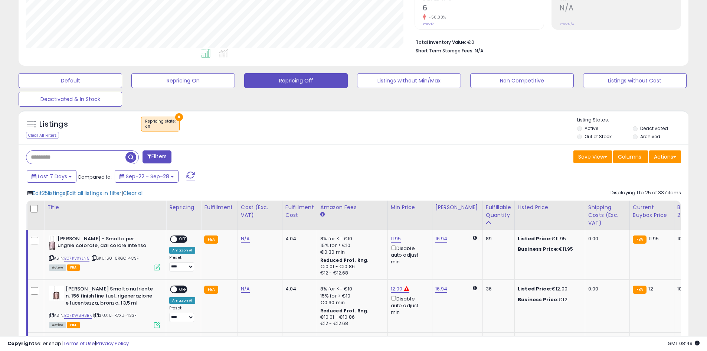
click at [53, 191] on span "Edit 25 listings" at bounding box center [49, 192] width 33 height 7
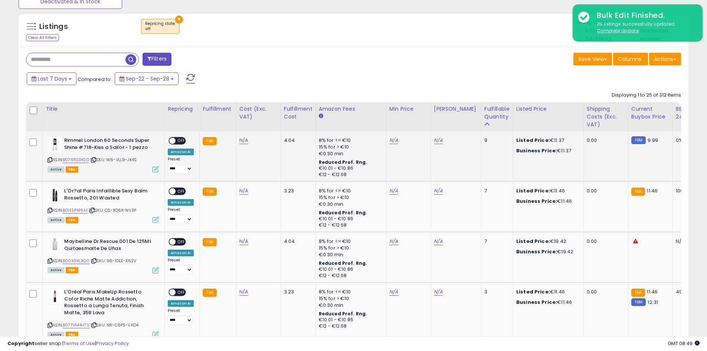
scroll to position [152, 389]
click at [389, 140] on link "N/A" at bounding box center [393, 140] width 9 height 7
type input "**"
click at [415, 115] on icon "submit" at bounding box center [412, 113] width 4 height 4
click at [396, 183] on td "N/A" at bounding box center [408, 206] width 45 height 50
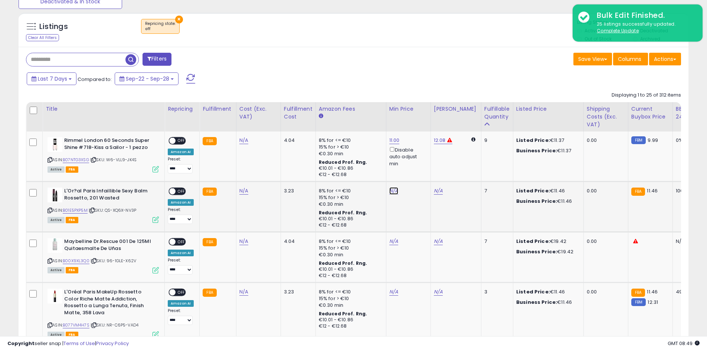
click at [393, 192] on link "N/A" at bounding box center [393, 190] width 9 height 7
type input "**"
click at [418, 165] on button "submit" at bounding box center [412, 164] width 13 height 11
click at [393, 236] on td "N/A" at bounding box center [408, 257] width 45 height 50
click at [393, 235] on td "N/A" at bounding box center [408, 257] width 45 height 50
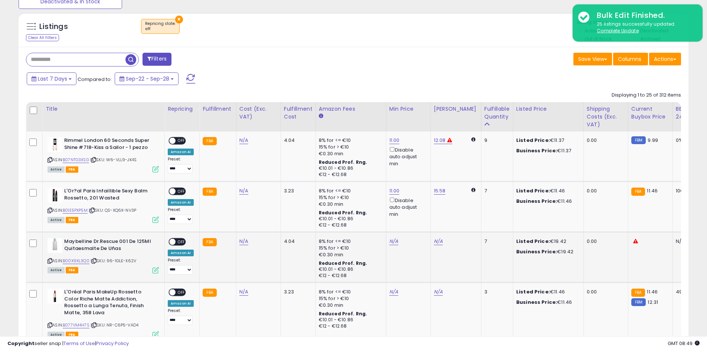
drag, startPoint x: 393, startPoint y: 258, endPoint x: 396, endPoint y: 248, distance: 9.6
click at [396, 251] on td "N/A" at bounding box center [408, 257] width 45 height 50
click at [396, 246] on td "N/A" at bounding box center [408, 257] width 45 height 50
click at [391, 243] on link "N/A" at bounding box center [393, 241] width 9 height 7
type input "**"
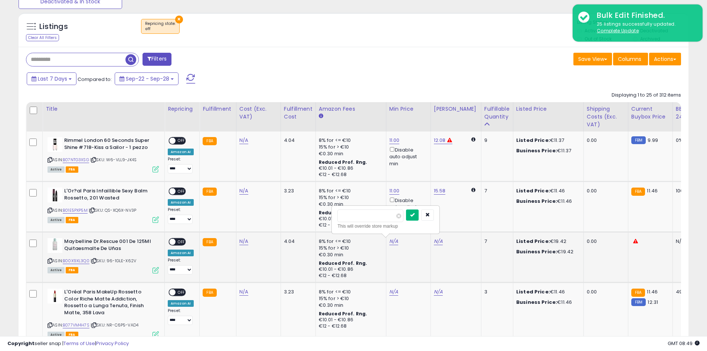
click at [419, 210] on button "submit" at bounding box center [412, 214] width 13 height 11
click at [398, 289] on div "N/A" at bounding box center [407, 291] width 36 height 7
click at [394, 289] on link "N/A" at bounding box center [393, 291] width 9 height 7
click at [386, 264] on input "number" at bounding box center [370, 266] width 66 height 13
type input "**"
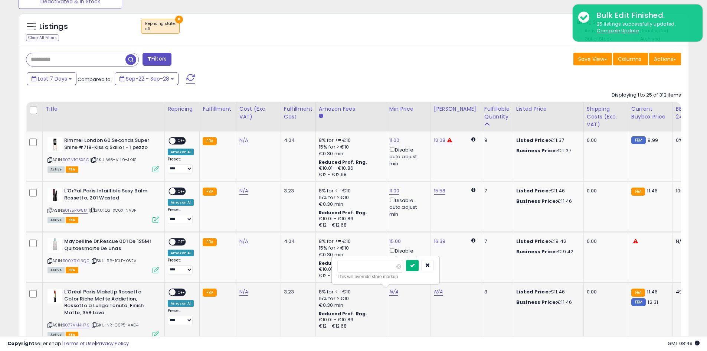
click at [419, 263] on button "submit" at bounding box center [412, 265] width 13 height 11
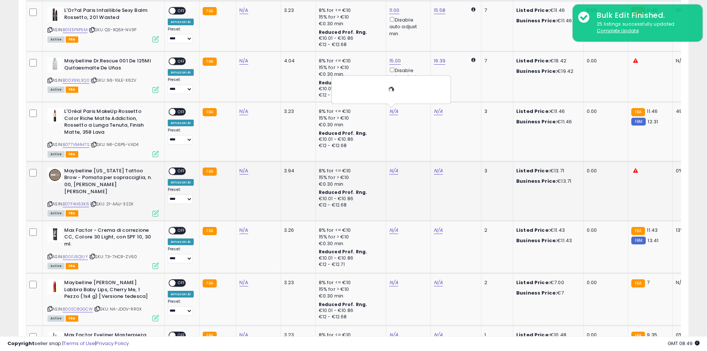
scroll to position [444, 0]
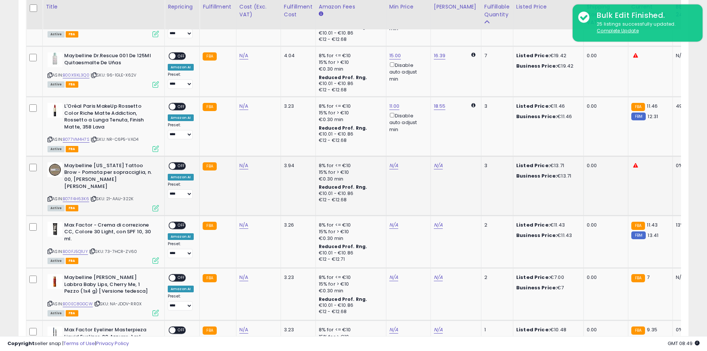
click at [393, 170] on td "N/A" at bounding box center [408, 185] width 45 height 59
click at [392, 169] on link "N/A" at bounding box center [393, 165] width 9 height 7
type input "**"
drag, startPoint x: 423, startPoint y: 136, endPoint x: 398, endPoint y: 200, distance: 69.3
click at [419, 135] on button "submit" at bounding box center [412, 139] width 13 height 11
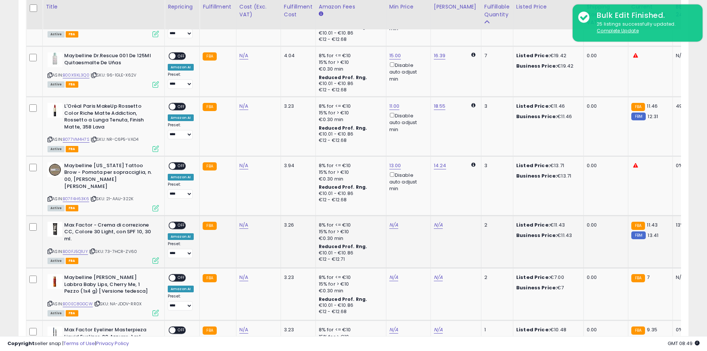
click at [398, 215] on td "N/A" at bounding box center [408, 241] width 45 height 52
click at [392, 221] on link "N/A" at bounding box center [393, 224] width 9 height 7
type input "**"
click at [419, 186] on button "submit" at bounding box center [412, 191] width 13 height 11
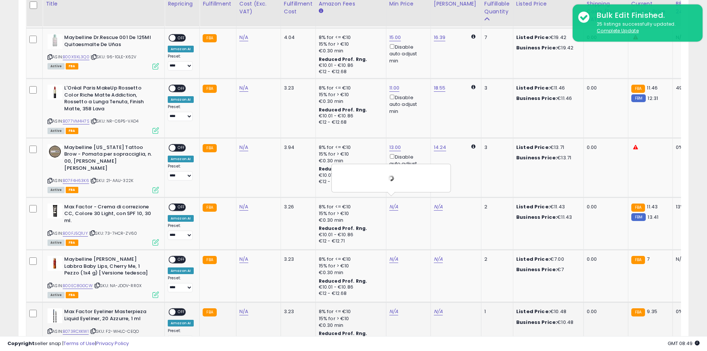
scroll to position [555, 0]
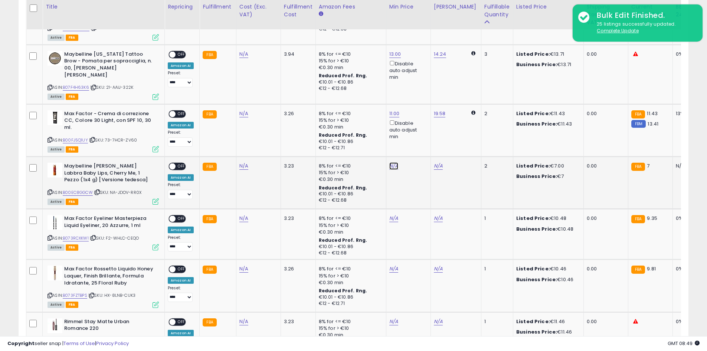
click at [393, 162] on link "N/A" at bounding box center [393, 165] width 9 height 7
type input "*"
click at [419, 131] on button "submit" at bounding box center [412, 132] width 13 height 11
click at [390, 215] on link "N/A" at bounding box center [393, 218] width 9 height 7
type input "*"
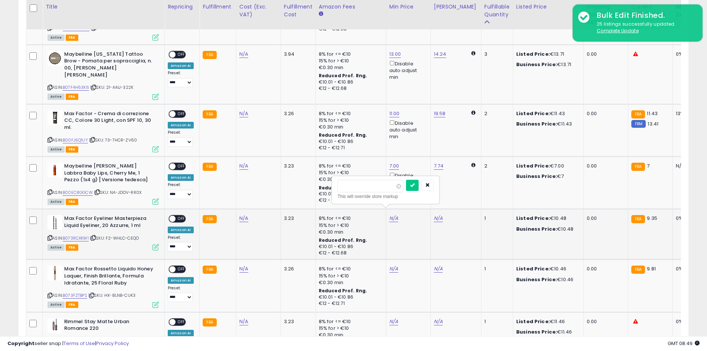
type input "****"
click at [419, 181] on button "submit" at bounding box center [412, 185] width 13 height 11
click at [386, 265] on td "N/A" at bounding box center [408, 285] width 45 height 52
drag, startPoint x: 391, startPoint y: 257, endPoint x: 387, endPoint y: 260, distance: 5.6
click at [388, 259] on td "N/A" at bounding box center [408, 285] width 45 height 52
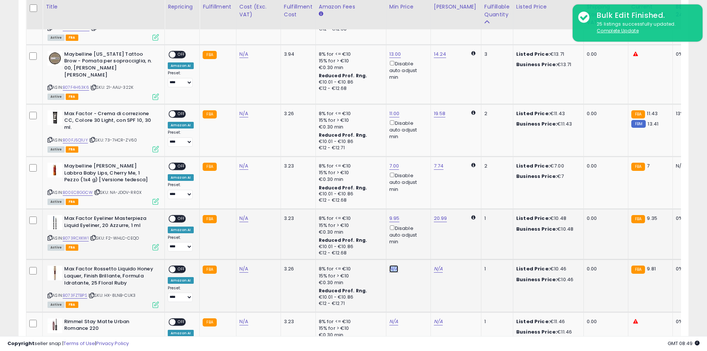
click at [389, 265] on link "N/A" at bounding box center [393, 268] width 9 height 7
type input "*"
type input "****"
click at [419, 238] on button "submit" at bounding box center [412, 235] width 13 height 11
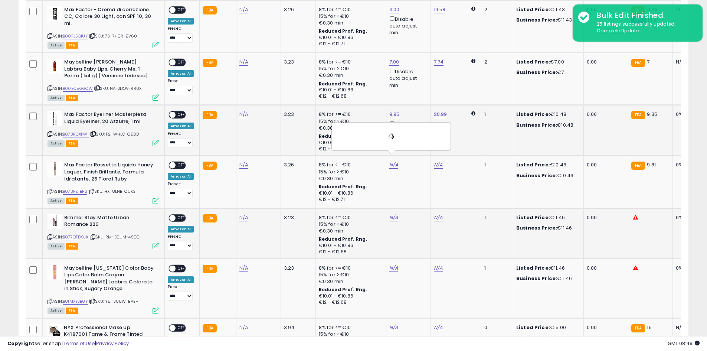
scroll to position [704, 0]
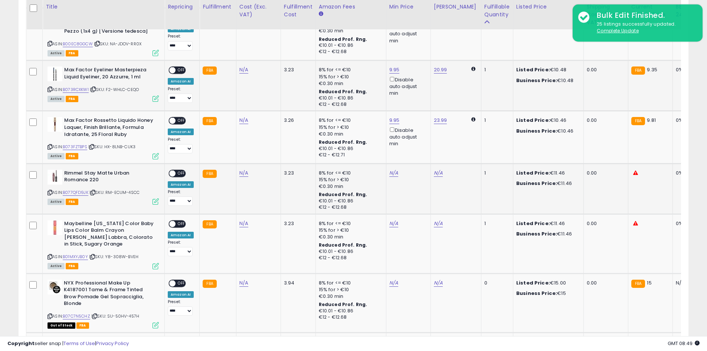
click at [392, 171] on td "N/A" at bounding box center [408, 188] width 45 height 50
click at [386, 171] on td "N/A" at bounding box center [408, 188] width 45 height 50
click at [392, 169] on link "N/A" at bounding box center [393, 172] width 9 height 7
type input "*"
type input "****"
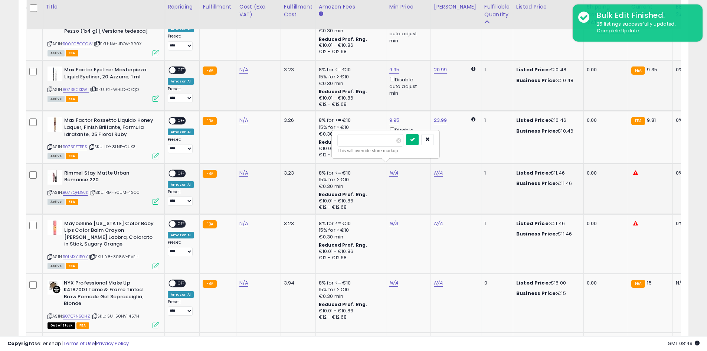
click at [419, 137] on button "submit" at bounding box center [412, 139] width 13 height 11
click at [391, 220] on link "N/A" at bounding box center [393, 223] width 9 height 7
type input "*"
type input "****"
drag, startPoint x: 427, startPoint y: 189, endPoint x: 422, endPoint y: 204, distance: 15.4
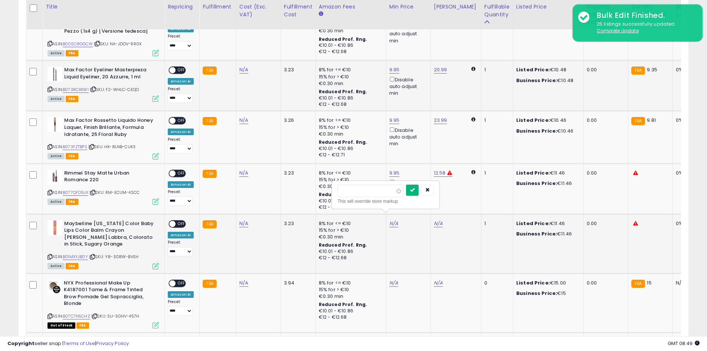
click at [419, 189] on button "submit" at bounding box center [412, 189] width 13 height 11
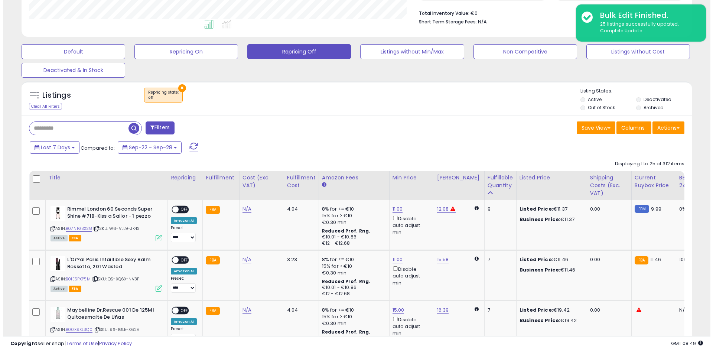
scroll to position [184, 0]
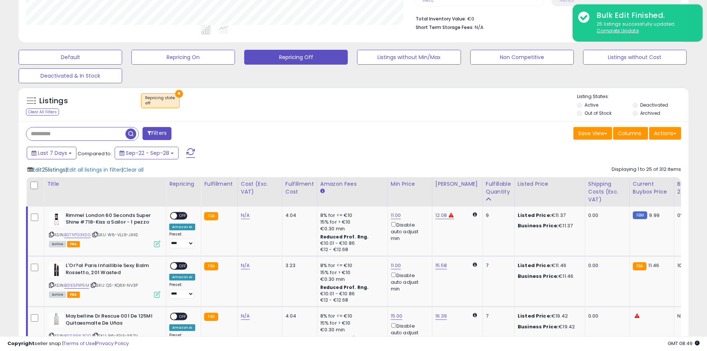
click at [63, 171] on span "Edit 25 listings" at bounding box center [49, 169] width 33 height 7
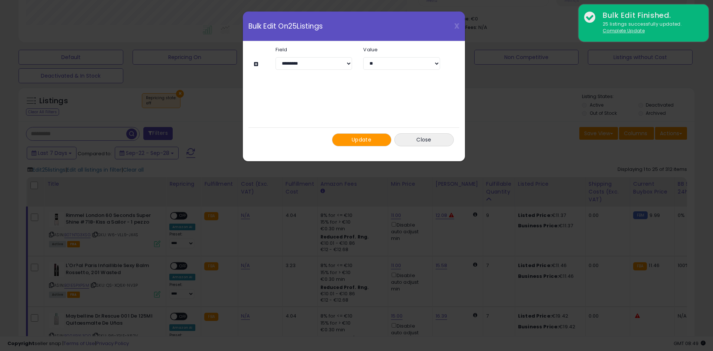
click at [357, 136] on span "Update" at bounding box center [361, 139] width 20 height 7
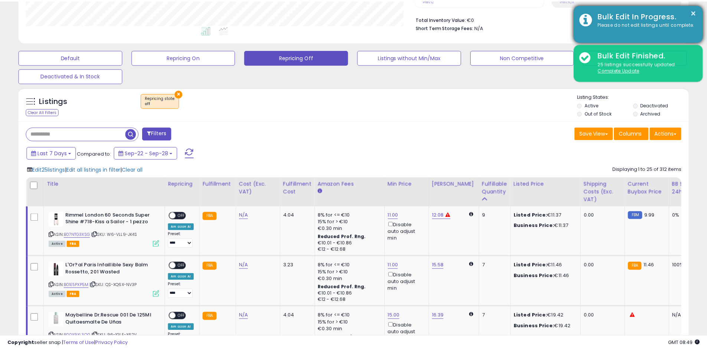
scroll to position [370998, 370762]
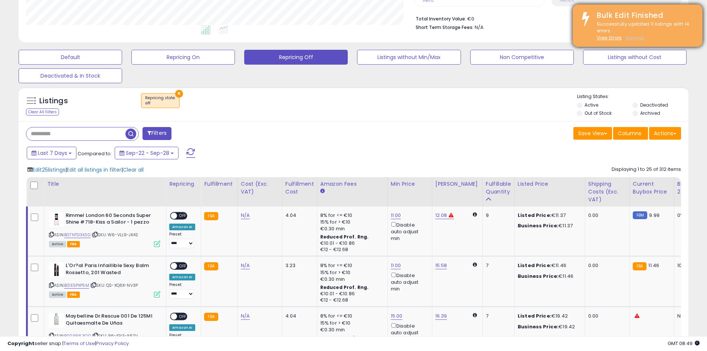
click at [635, 37] on u "Dismiss" at bounding box center [635, 38] width 19 height 6
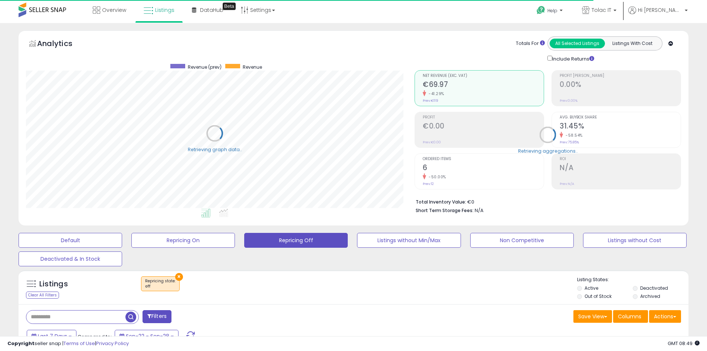
scroll to position [0, 0]
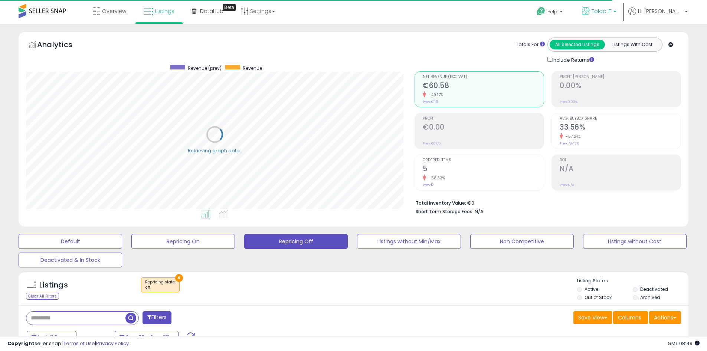
click at [622, 21] on link "Tolac IT" at bounding box center [599, 12] width 46 height 24
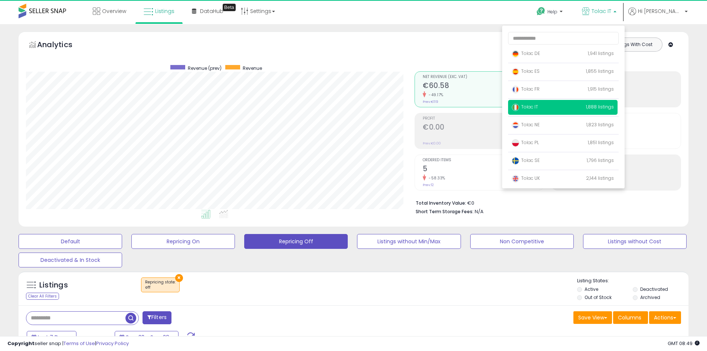
scroll to position [152, 389]
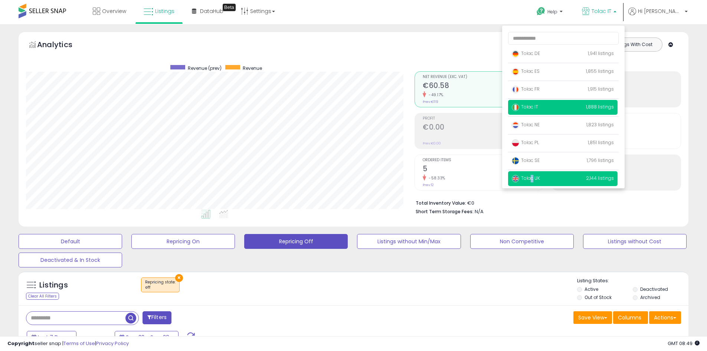
click at [540, 176] on span "Tolac UK" at bounding box center [526, 178] width 28 height 6
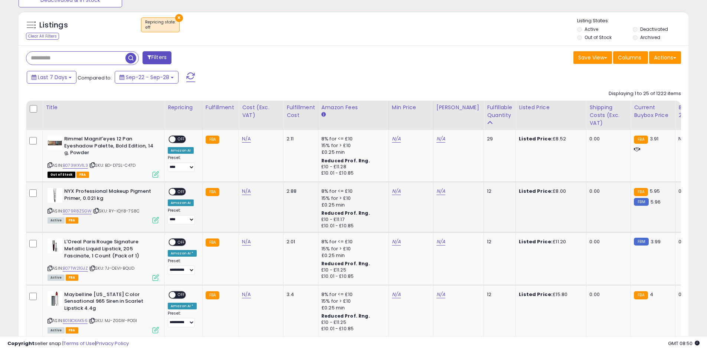
scroll to position [152, 389]
click at [380, 135] on div "8% for <= £10" at bounding box center [352, 138] width 62 height 7
click at [392, 139] on link "N/A" at bounding box center [396, 138] width 9 height 7
type input "*"
click at [421, 111] on button "submit" at bounding box center [414, 112] width 13 height 11
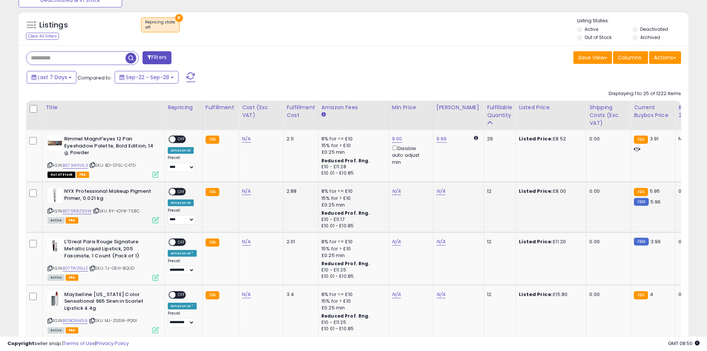
click at [398, 185] on td "N/A" at bounding box center [411, 207] width 45 height 50
click at [394, 191] on link "N/A" at bounding box center [396, 190] width 9 height 7
type input "*"
click at [417, 164] on icon "submit" at bounding box center [414, 164] width 4 height 4
click at [392, 243] on link "N/A" at bounding box center [396, 241] width 9 height 7
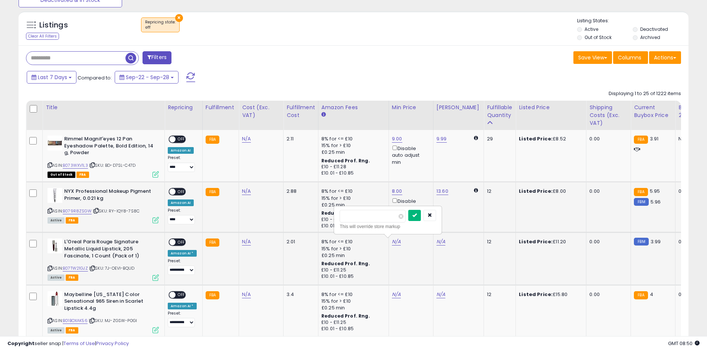
type input "*"
click at [417, 213] on icon "submit" at bounding box center [414, 215] width 4 height 4
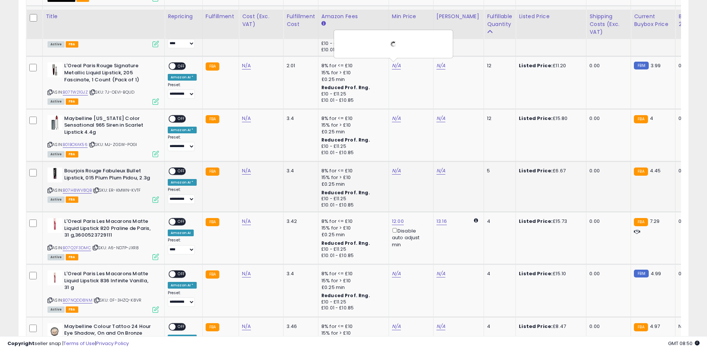
scroll to position [445, 0]
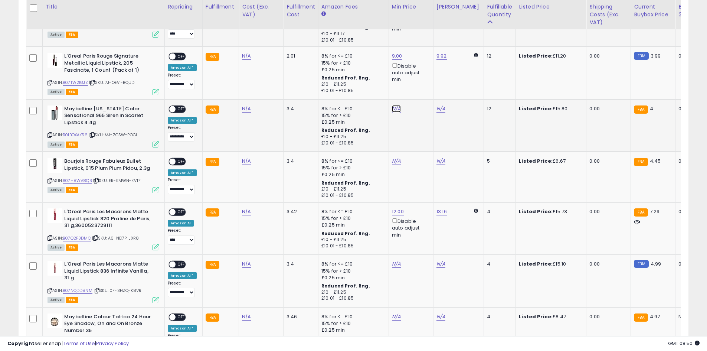
click at [393, 109] on link "N/A" at bounding box center [396, 108] width 9 height 7
type input "*"
click at [417, 84] on icon "submit" at bounding box center [414, 82] width 4 height 4
click at [397, 157] on link "N/A" at bounding box center [396, 160] width 9 height 7
type input "*"
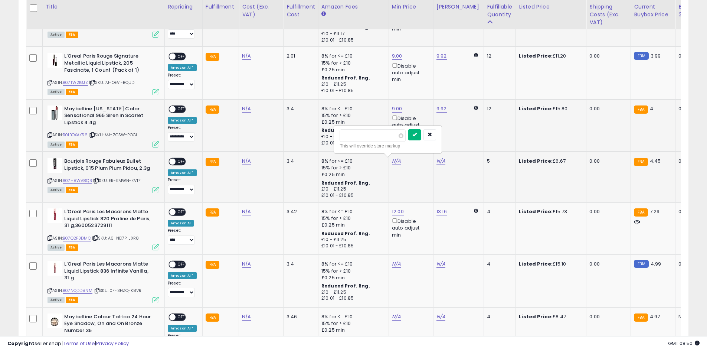
drag, startPoint x: 426, startPoint y: 134, endPoint x: 396, endPoint y: 203, distance: 75.6
click at [417, 134] on icon "submit" at bounding box center [414, 134] width 4 height 4
click at [392, 264] on link "N/A" at bounding box center [396, 263] width 9 height 7
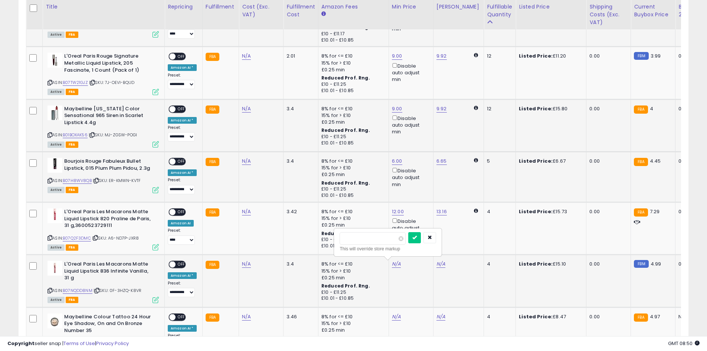
type input "*"
type input "****"
click at [421, 234] on button "submit" at bounding box center [414, 237] width 13 height 11
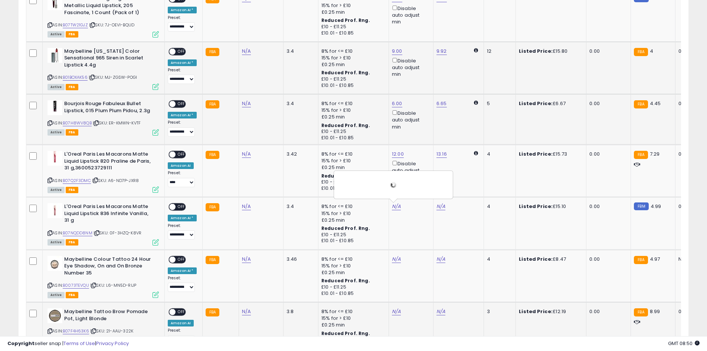
scroll to position [520, 0]
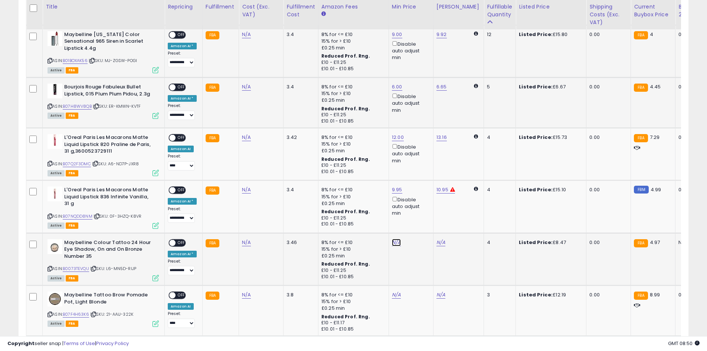
click at [395, 242] on link "N/A" at bounding box center [396, 242] width 9 height 7
type input "*"
click at [421, 216] on button "submit" at bounding box center [414, 215] width 13 height 11
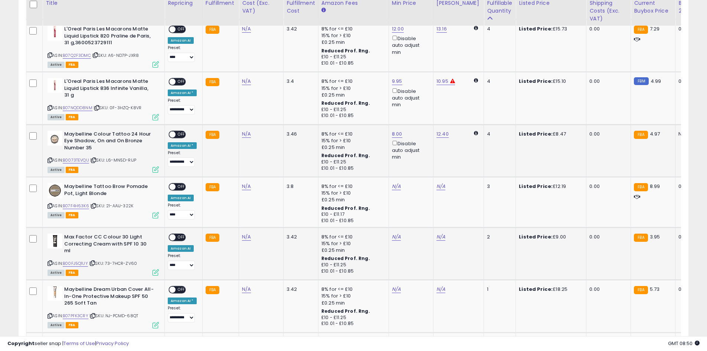
scroll to position [631, 0]
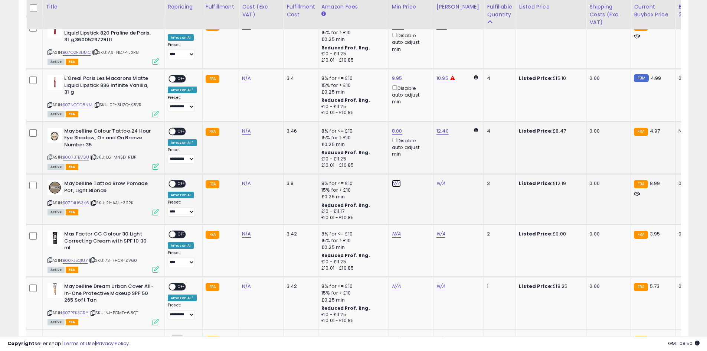
click at [392, 182] on link "N/A" at bounding box center [396, 183] width 9 height 7
type input "**"
click at [417, 158] on icon "submit" at bounding box center [414, 156] width 4 height 4
click at [392, 238] on td "N/A" at bounding box center [411, 250] width 45 height 52
click at [394, 232] on link "N/A" at bounding box center [396, 233] width 9 height 7
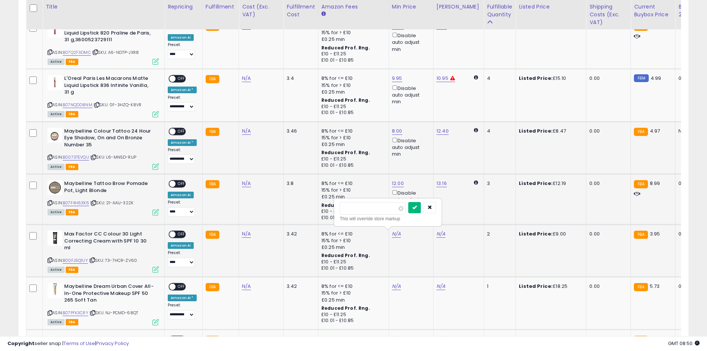
type input "*"
click at [421, 206] on button "submit" at bounding box center [414, 207] width 13 height 11
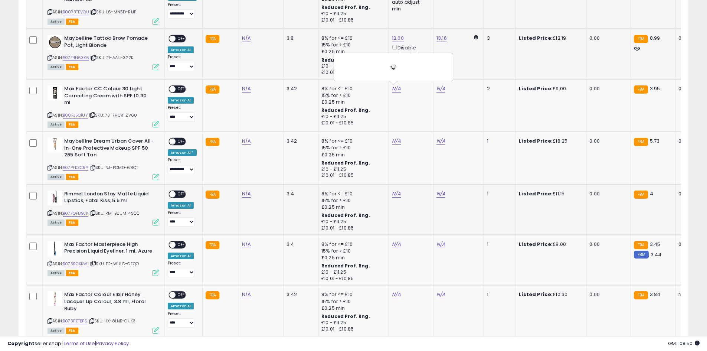
scroll to position [779, 0]
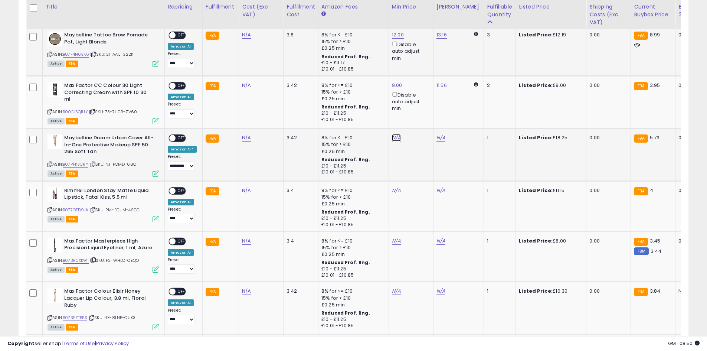
click at [392, 137] on link "N/A" at bounding box center [396, 137] width 9 height 7
type input "*"
type input "****"
click at [421, 107] on button "submit" at bounding box center [414, 109] width 13 height 11
click at [398, 187] on link "N/A" at bounding box center [396, 190] width 9 height 7
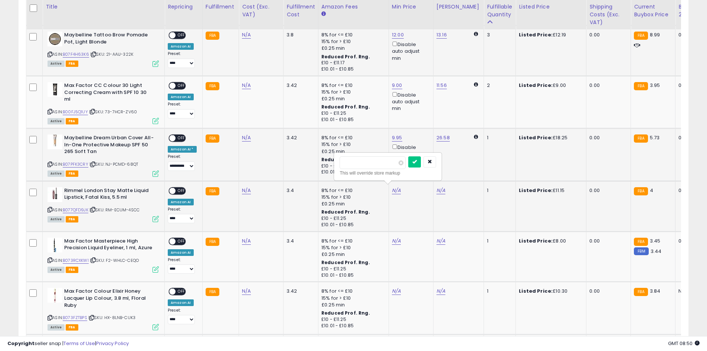
type input "*"
type input "****"
click at [421, 158] on button "submit" at bounding box center [414, 161] width 13 height 11
click at [397, 237] on link "N/A" at bounding box center [396, 240] width 9 height 7
type input "*"
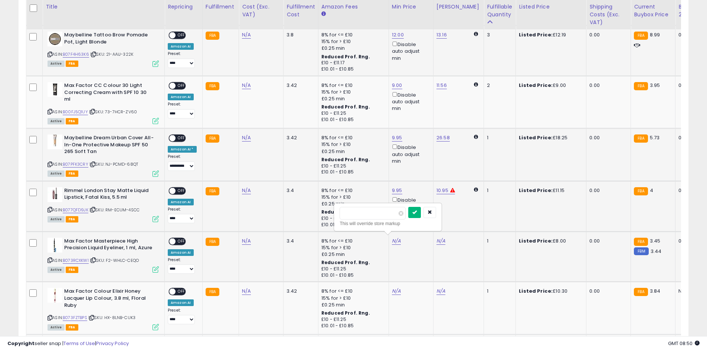
drag, startPoint x: 423, startPoint y: 210, endPoint x: 401, endPoint y: 273, distance: 66.4
click at [421, 210] on button "submit" at bounding box center [414, 212] width 13 height 11
click at [392, 287] on link "N/A" at bounding box center [396, 290] width 9 height 7
type input "*"
type input "****"
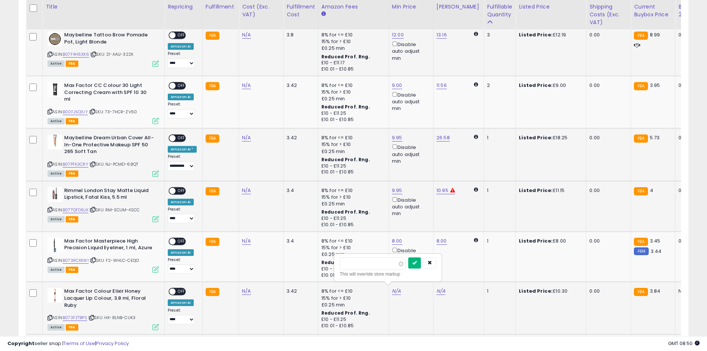
click at [417, 260] on icon "submit" at bounding box center [414, 262] width 4 height 4
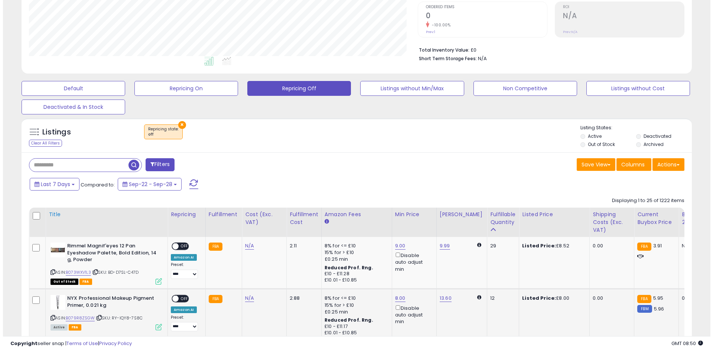
scroll to position [148, 0]
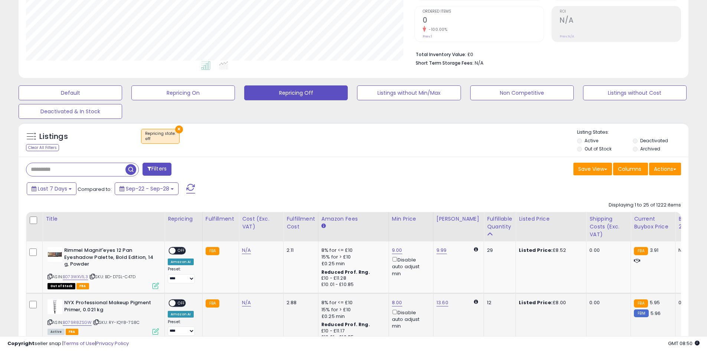
click at [31, 225] on div at bounding box center [34, 220] width 10 height 11
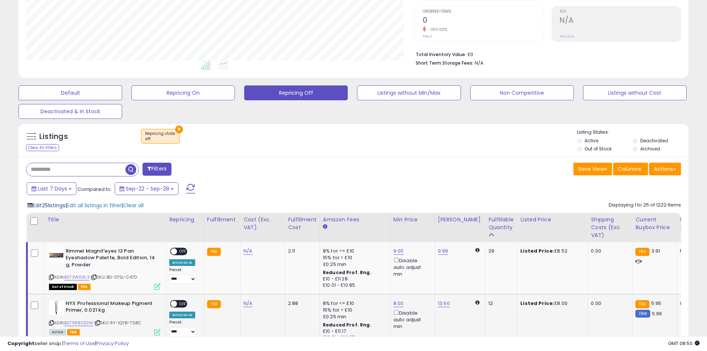
click at [53, 202] on span "Edit 25 listings" at bounding box center [49, 205] width 33 height 7
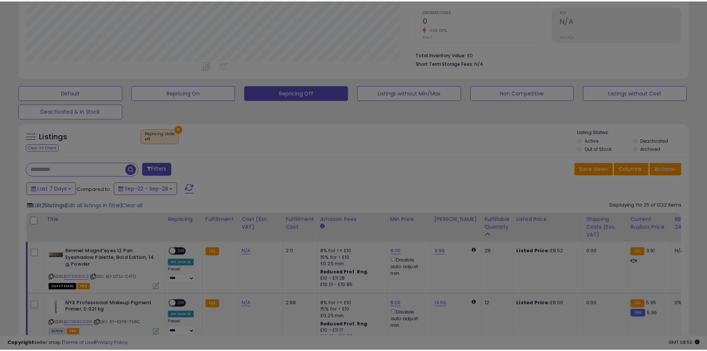
scroll to position [152, 392]
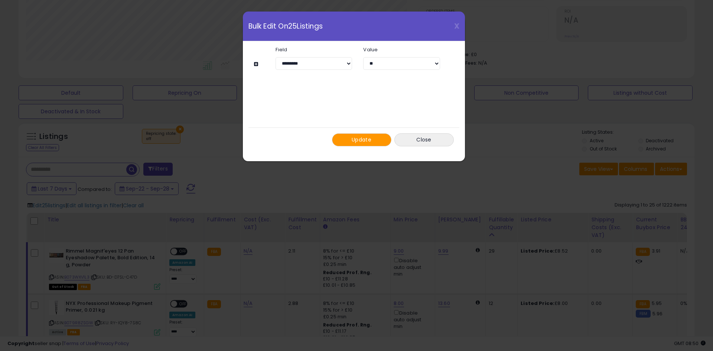
click at [357, 137] on span "Update" at bounding box center [361, 139] width 20 height 7
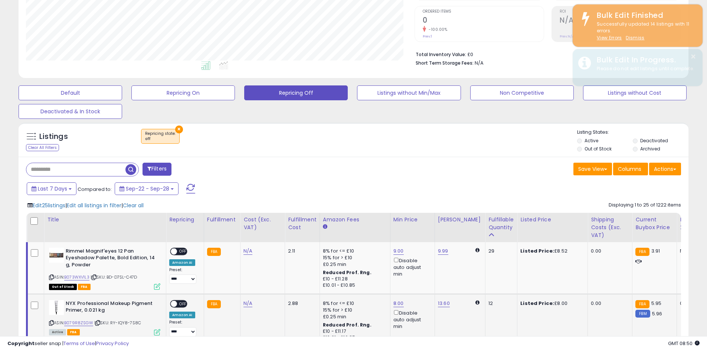
scroll to position [370998, 370762]
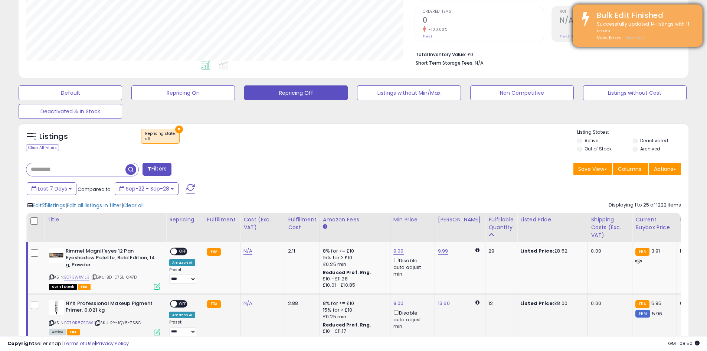
click at [632, 37] on u "Dismiss" at bounding box center [635, 38] width 19 height 6
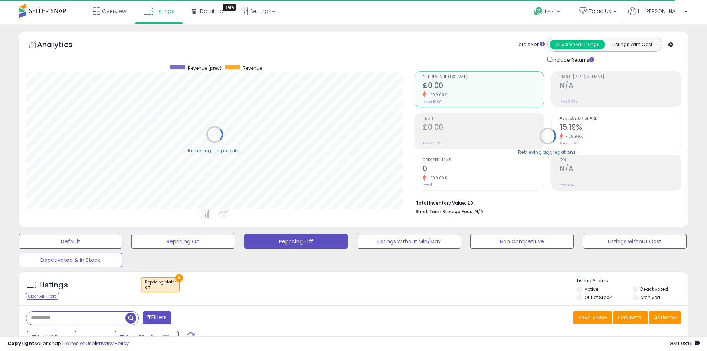
click at [42, 9] on span at bounding box center [43, 11] width 48 height 14
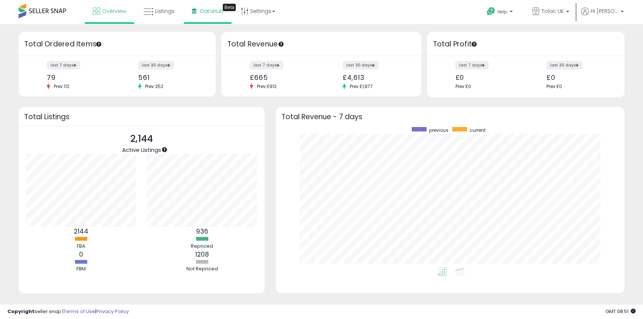
scroll to position [140, 334]
